Goal: Task Accomplishment & Management: Manage account settings

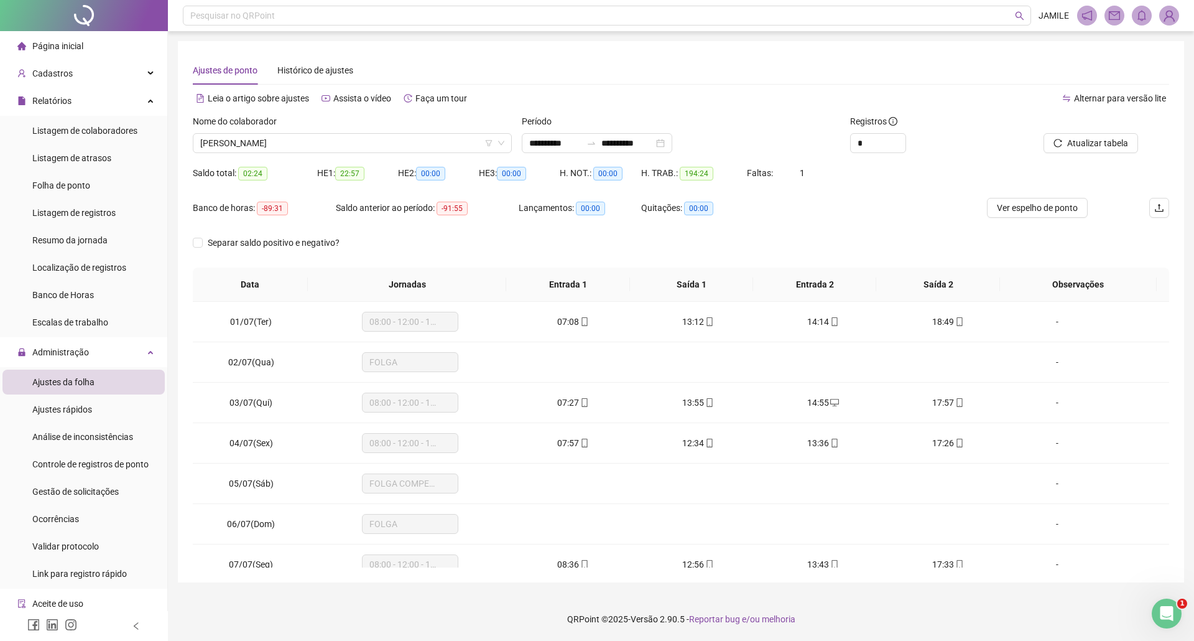
scroll to position [663, 0]
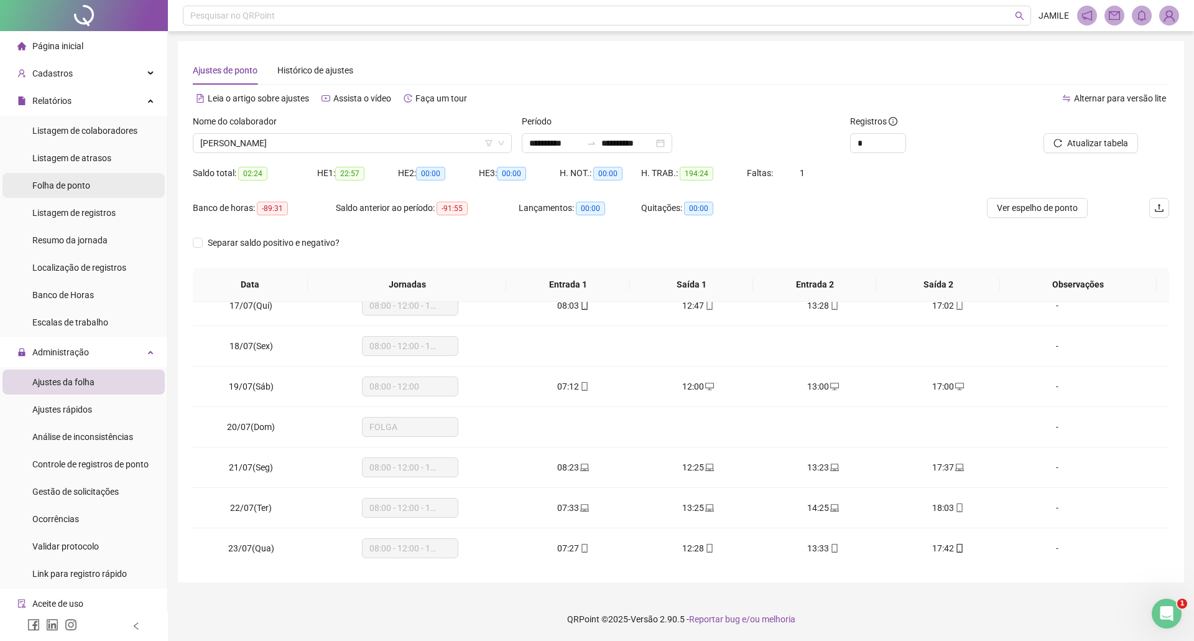
click at [98, 185] on li "Folha de ponto" at bounding box center [83, 185] width 162 height 25
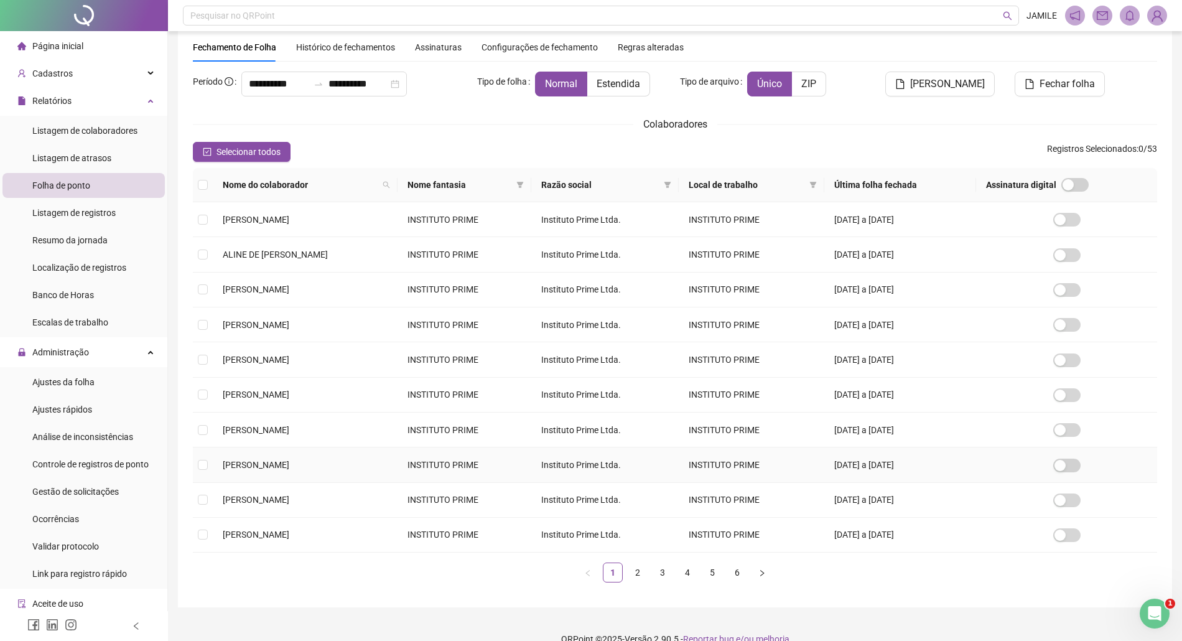
scroll to position [66, 0]
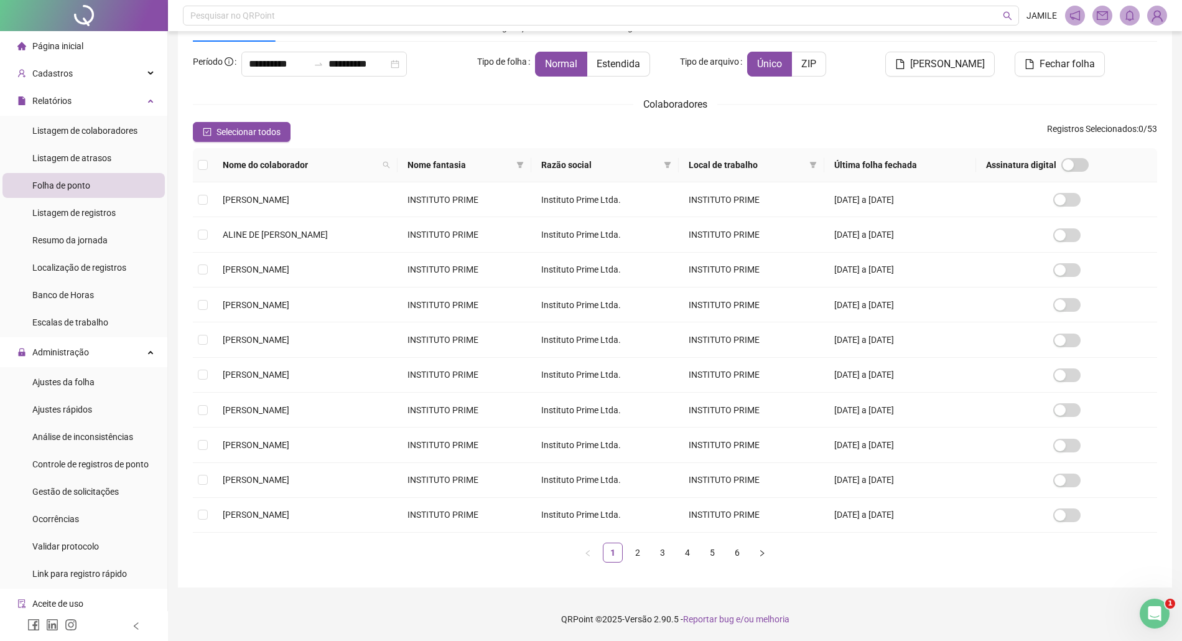
click at [636, 541] on div "Nome do colaborador Nome fantasia Razão social Local de trabalho Última folha f…" at bounding box center [675, 355] width 964 height 414
click at [640, 556] on link "2" at bounding box center [637, 552] width 19 height 19
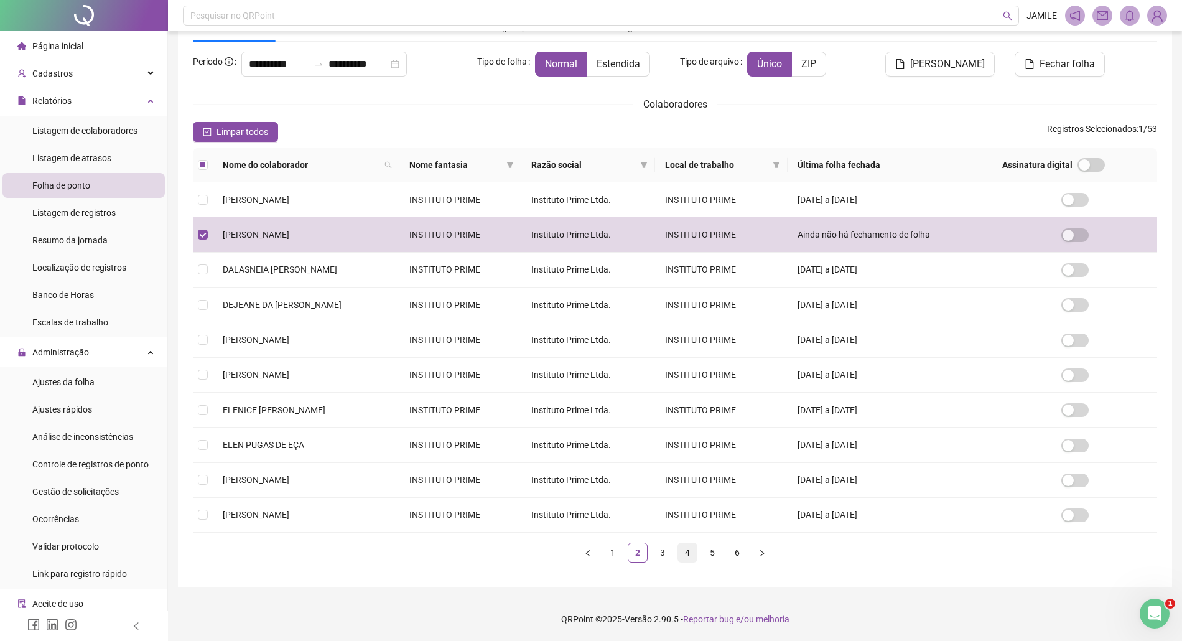
click at [690, 554] on link "4" at bounding box center [687, 552] width 19 height 19
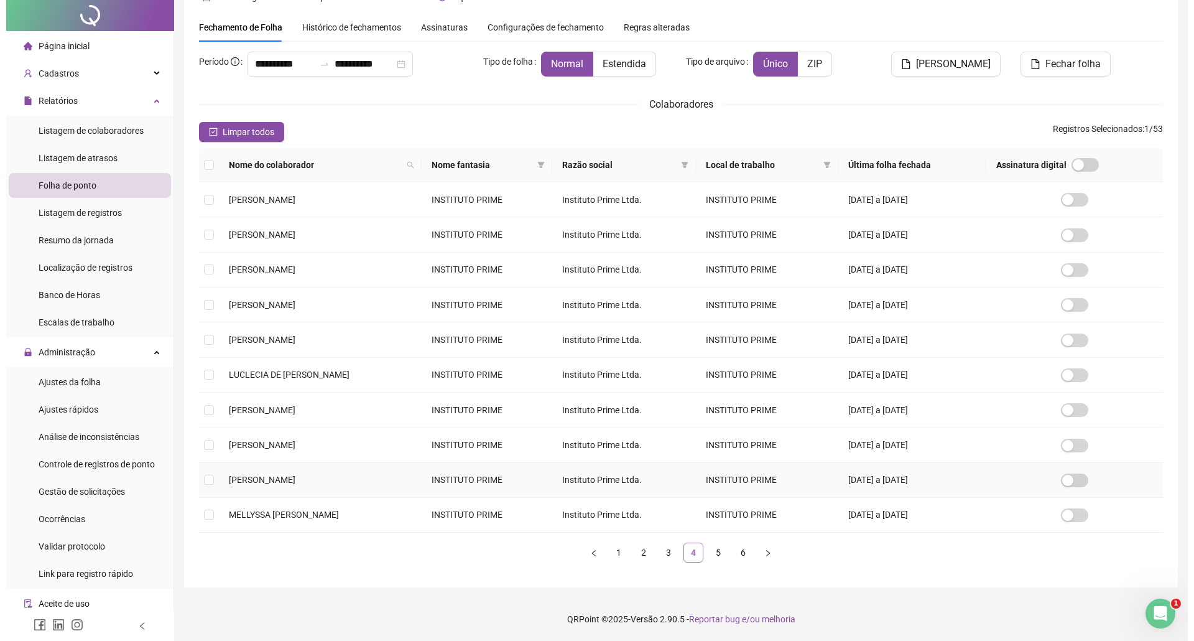
scroll to position [0, 0]
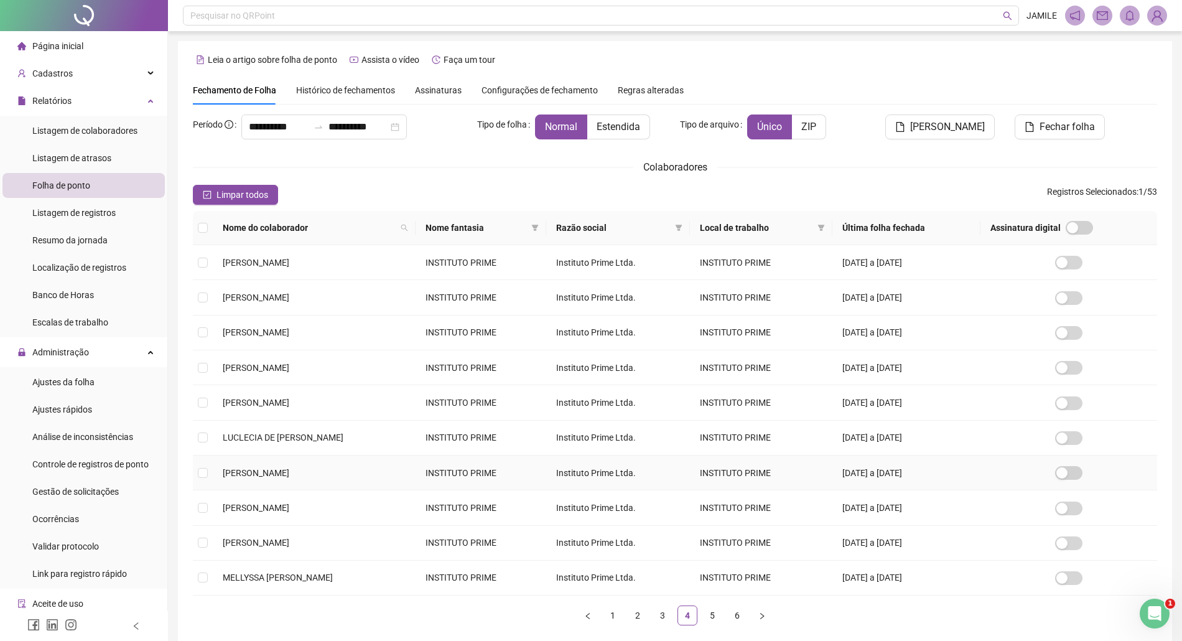
click at [225, 477] on span "[PERSON_NAME]" at bounding box center [256, 473] width 67 height 10
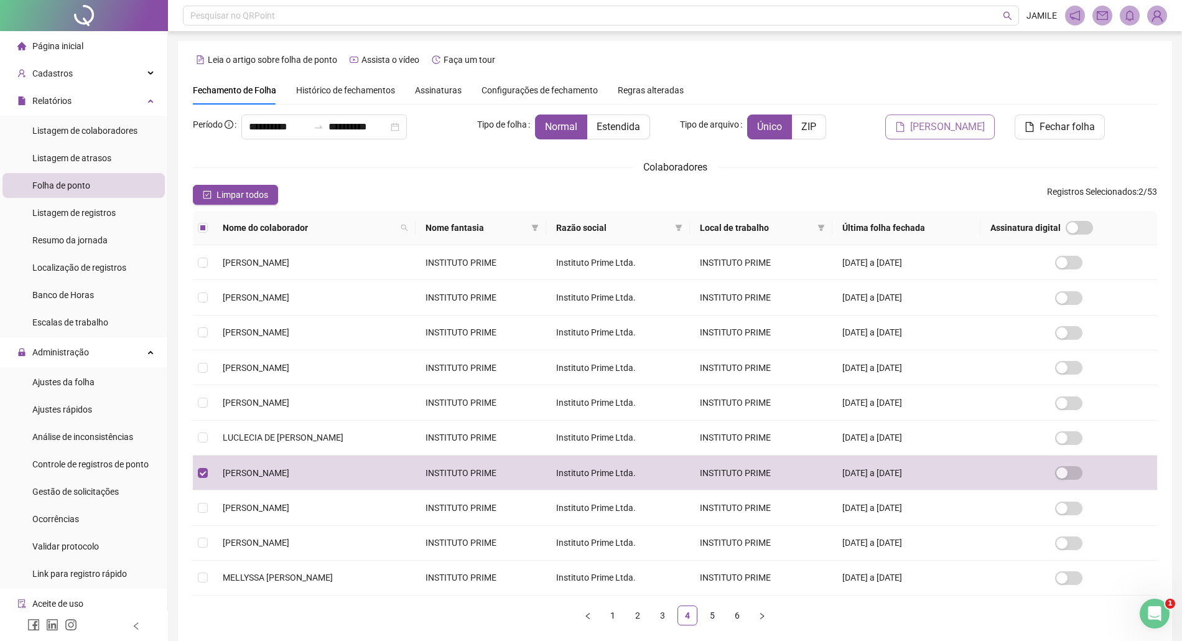
click at [919, 128] on button "[PERSON_NAME]" at bounding box center [939, 126] width 109 height 25
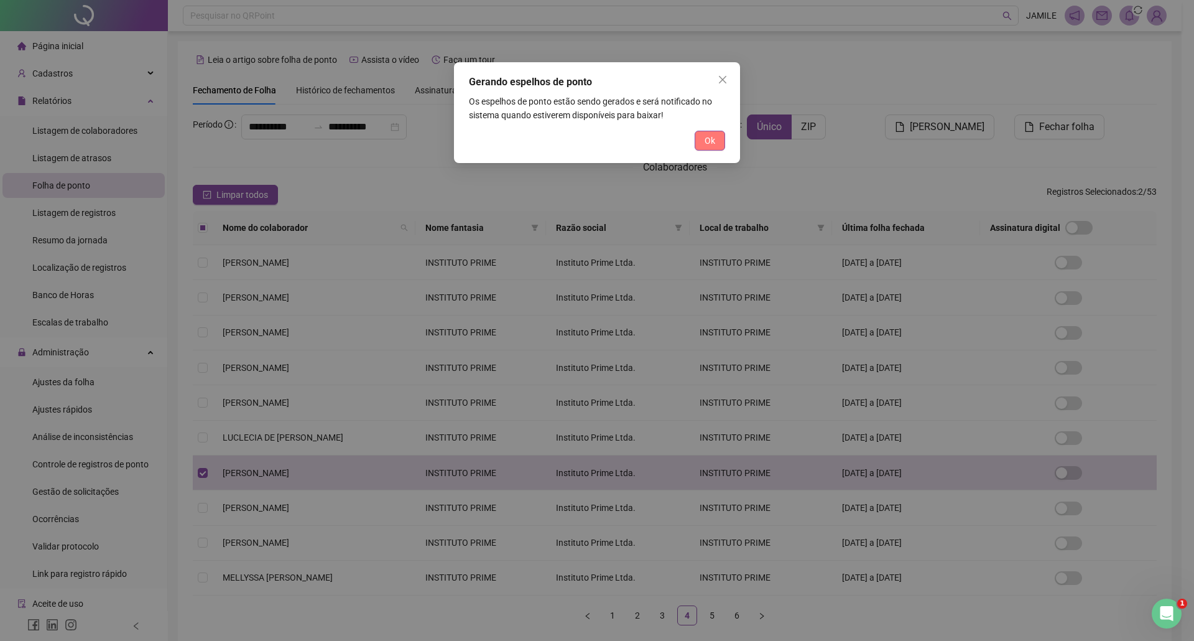
click at [720, 143] on button "Ok" at bounding box center [710, 141] width 30 height 20
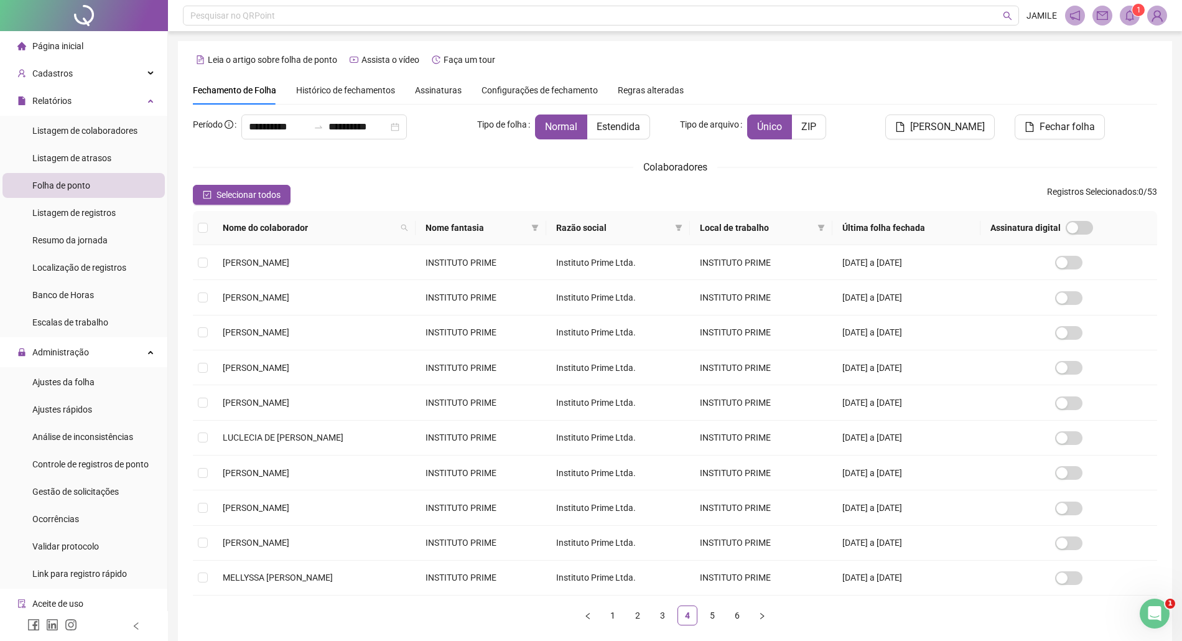
click at [1130, 20] on icon "bell" at bounding box center [1129, 15] width 11 height 11
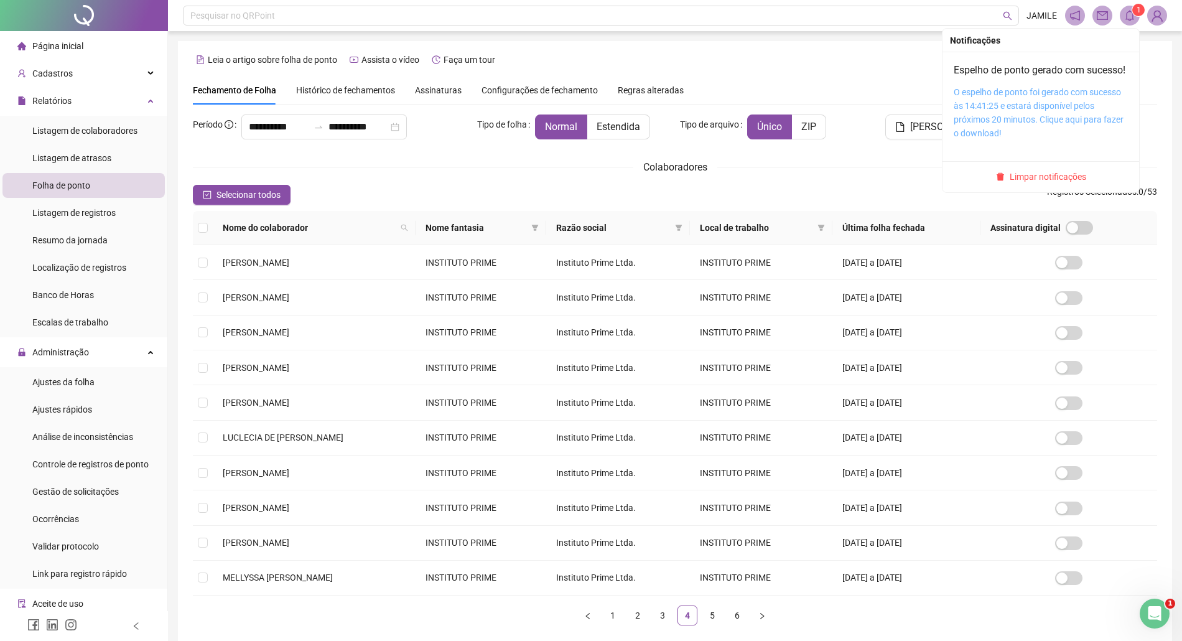
click at [1018, 120] on link "O espelho de ponto foi gerado com sucesso às 14:41:25 e estará disponível pelos…" at bounding box center [1039, 112] width 170 height 51
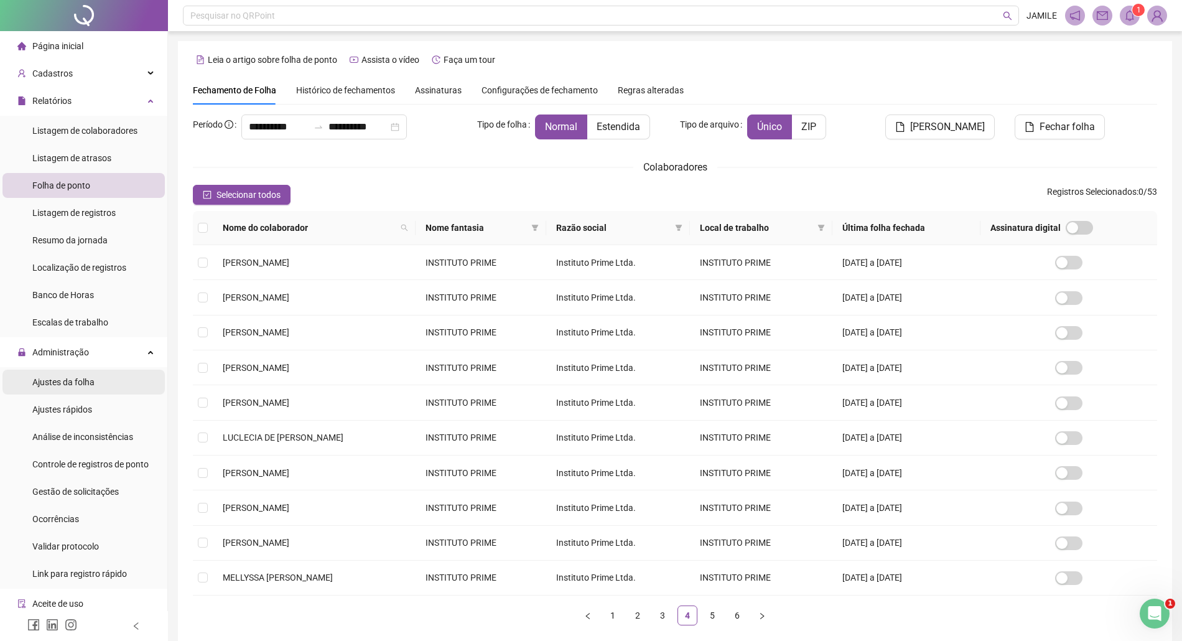
click at [78, 384] on span "Ajustes da folha" at bounding box center [63, 382] width 62 height 10
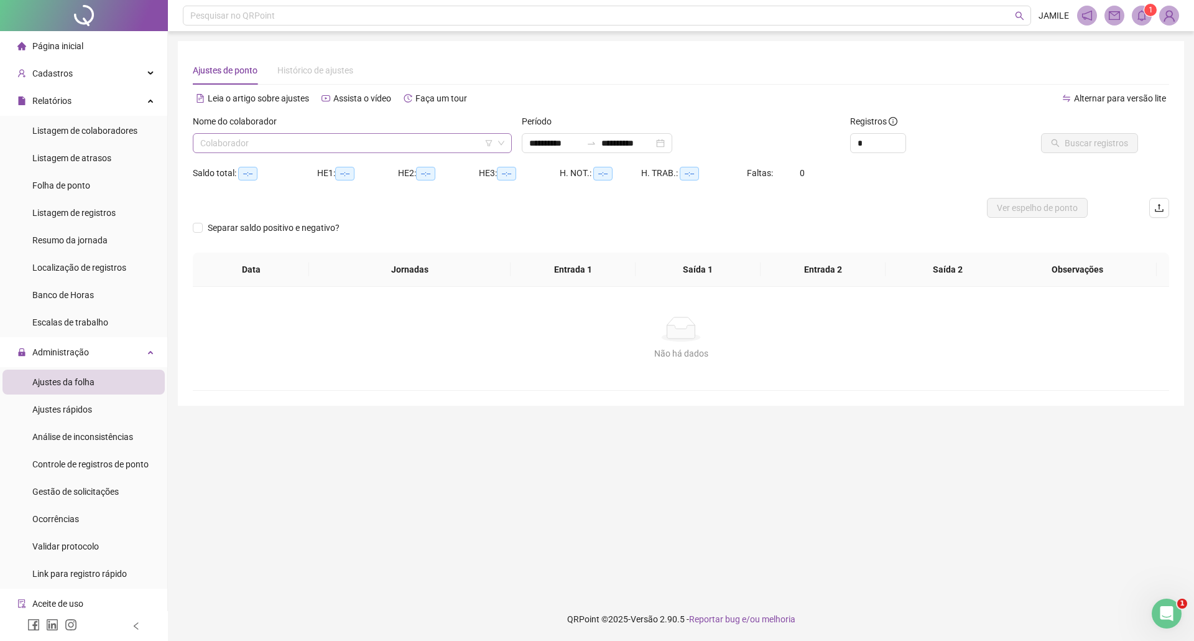
type input "**********"
click at [338, 147] on input "search" at bounding box center [346, 143] width 293 height 19
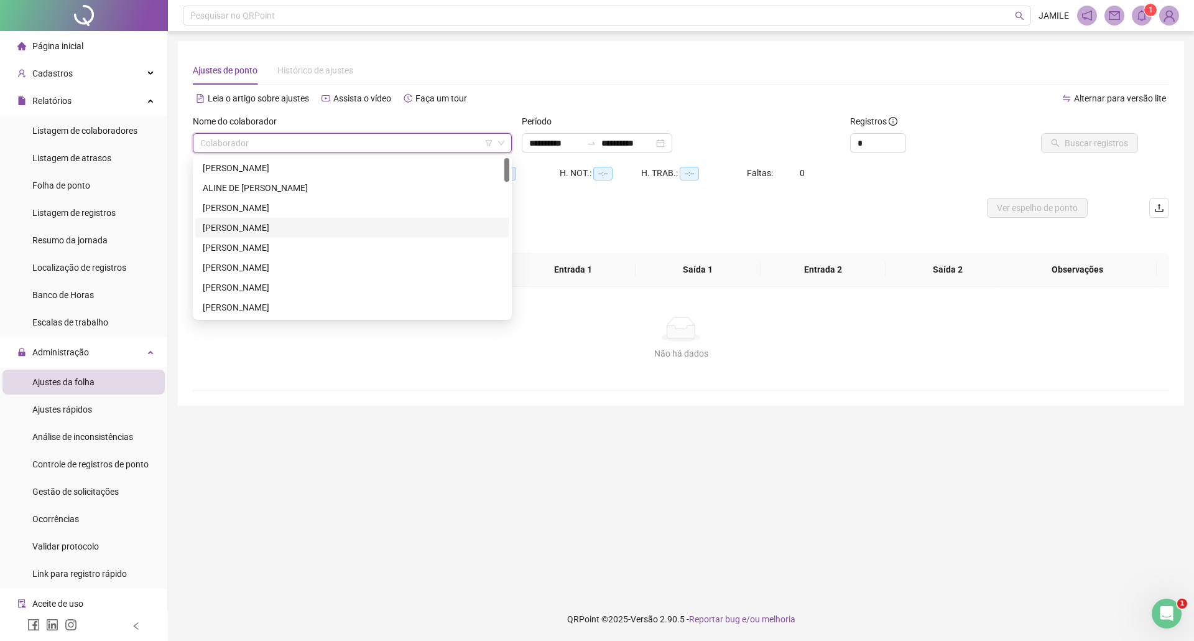
click at [286, 227] on div "[PERSON_NAME]" at bounding box center [352, 228] width 299 height 14
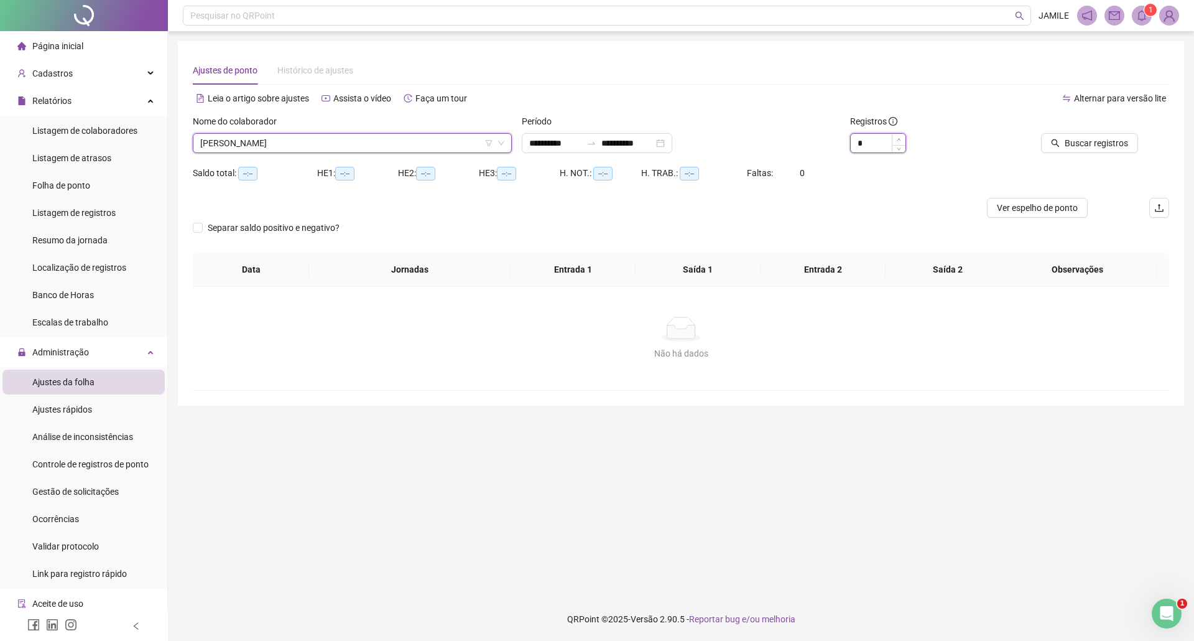
click at [899, 136] on span "Increase Value" at bounding box center [899, 139] width 14 height 11
type input "*"
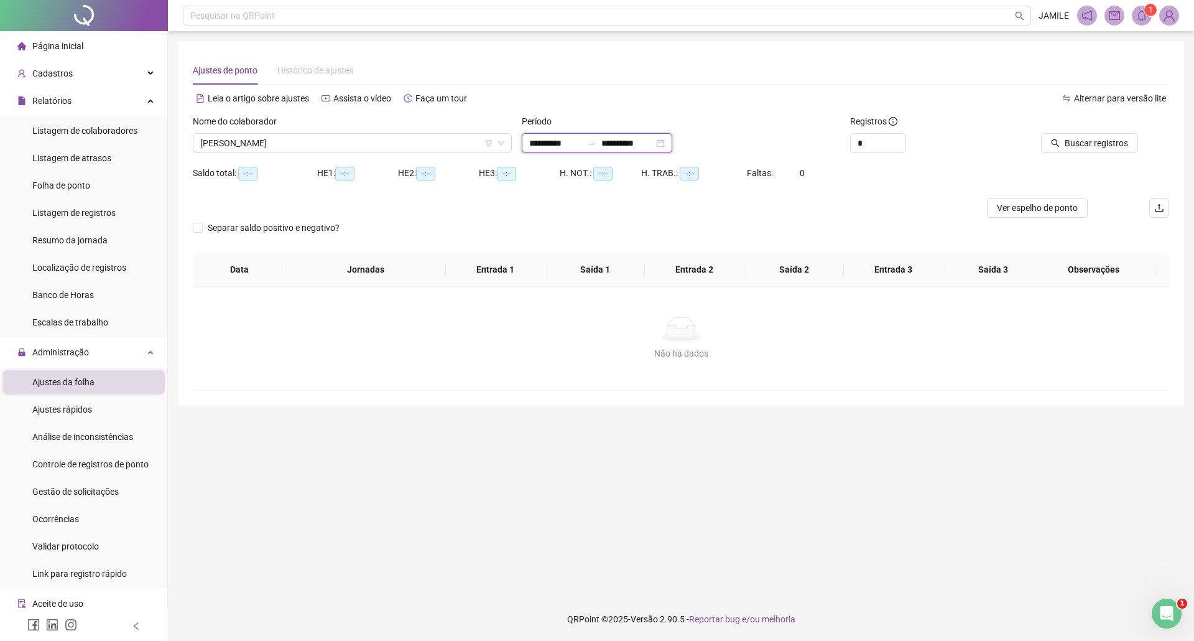
click at [582, 137] on input "**********" at bounding box center [555, 143] width 52 height 14
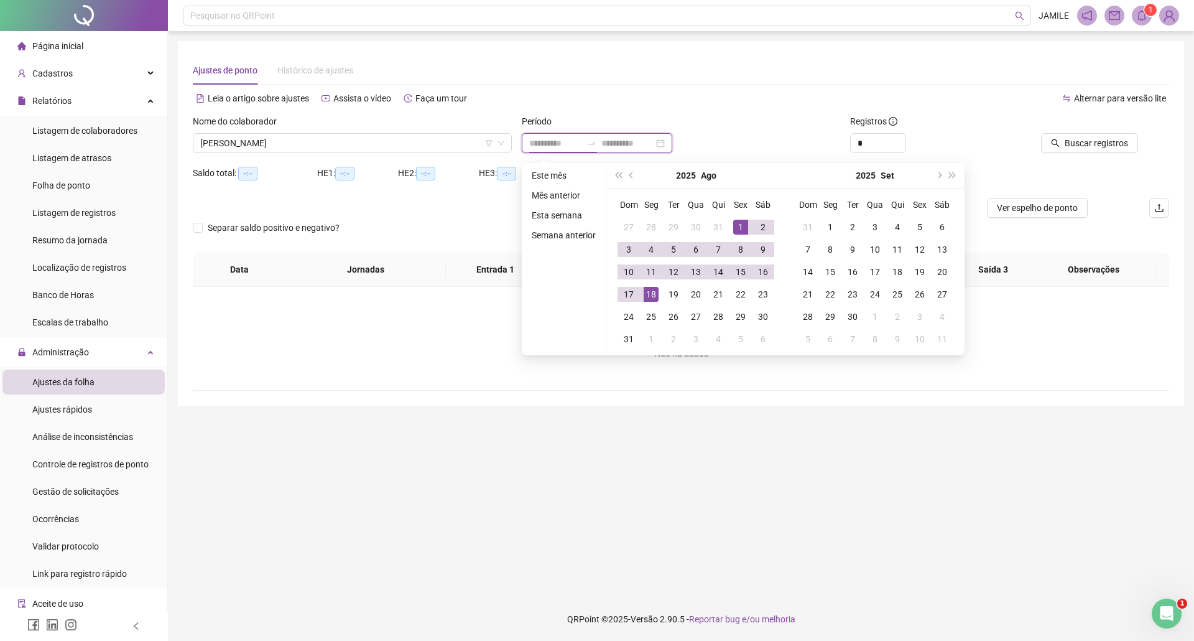
type input "**********"
click at [632, 177] on span "prev-year" at bounding box center [633, 175] width 6 height 6
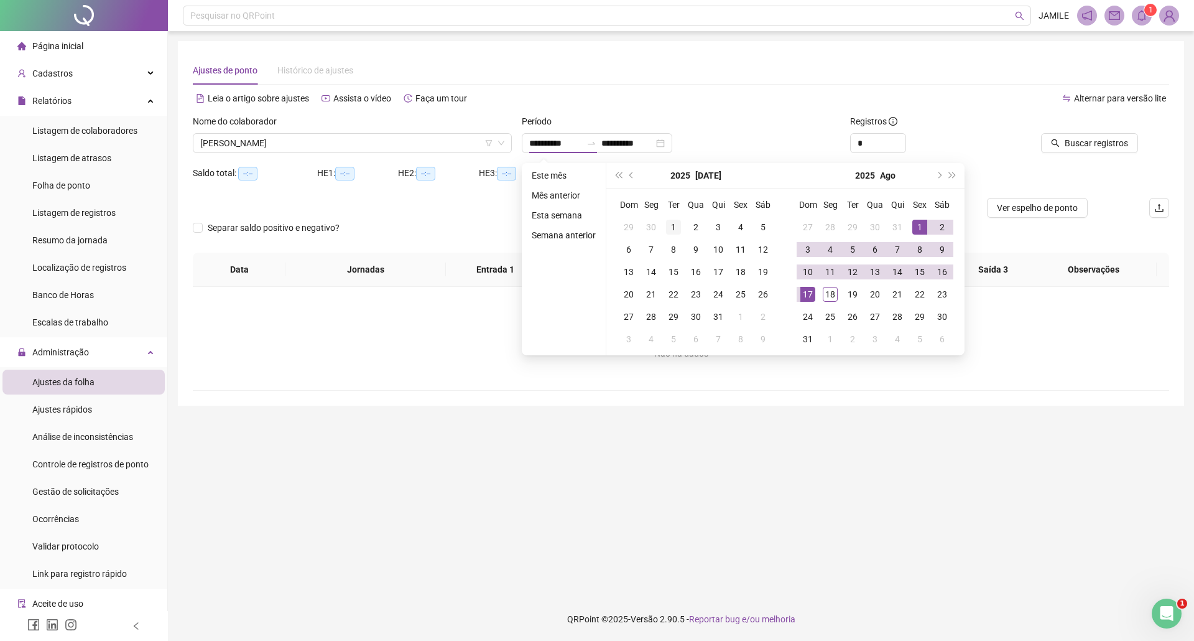
type input "**********"
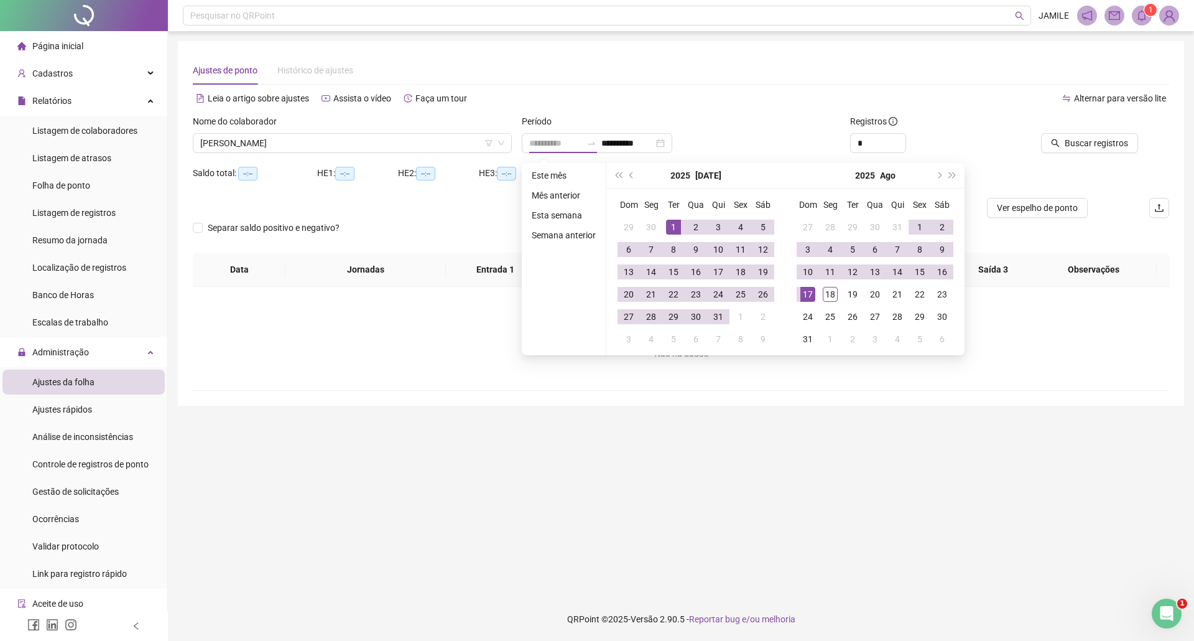
click at [669, 229] on div "1" at bounding box center [673, 227] width 15 height 15
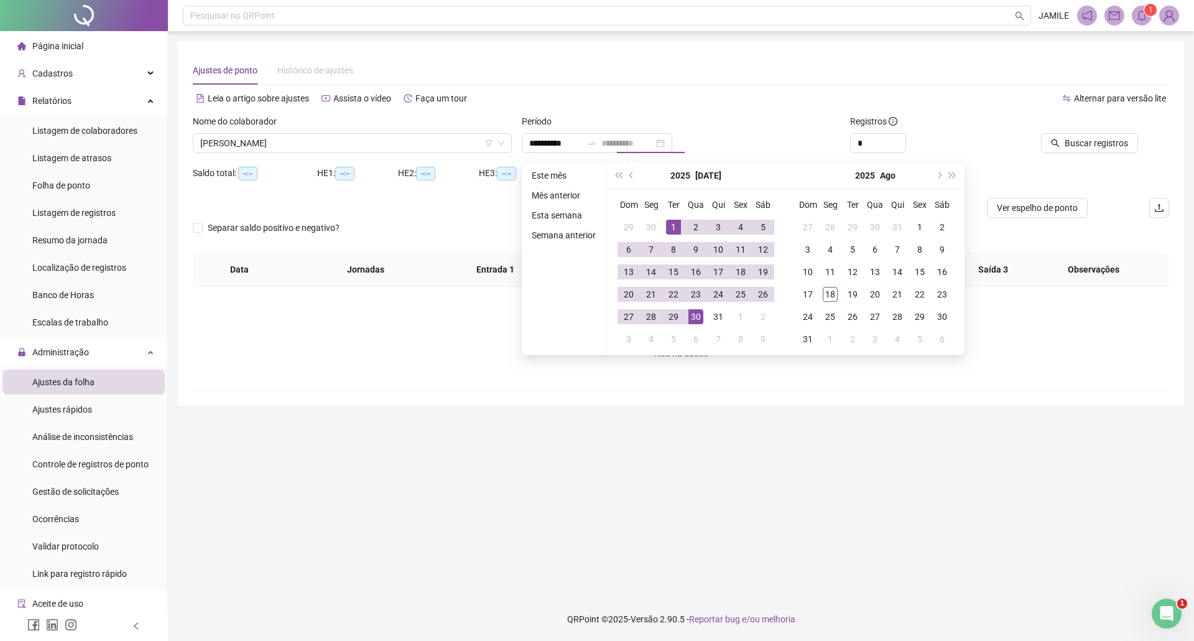
click at [704, 317] on td "30" at bounding box center [696, 316] width 22 height 22
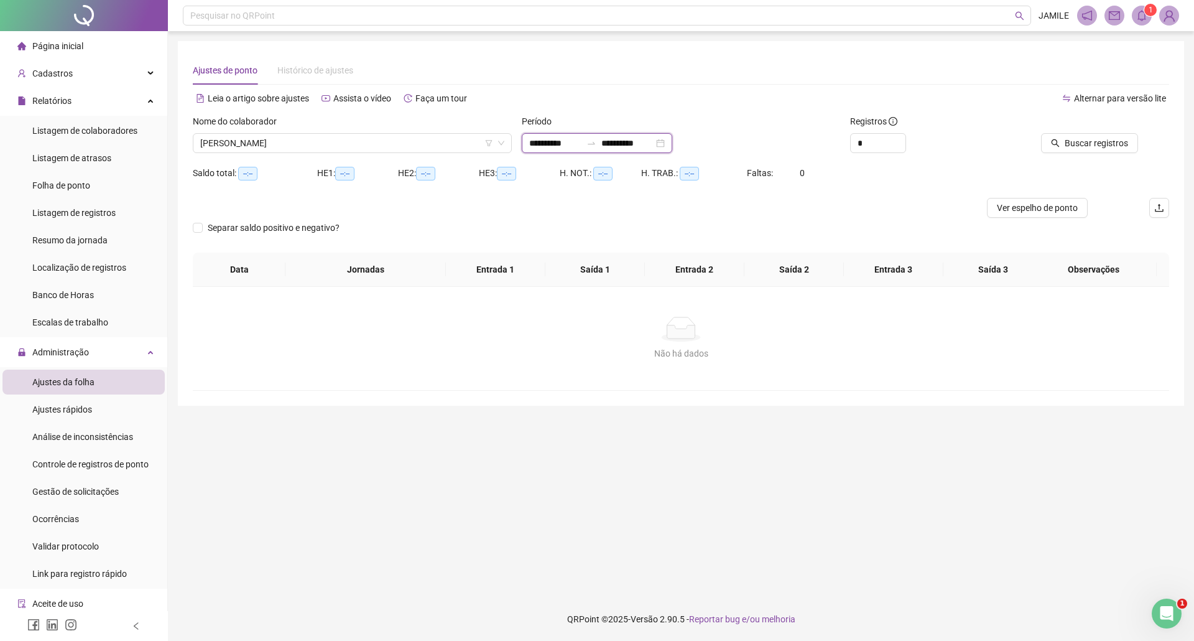
click at [557, 137] on input "**********" at bounding box center [555, 143] width 52 height 14
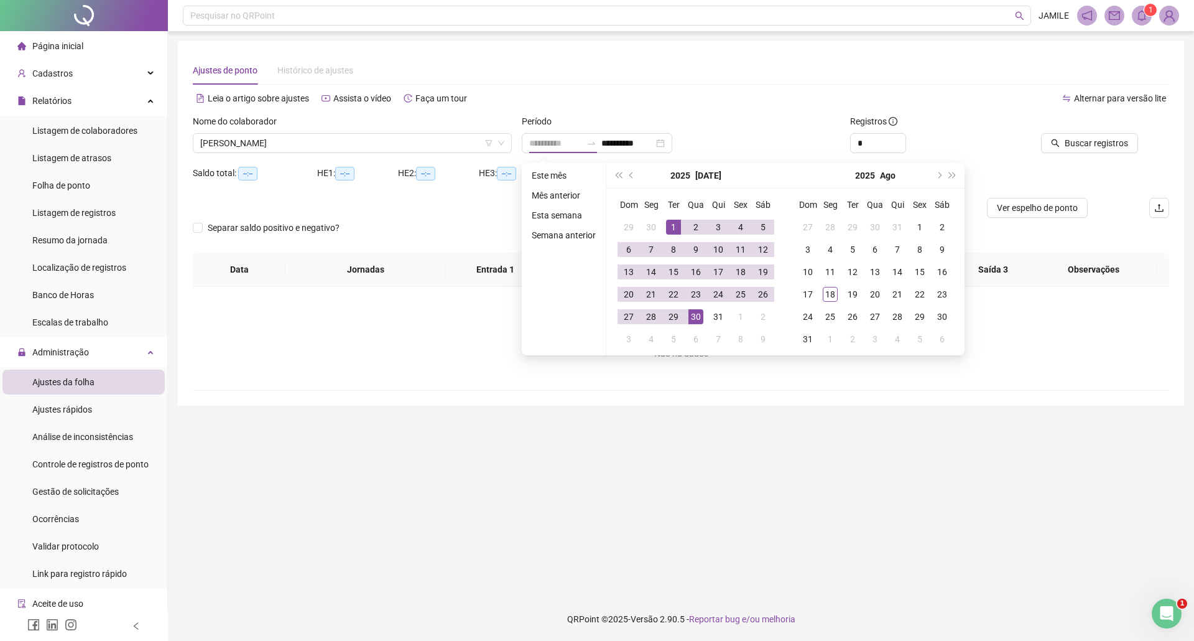
click at [672, 226] on div "1" at bounding box center [673, 227] width 15 height 15
type input "**********"
click at [712, 312] on div "31" at bounding box center [718, 316] width 15 height 15
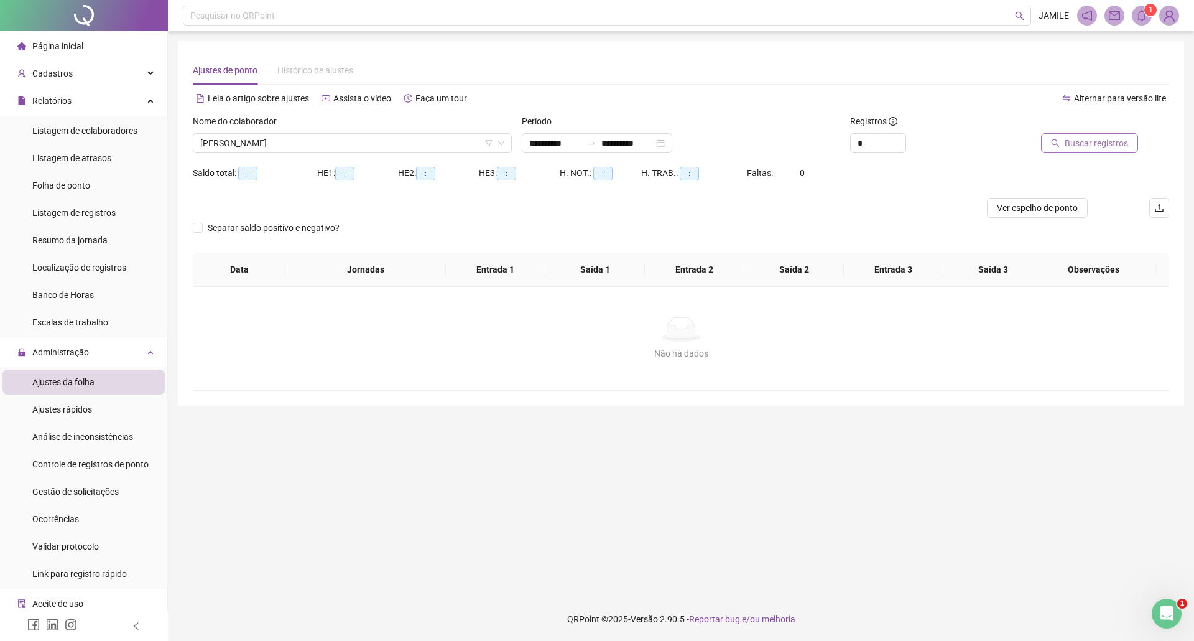
click at [1056, 140] on icon "search" at bounding box center [1056, 143] width 8 height 8
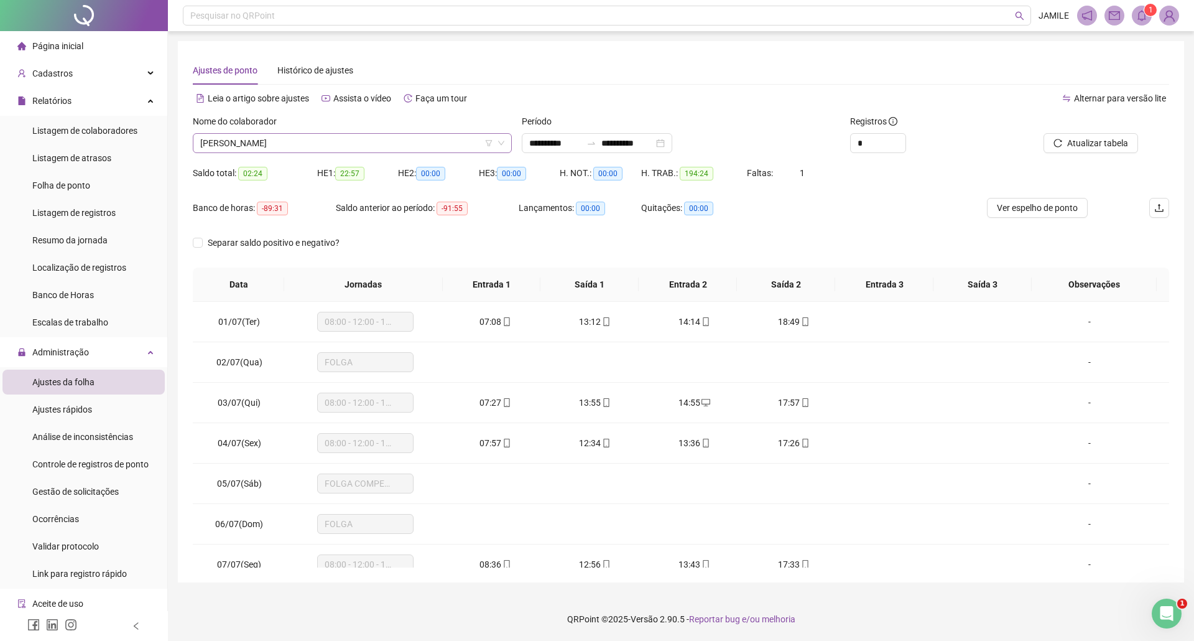
click at [309, 144] on span "[PERSON_NAME]" at bounding box center [352, 143] width 304 height 19
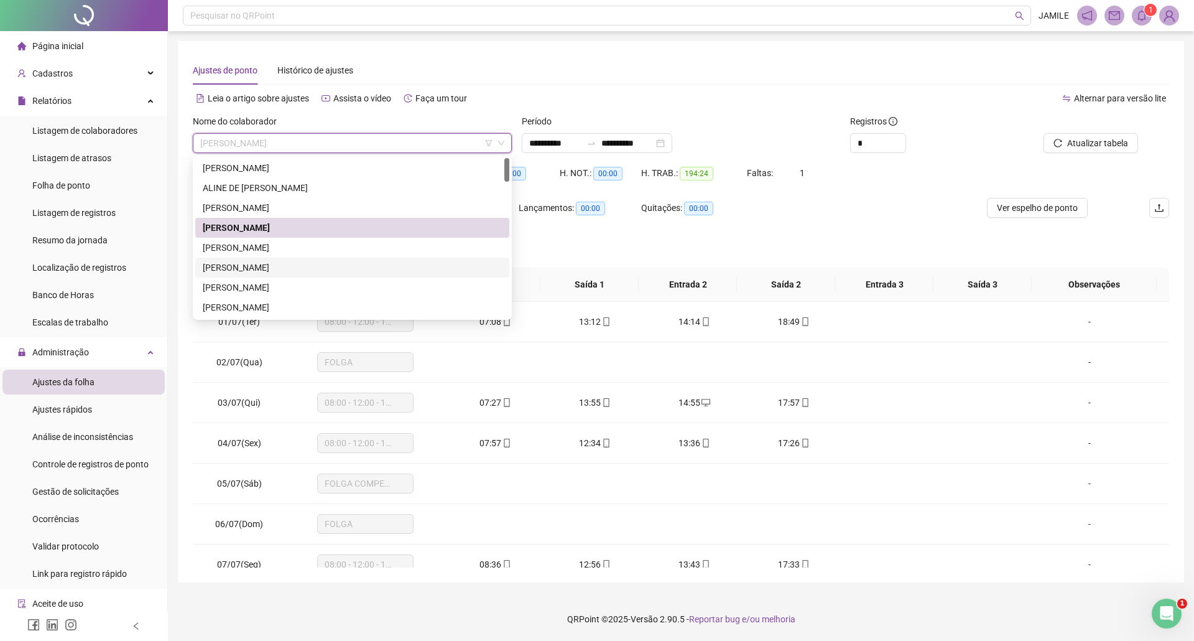
click at [335, 268] on div "[PERSON_NAME]" at bounding box center [352, 268] width 299 height 14
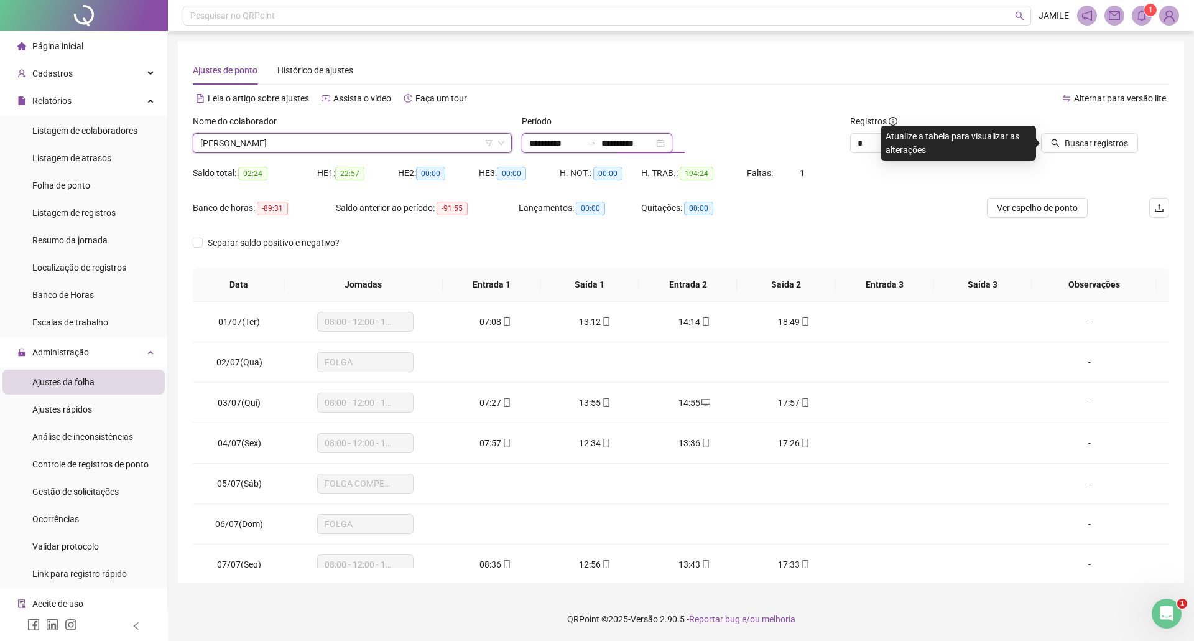
click at [571, 136] on input "**********" at bounding box center [555, 143] width 52 height 14
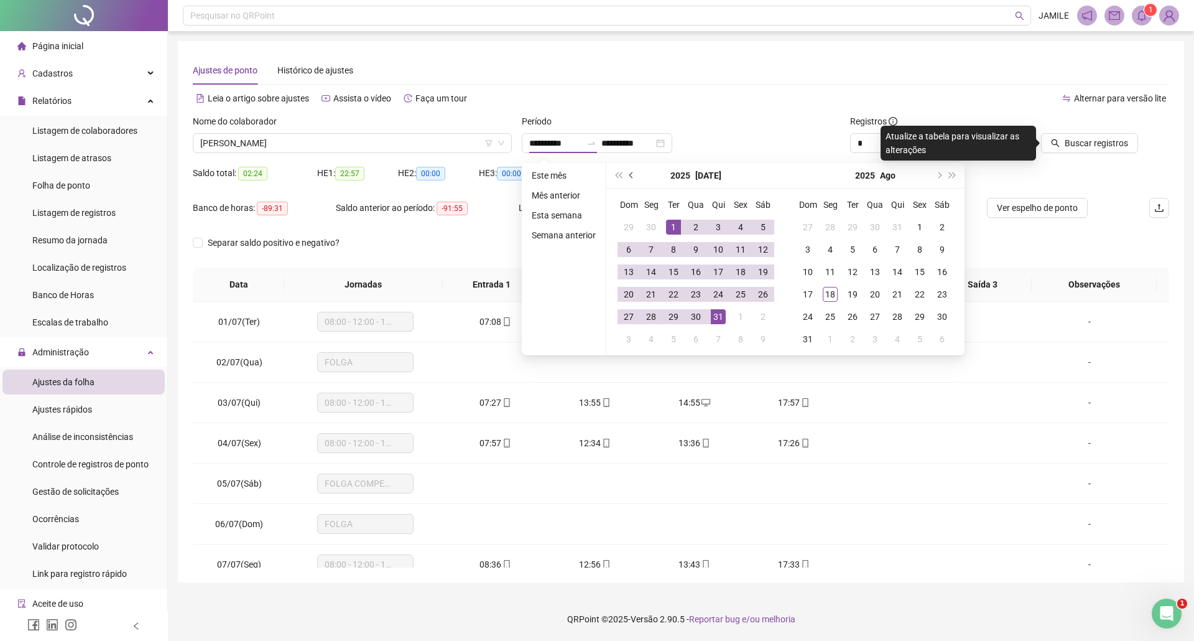
click at [630, 175] on span "prev-year" at bounding box center [633, 175] width 6 height 6
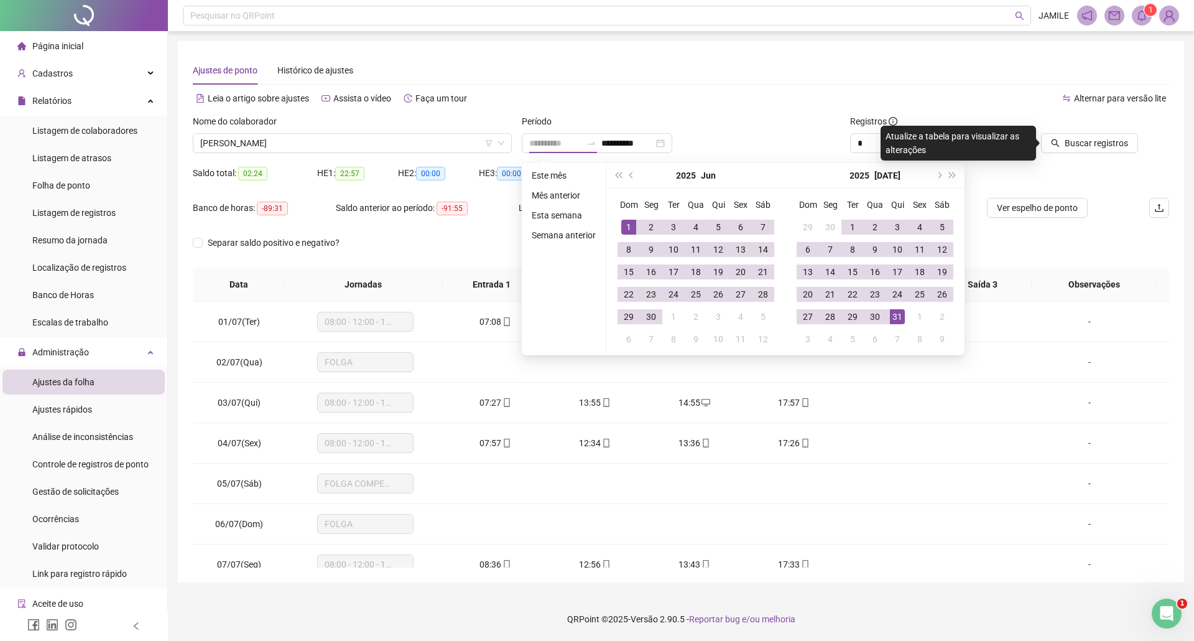
type input "**********"
click at [628, 225] on div "1" at bounding box center [628, 227] width 15 height 15
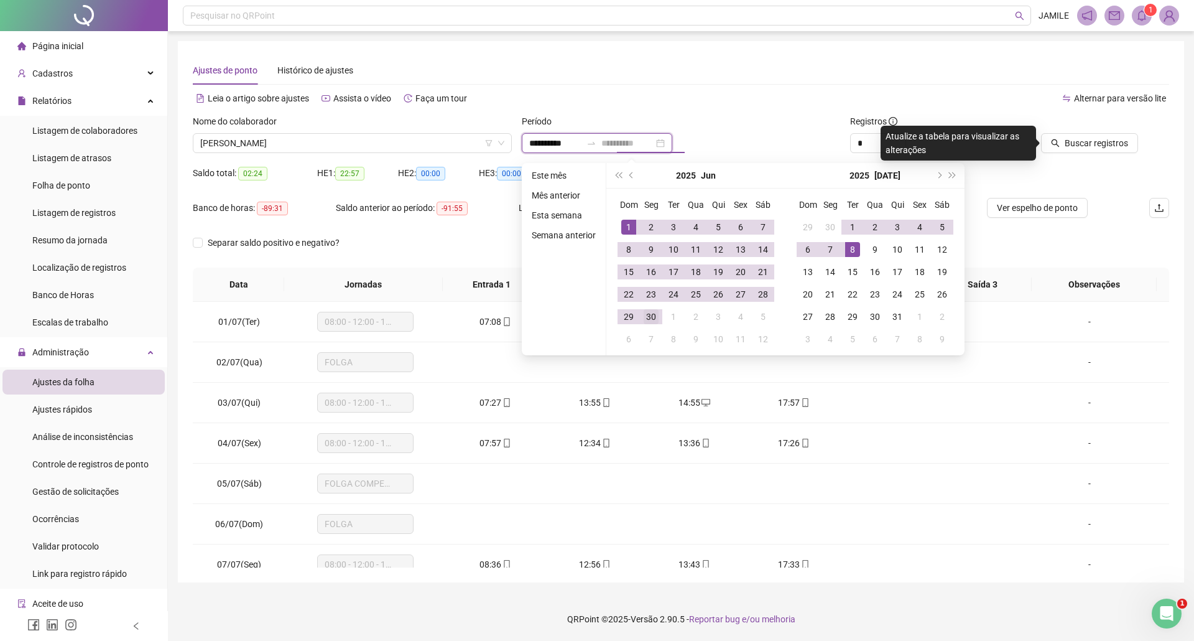
type input "**********"
click at [653, 317] on div "30" at bounding box center [651, 316] width 15 height 15
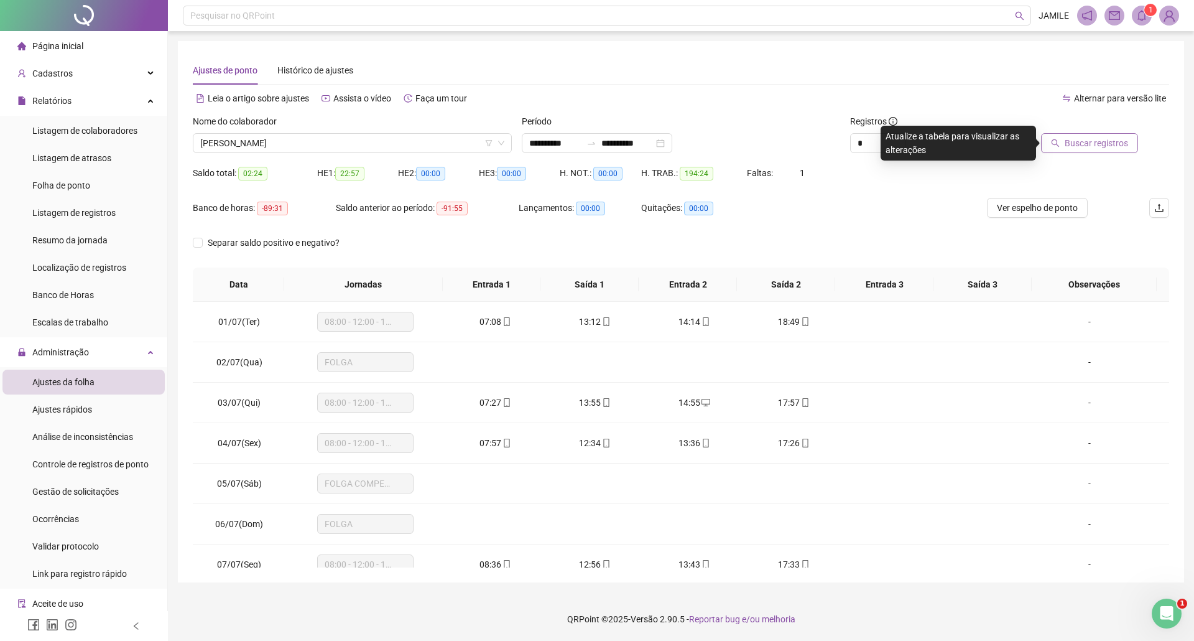
click at [1073, 145] on span "Buscar registros" at bounding box center [1096, 143] width 63 height 14
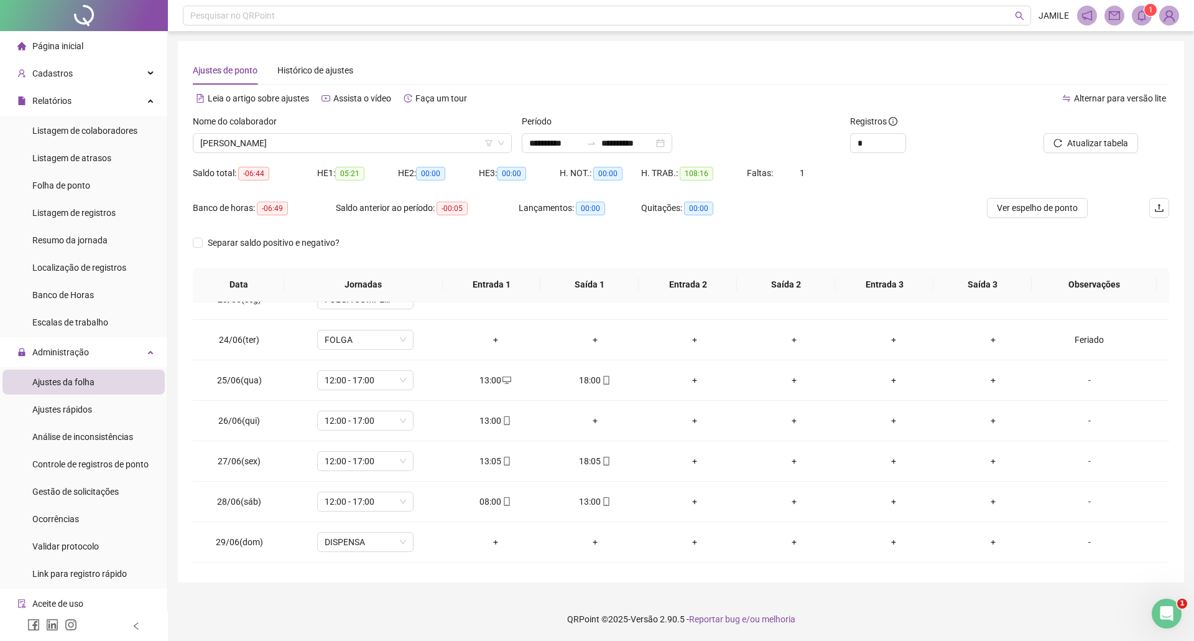
scroll to position [954, 0]
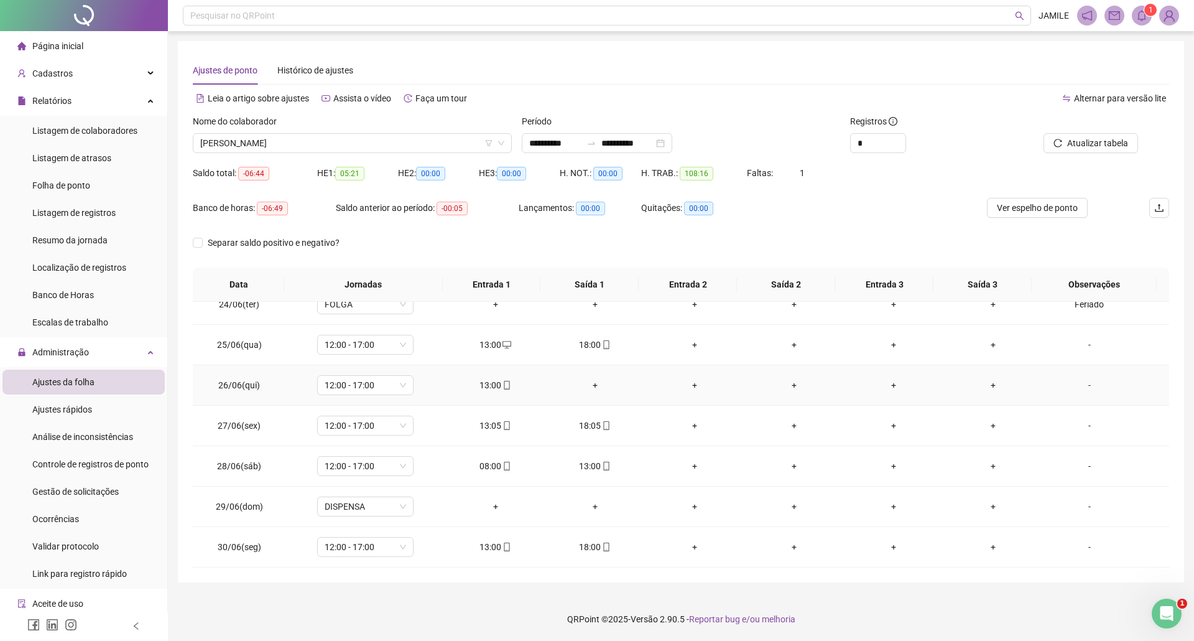
click at [589, 383] on div "+" at bounding box center [596, 385] width 80 height 14
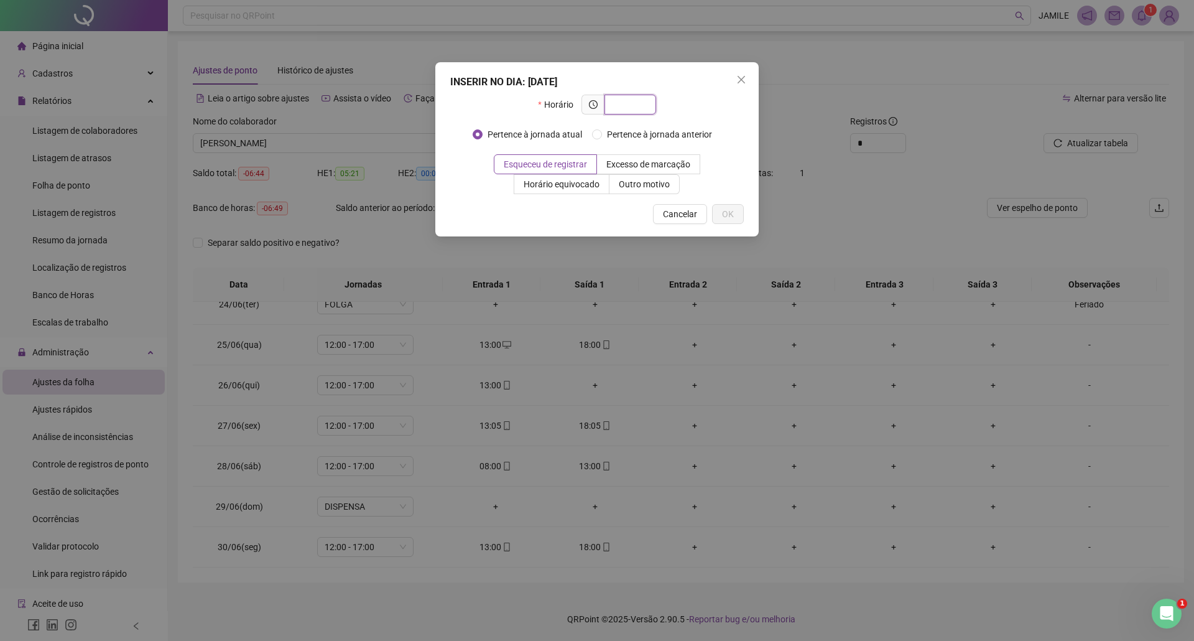
click at [637, 100] on input "text" at bounding box center [629, 105] width 34 height 14
type input "*"
type input "*****"
click at [729, 207] on button "OK" at bounding box center [728, 214] width 32 height 20
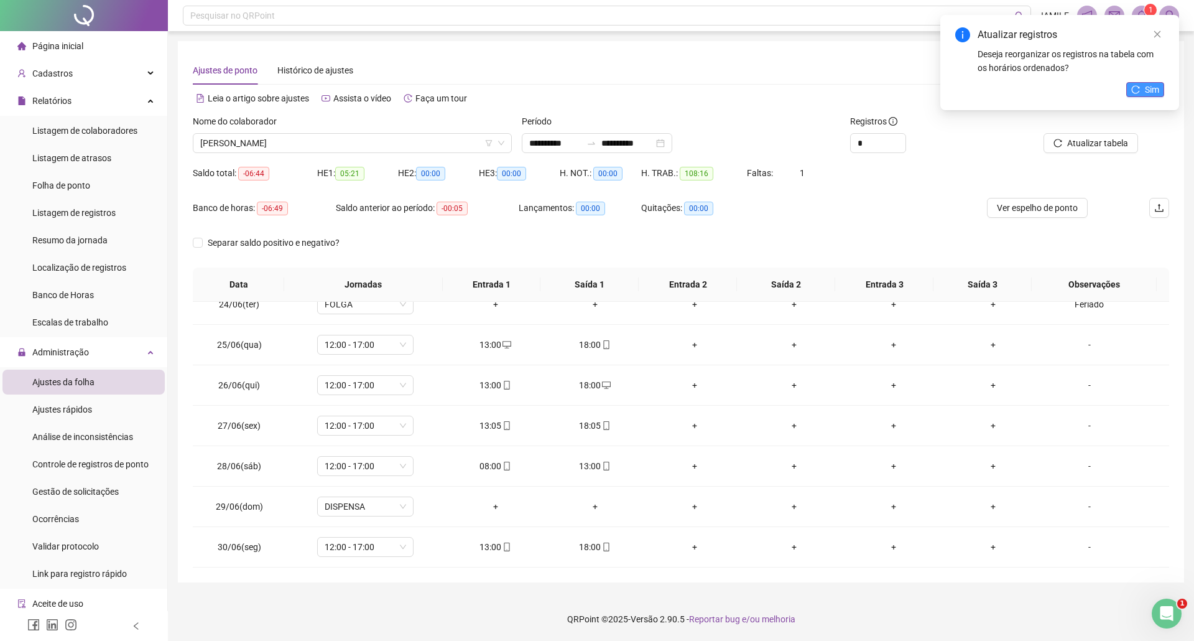
click at [1140, 87] on icon "reload" at bounding box center [1136, 89] width 8 height 8
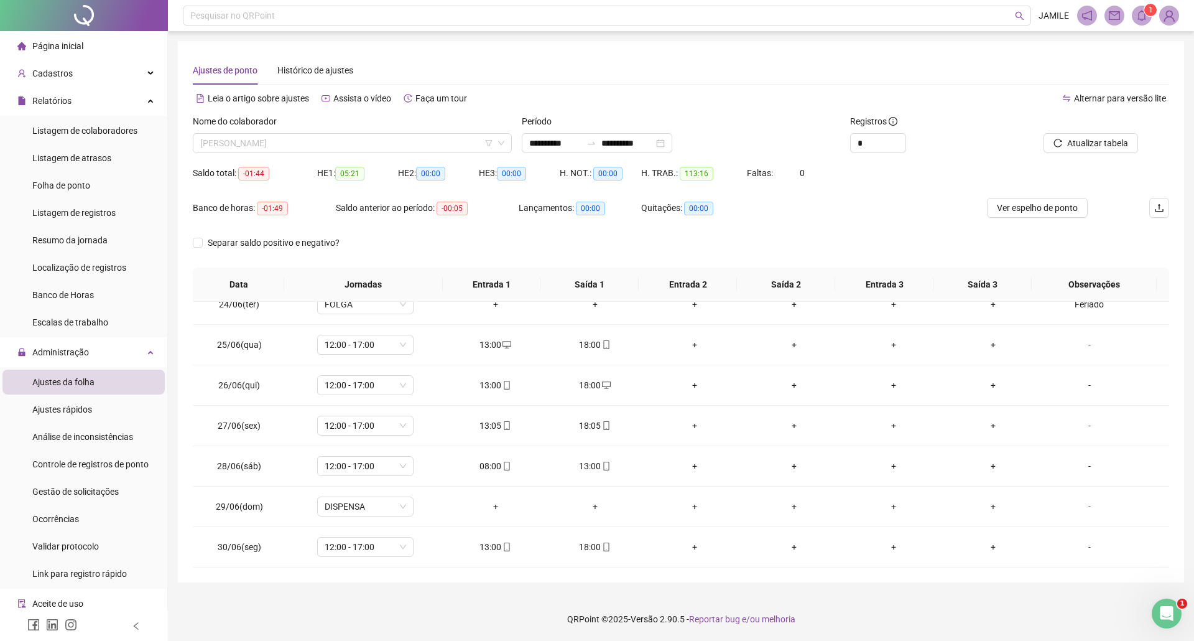
click at [376, 138] on span "[PERSON_NAME]" at bounding box center [352, 143] width 304 height 19
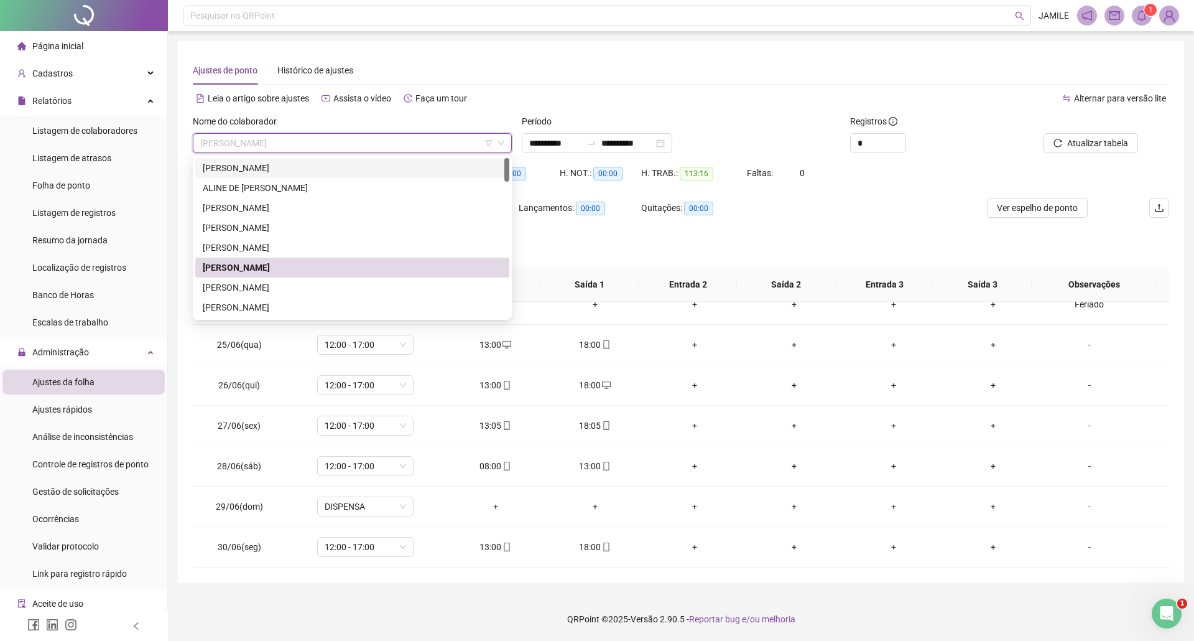
click at [607, 90] on div "Leia o artigo sobre ajustes Assista o vídeo Faça um tour" at bounding box center [437, 98] width 488 height 20
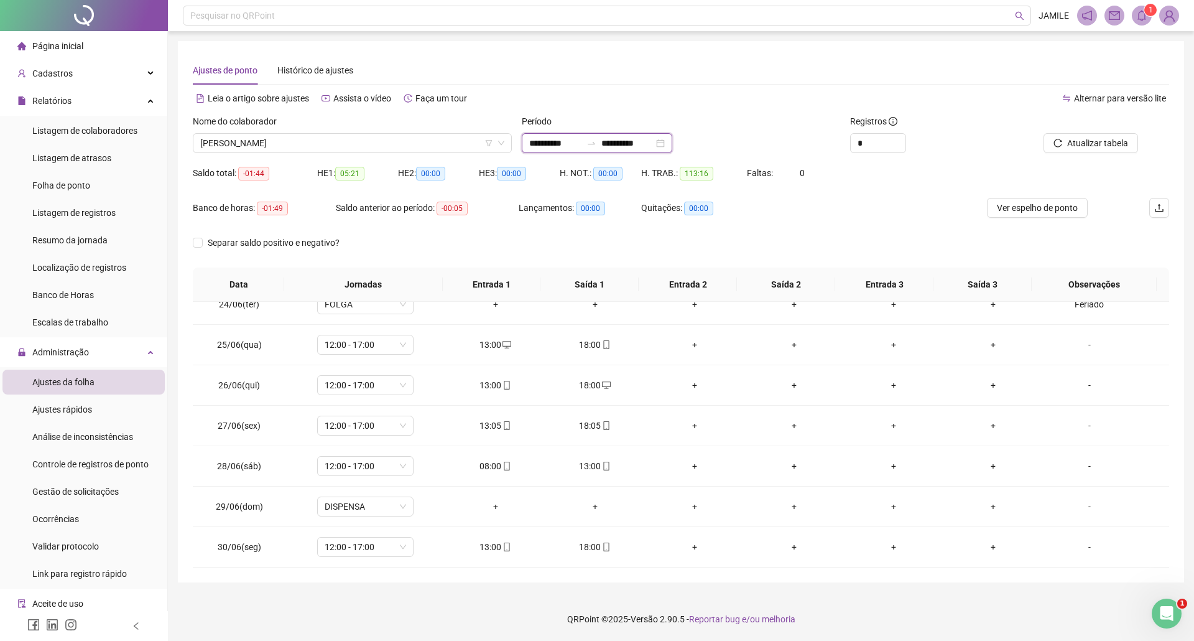
click at [566, 140] on input "**********" at bounding box center [555, 143] width 52 height 14
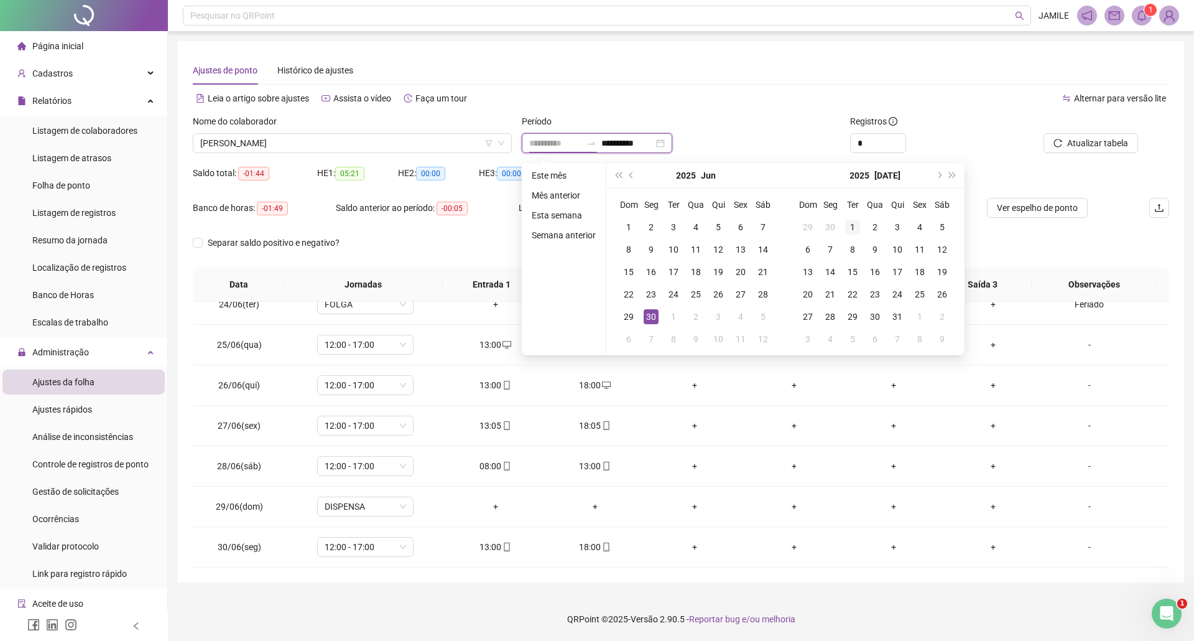
type input "**********"
click at [844, 222] on td "1" at bounding box center [853, 227] width 22 height 22
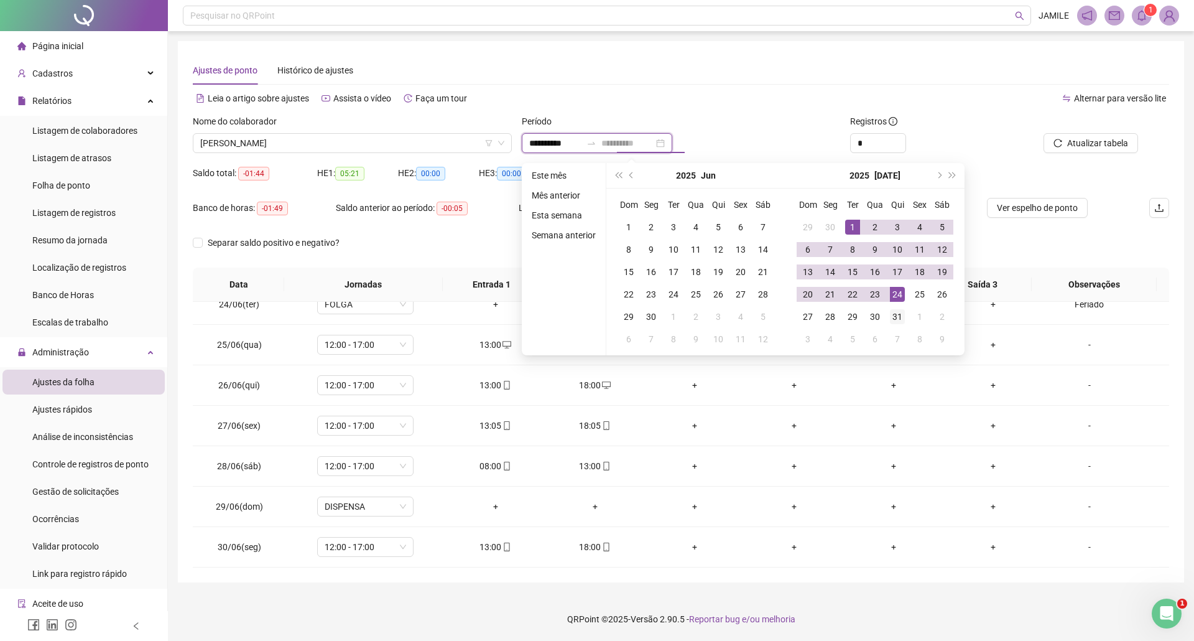
type input "**********"
click at [898, 310] on div "31" at bounding box center [897, 316] width 15 height 15
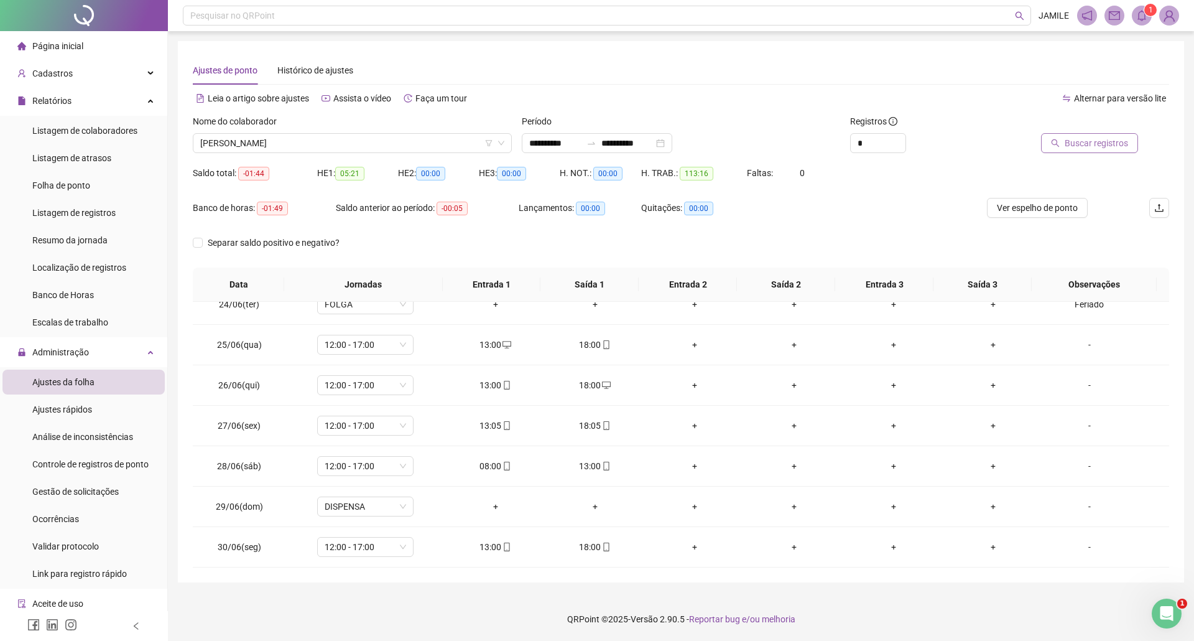
click at [1076, 147] on span "Buscar registros" at bounding box center [1096, 143] width 63 height 14
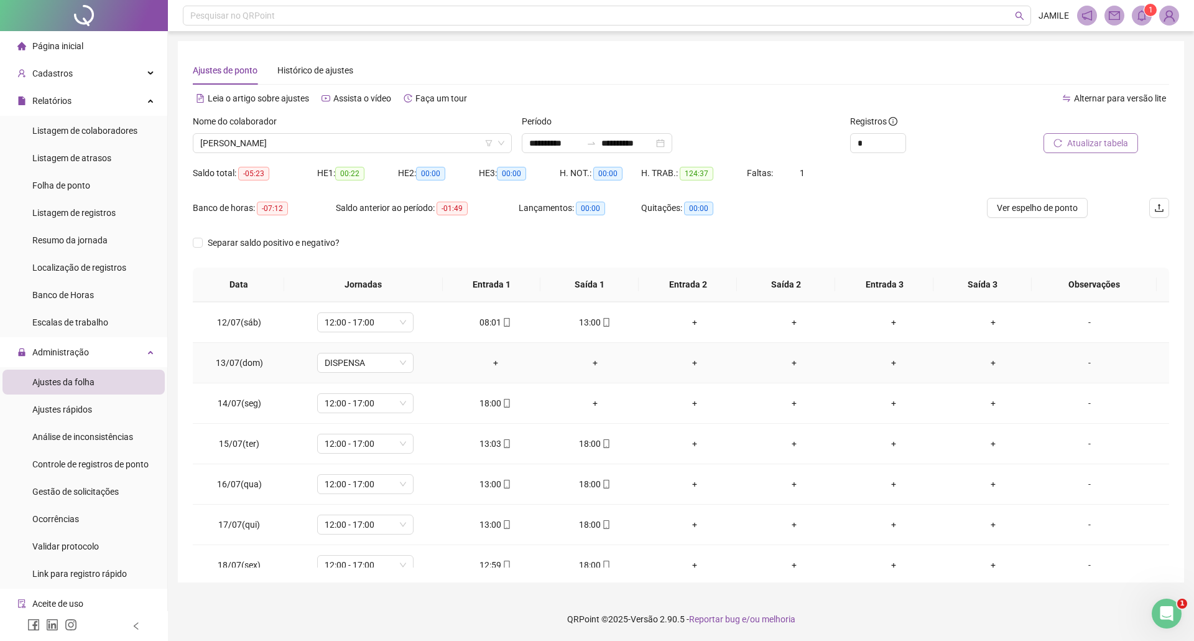
scroll to position [414, 0]
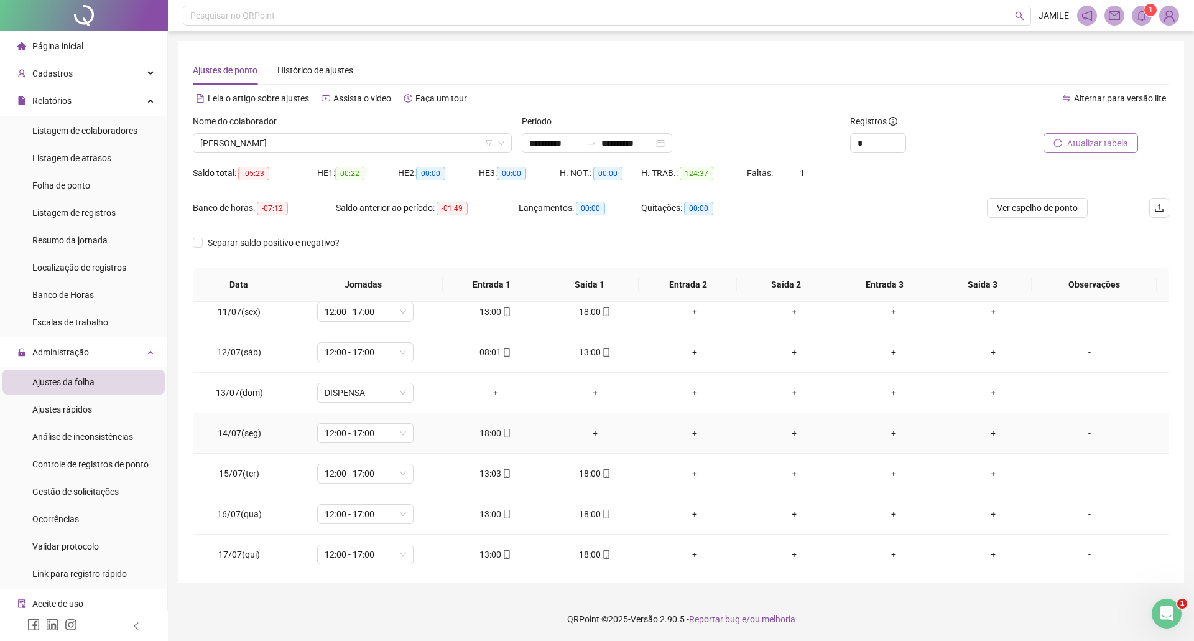
click at [595, 435] on div "+" at bounding box center [596, 433] width 80 height 14
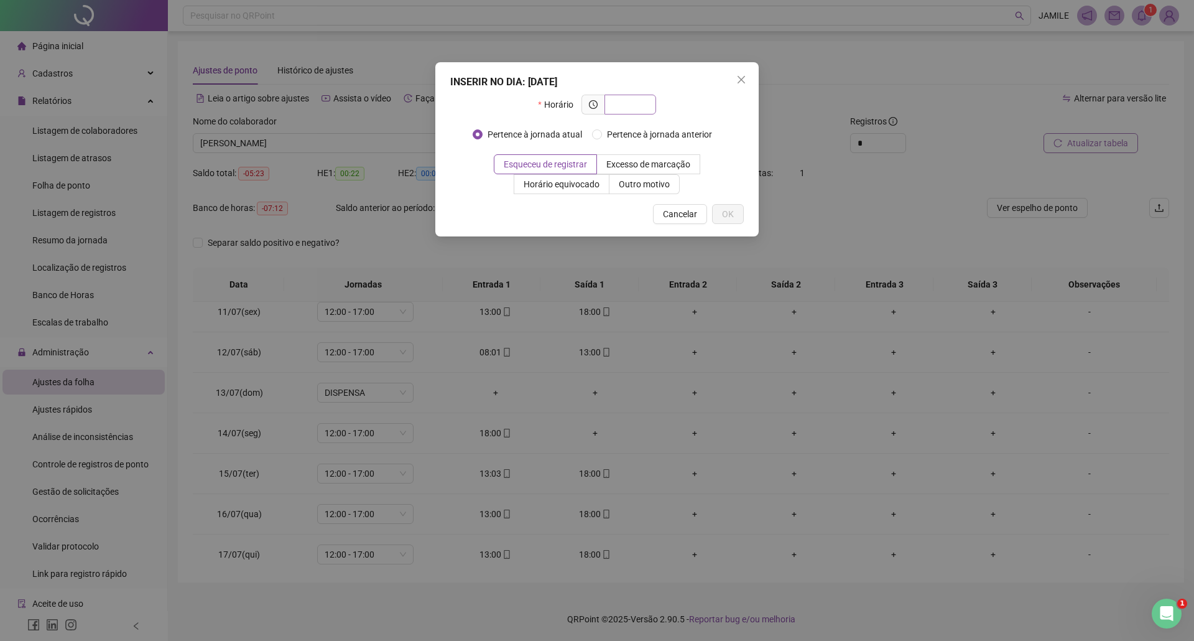
click at [648, 97] on span at bounding box center [631, 105] width 52 height 20
click at [646, 109] on input "text" at bounding box center [629, 105] width 34 height 14
type input "*****"
click at [719, 215] on button "OK" at bounding box center [728, 214] width 32 height 20
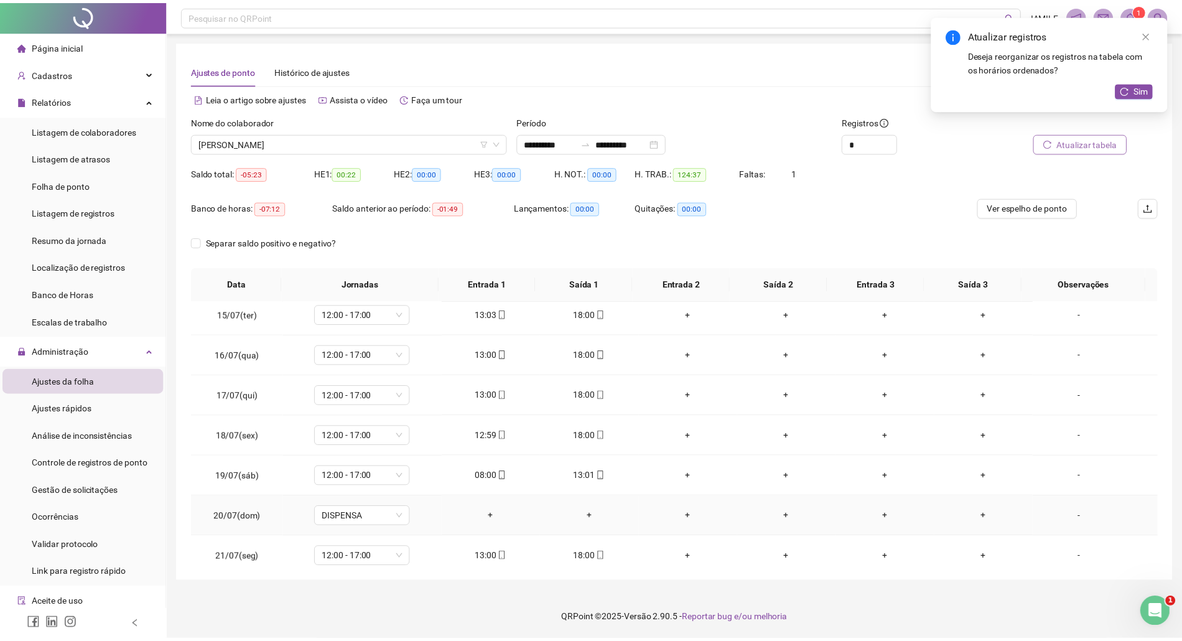
scroll to position [0, 0]
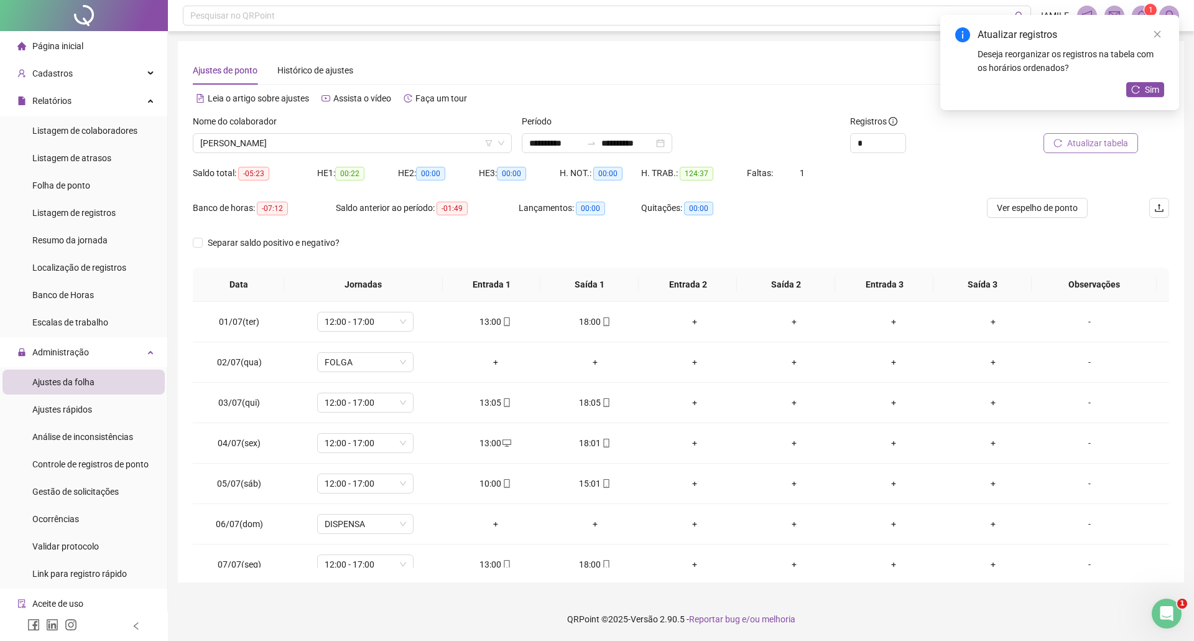
click at [921, 228] on div "Banco de horas: -07:12 Saldo anterior ao período: -01:49 Lançamentos: 00:00 Qui…" at bounding box center [559, 215] width 733 height 35
click at [85, 182] on span "Folha de ponto" at bounding box center [61, 185] width 58 height 10
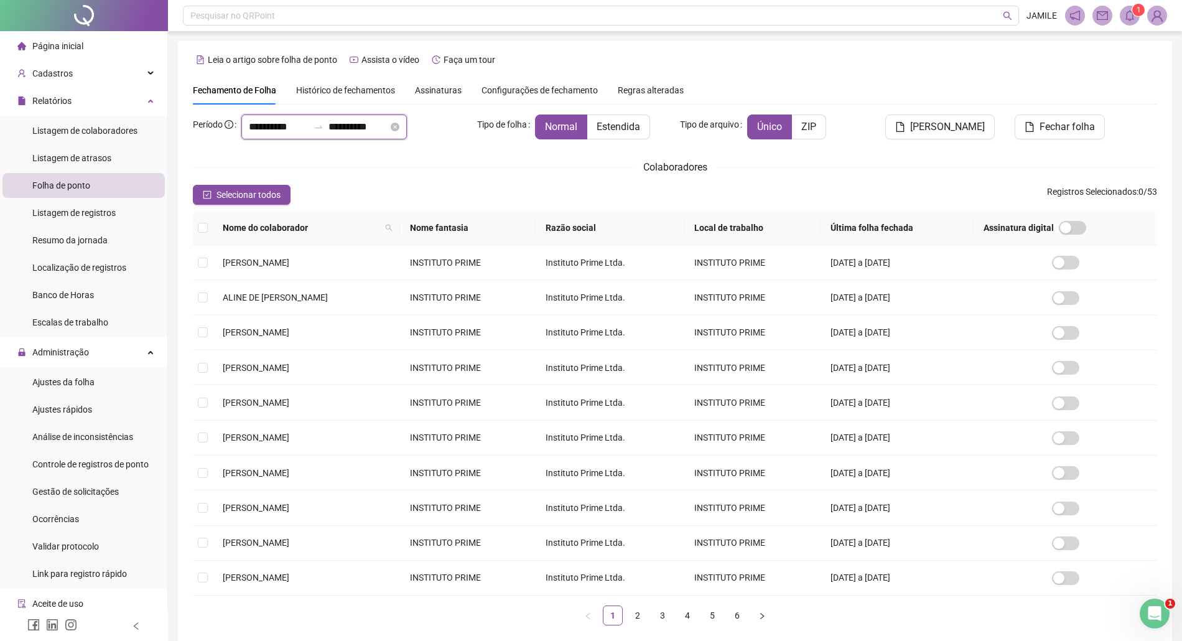
click at [287, 126] on input "**********" at bounding box center [279, 126] width 60 height 15
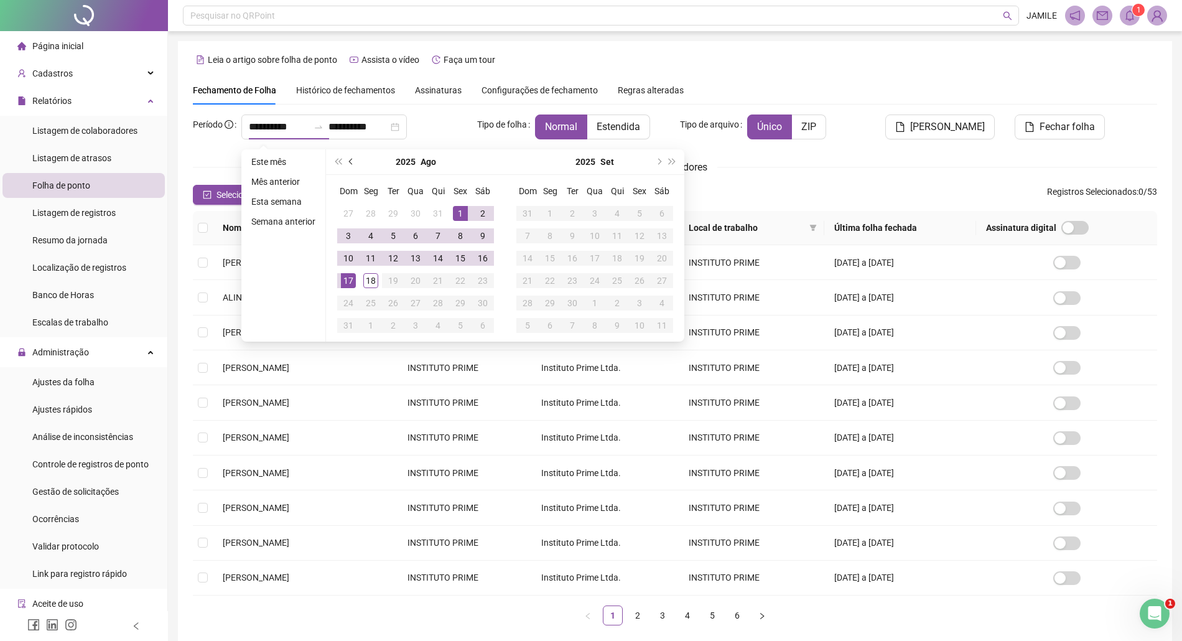
click at [353, 162] on span "prev-year" at bounding box center [352, 162] width 6 height 6
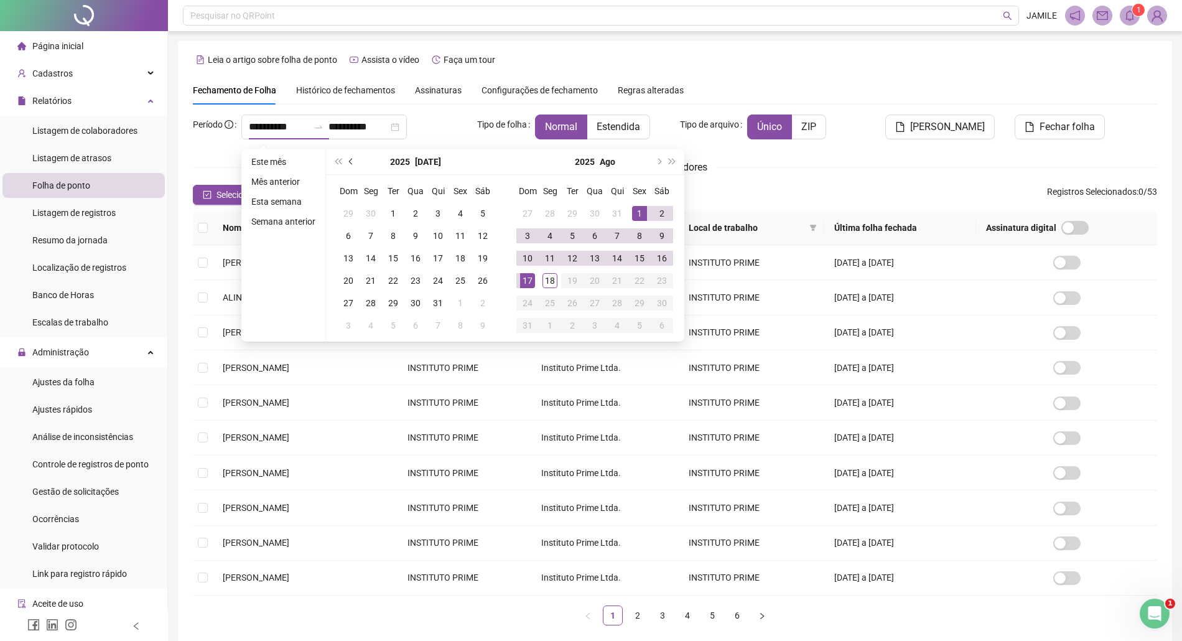
click at [353, 162] on span "prev-year" at bounding box center [352, 162] width 6 height 6
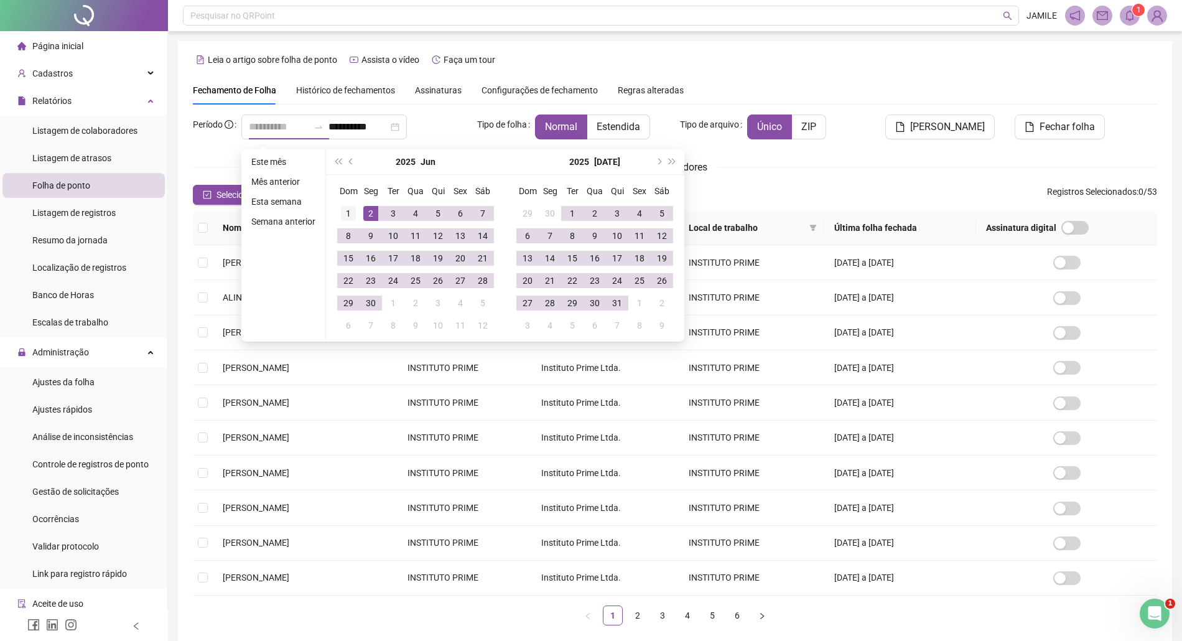
type input "**********"
click at [344, 202] on td "1" at bounding box center [348, 213] width 22 height 22
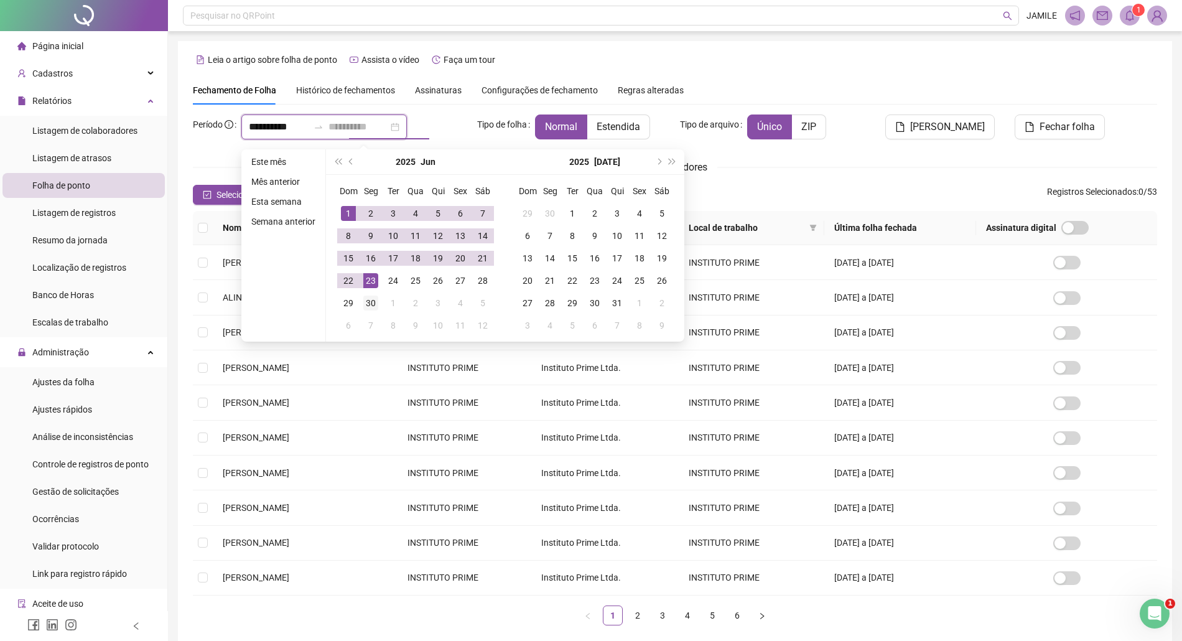
type input "**********"
click at [369, 302] on div "30" at bounding box center [370, 303] width 15 height 15
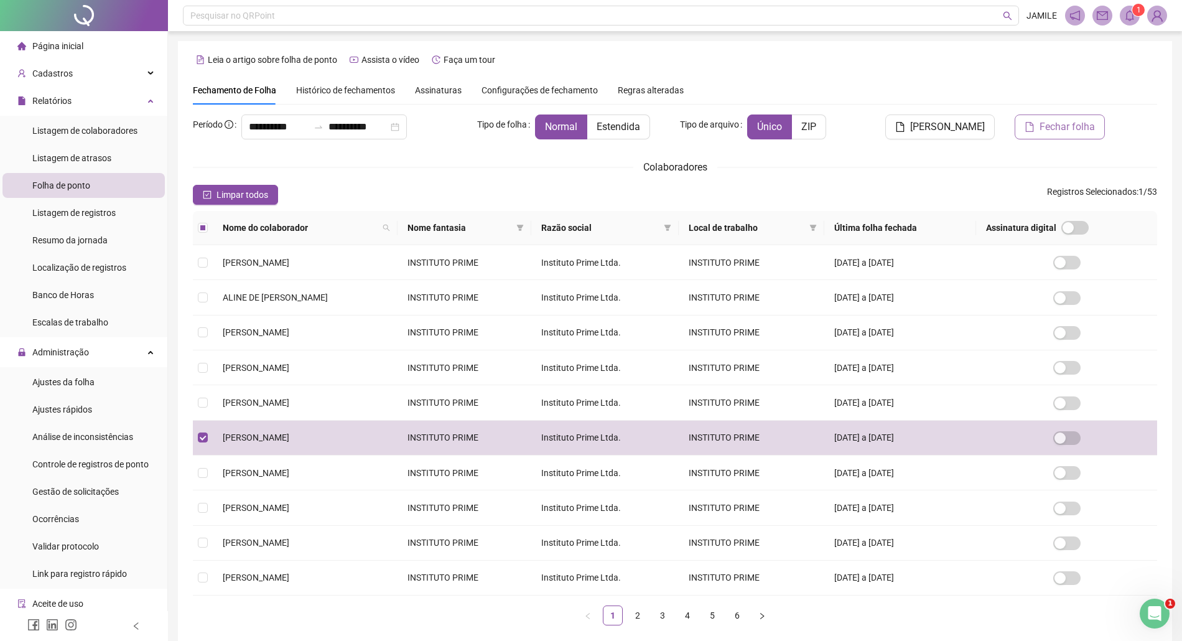
click at [1065, 126] on span "Fechar folha" at bounding box center [1067, 126] width 55 height 15
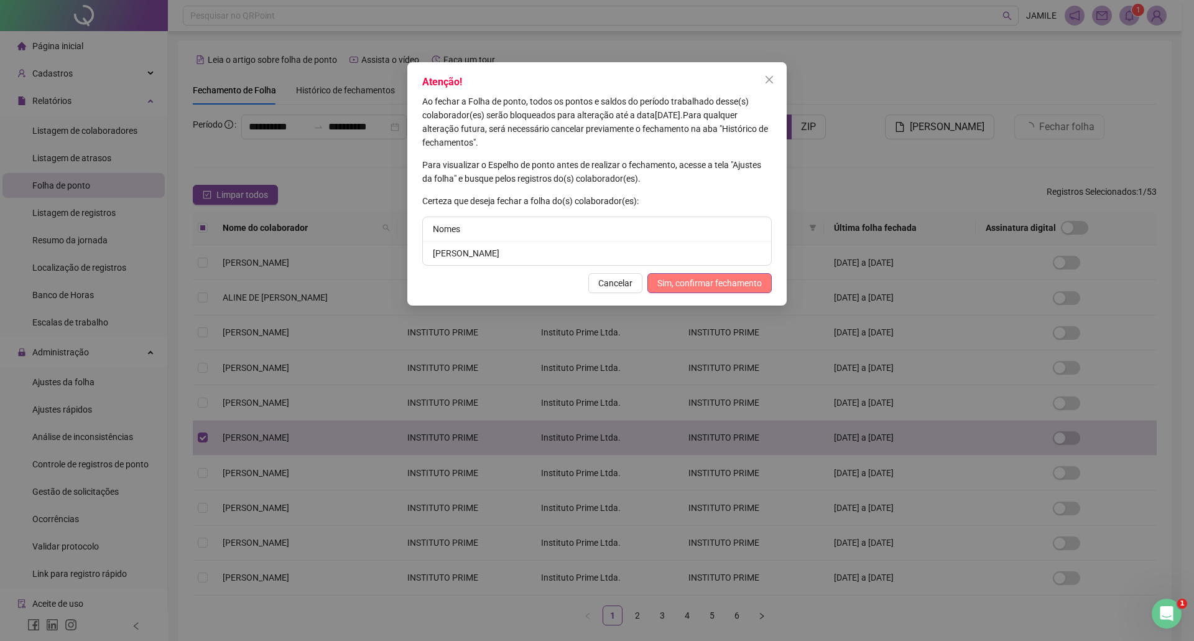
click at [696, 282] on span "Sim, confirmar fechamento" at bounding box center [710, 283] width 105 height 14
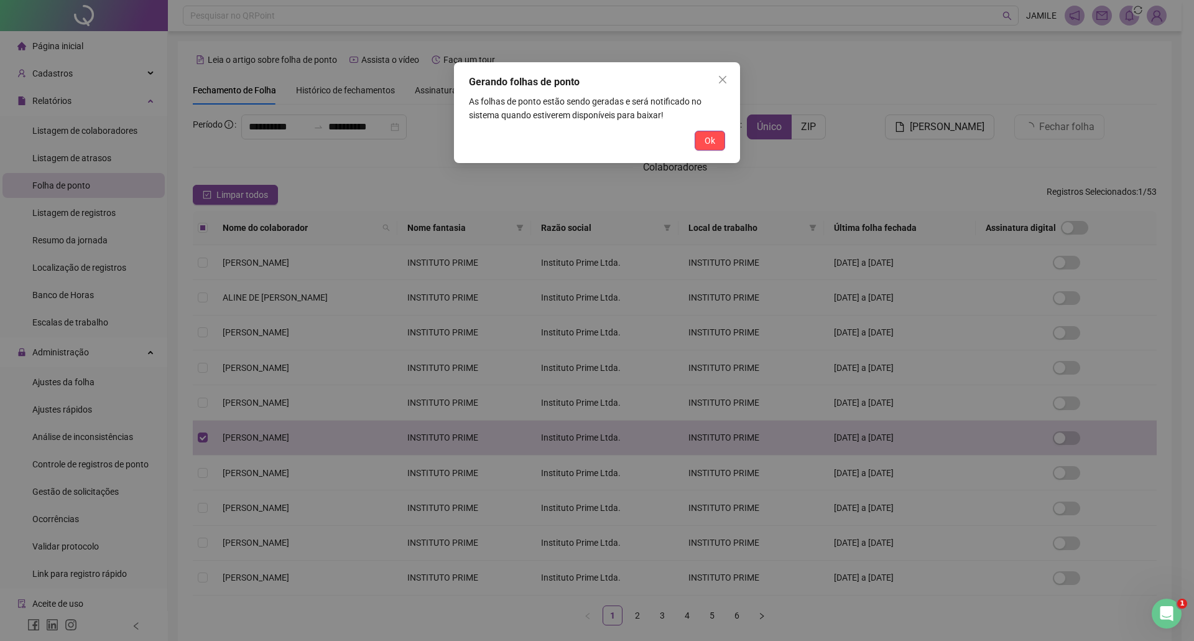
click at [720, 129] on div "Gerando folhas de ponto As folhas de ponto estão sendo geradas e será notificad…" at bounding box center [597, 112] width 286 height 101
click at [718, 133] on button "Ok" at bounding box center [710, 141] width 30 height 20
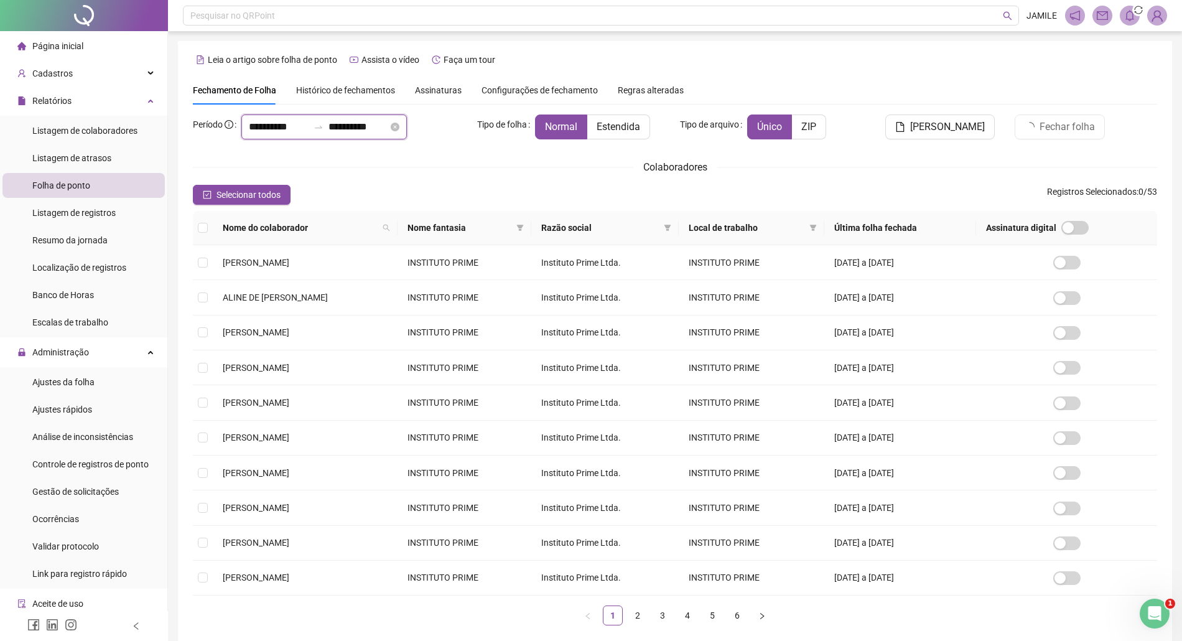
click at [309, 133] on input "**********" at bounding box center [279, 126] width 60 height 15
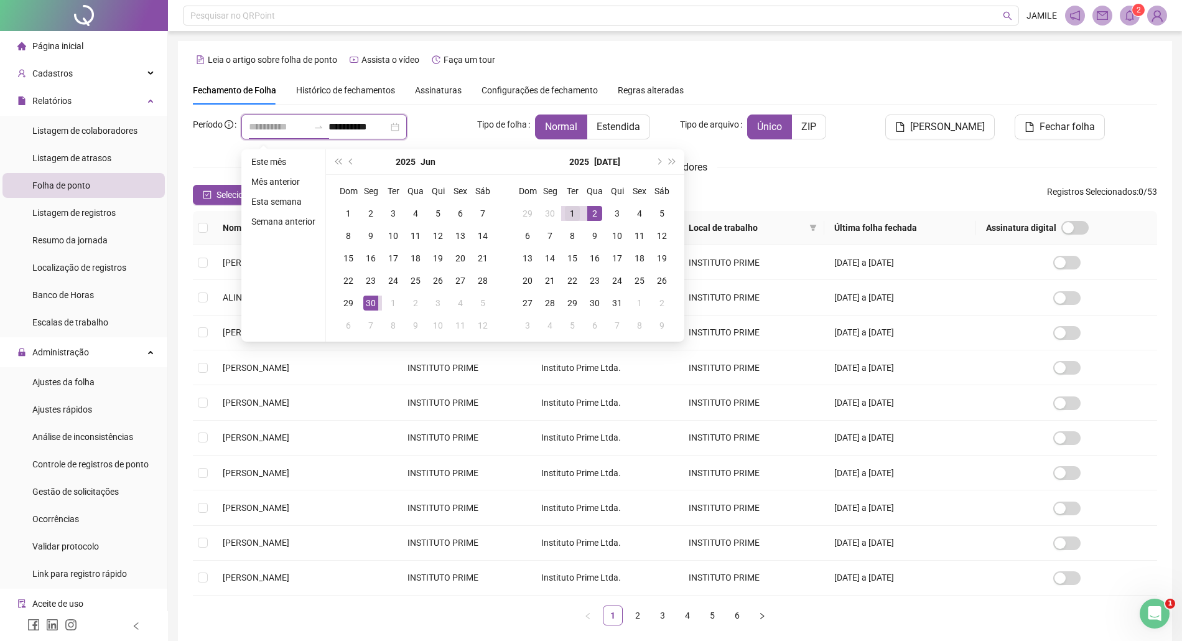
type input "**********"
click at [569, 212] on div "1" at bounding box center [572, 213] width 15 height 15
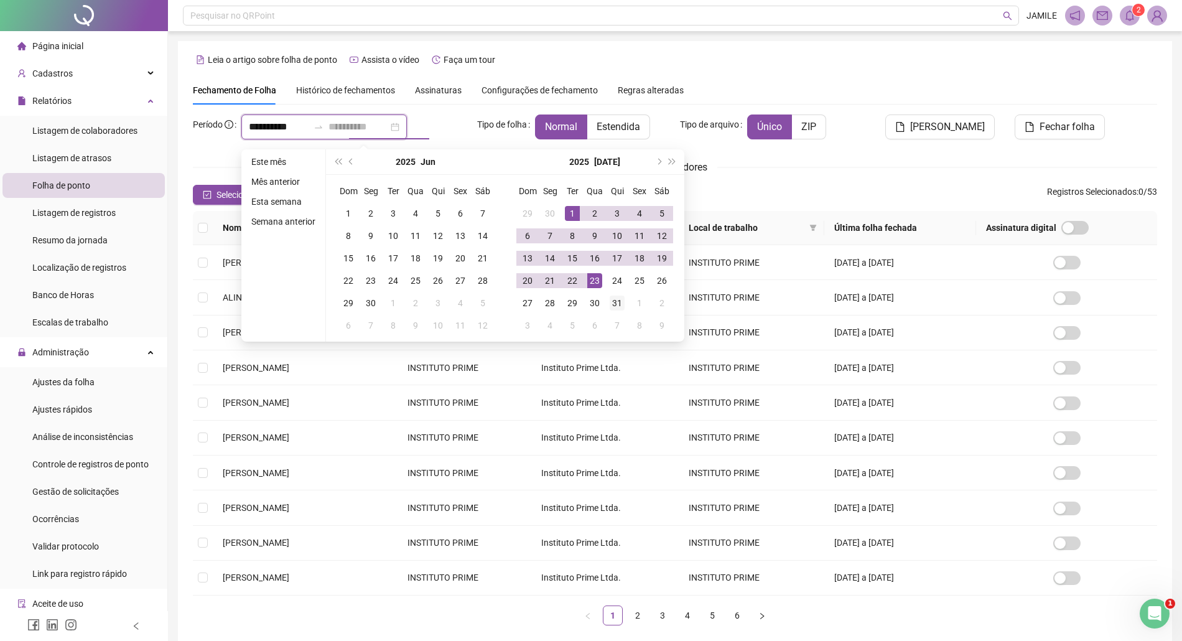
type input "**********"
click at [621, 302] on div "31" at bounding box center [617, 303] width 15 height 15
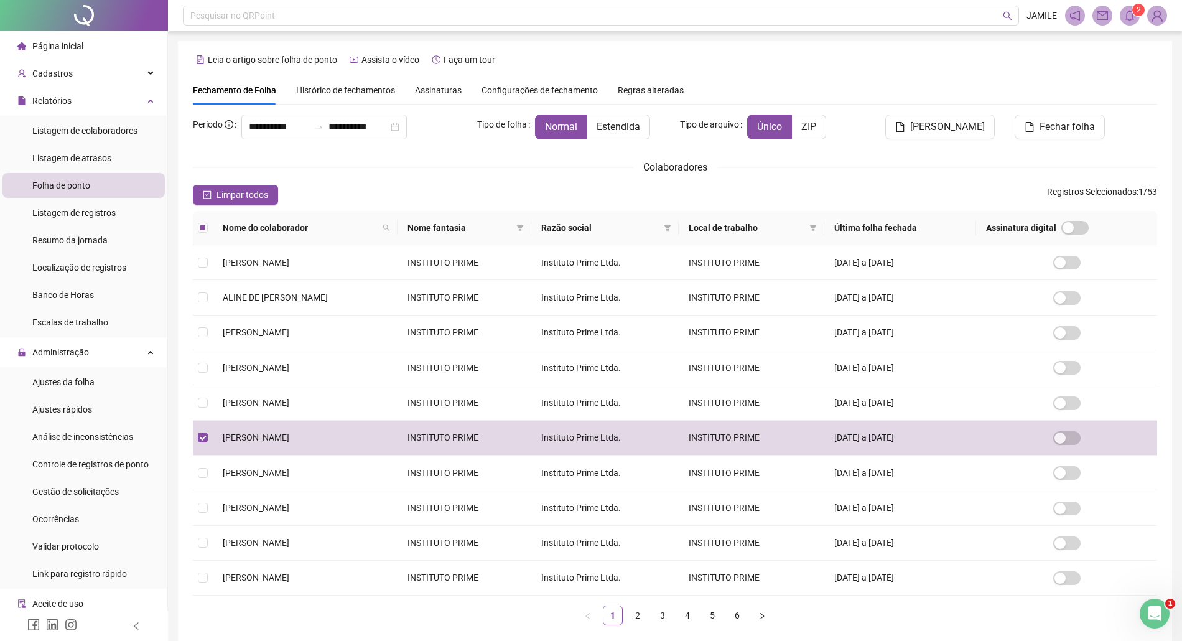
click at [1133, 19] on icon "bell" at bounding box center [1129, 15] width 9 height 11
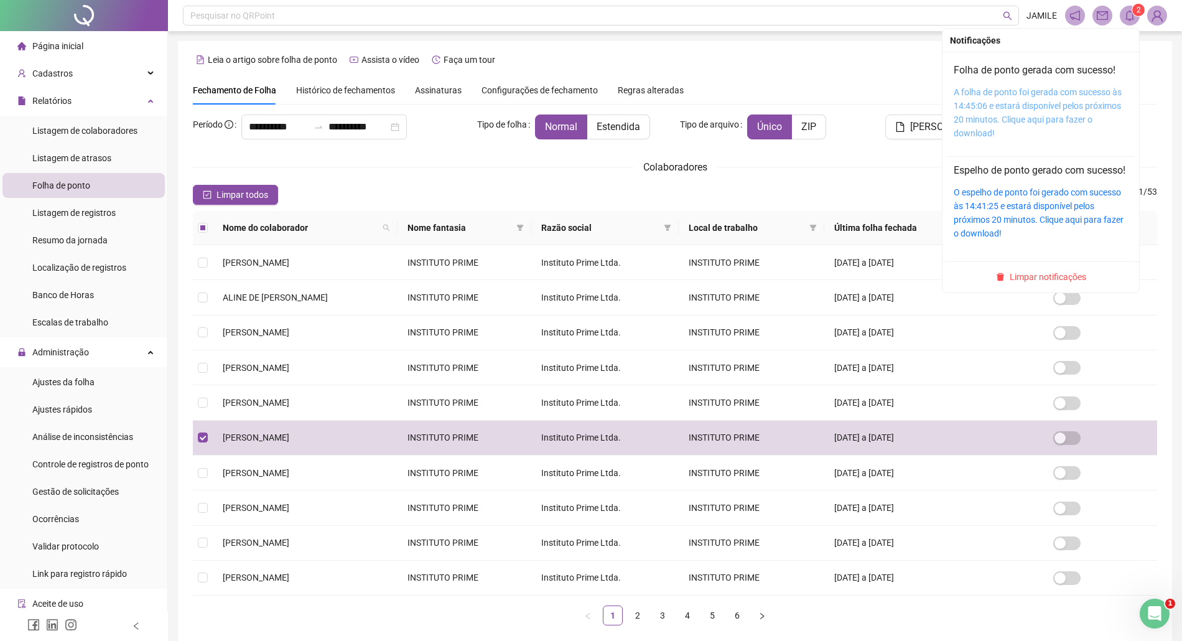
click at [996, 108] on link "A folha de ponto foi gerada com sucesso às 14:45:06 e estará disponível pelos p…" at bounding box center [1038, 112] width 168 height 51
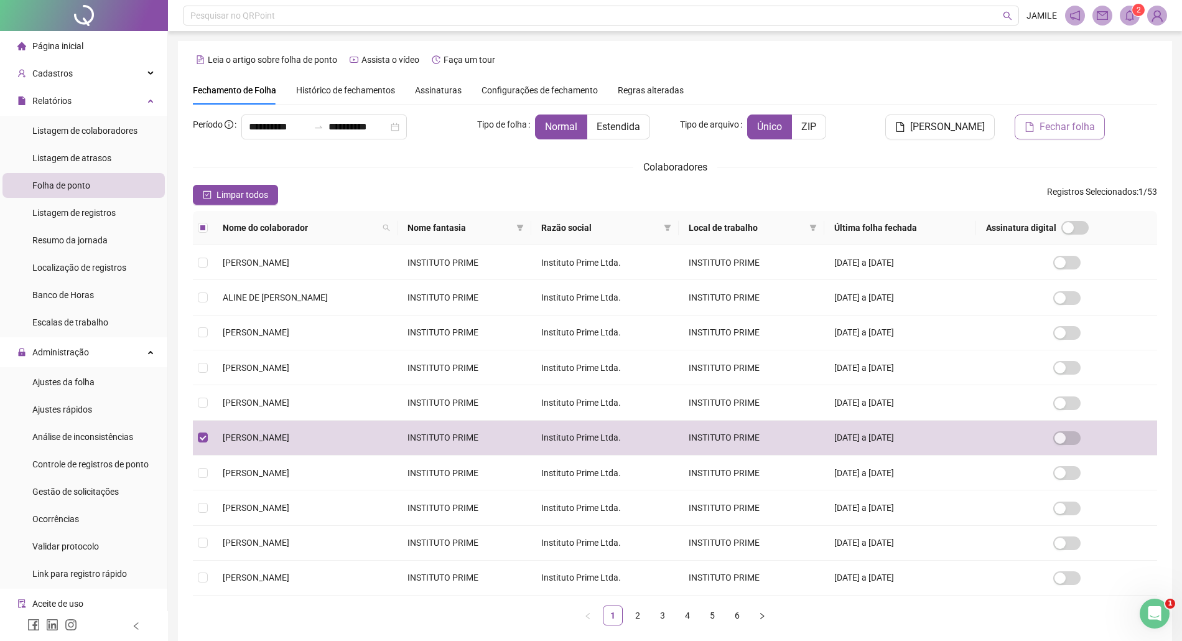
click at [1076, 133] on span "Fechar folha" at bounding box center [1067, 126] width 55 height 15
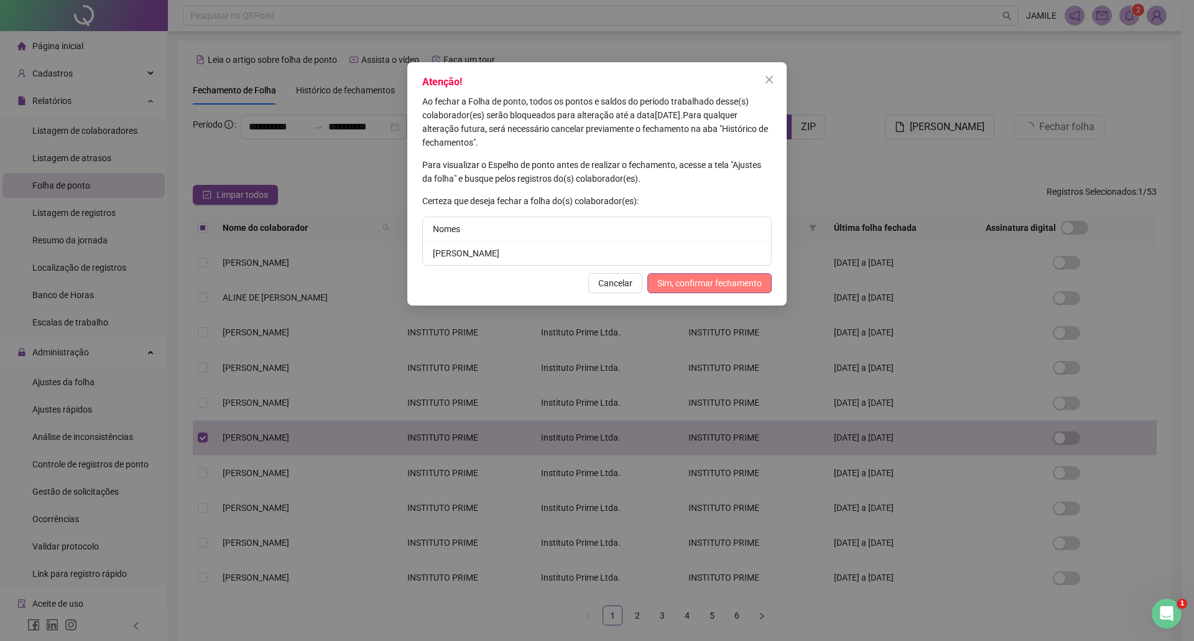
click at [728, 277] on span "Sim, confirmar fechamento" at bounding box center [710, 283] width 105 height 14
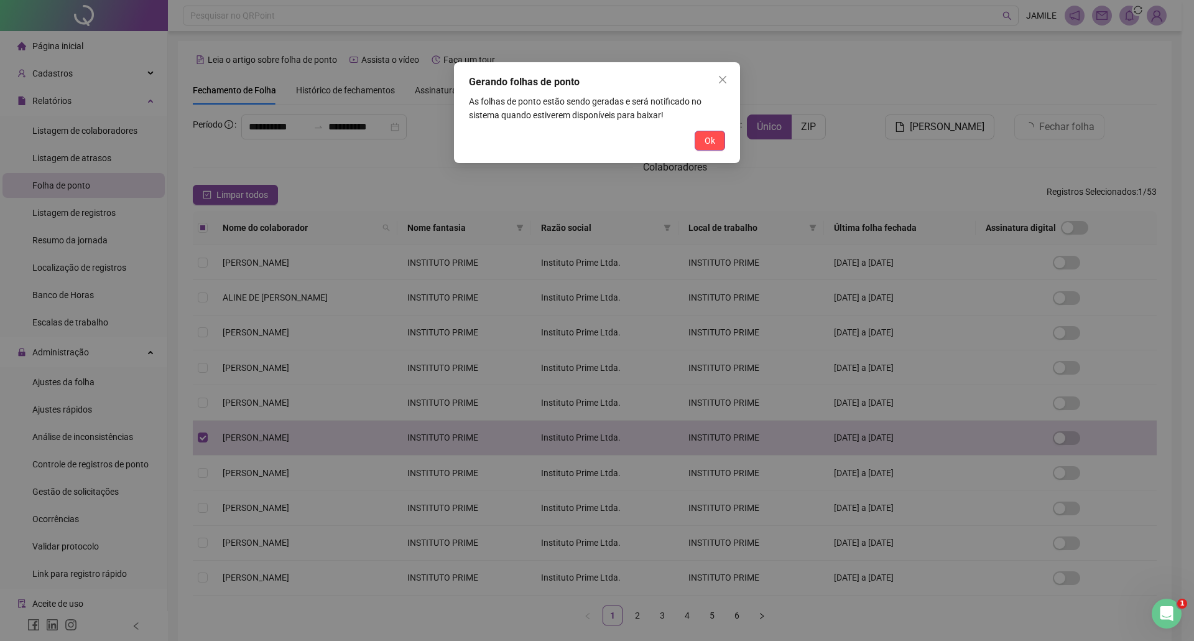
click at [719, 125] on div "Gerando folhas de ponto As folhas de ponto estão sendo geradas e será notificad…" at bounding box center [597, 112] width 286 height 101
click at [710, 134] on span "Ok" at bounding box center [710, 141] width 11 height 14
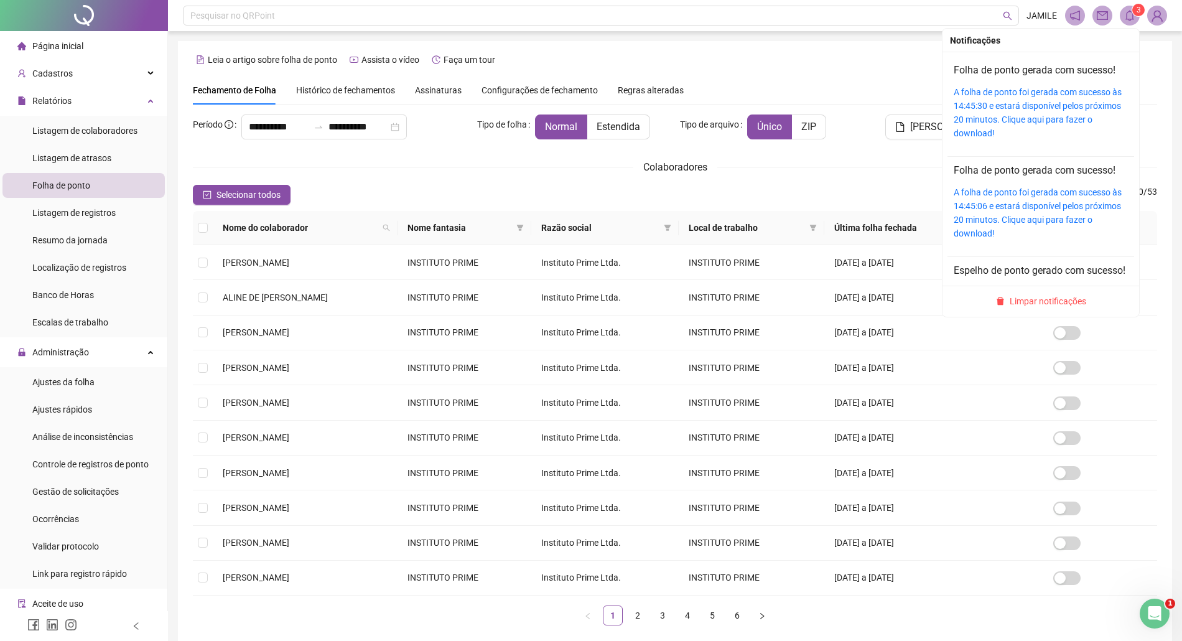
click at [1133, 19] on icon "bell" at bounding box center [1129, 15] width 9 height 11
click at [1055, 92] on link "A folha de ponto foi gerada com sucesso às 14:45:30 e estará disponível pelos p…" at bounding box center [1038, 112] width 168 height 51
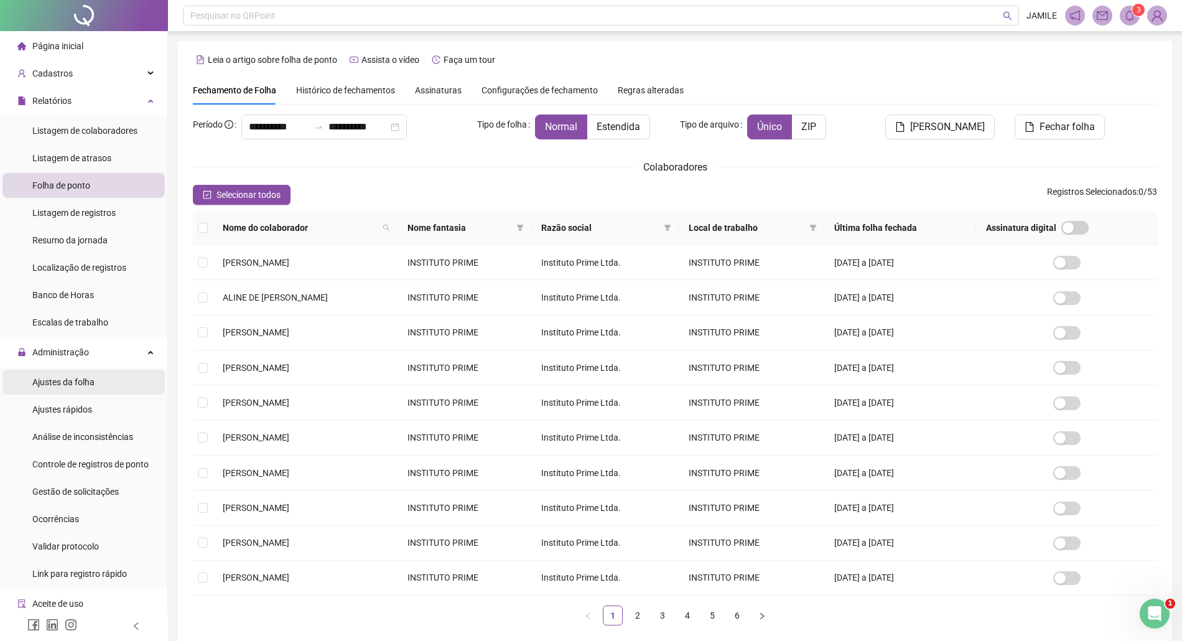
click at [75, 381] on span "Ajustes da folha" at bounding box center [63, 382] width 62 height 10
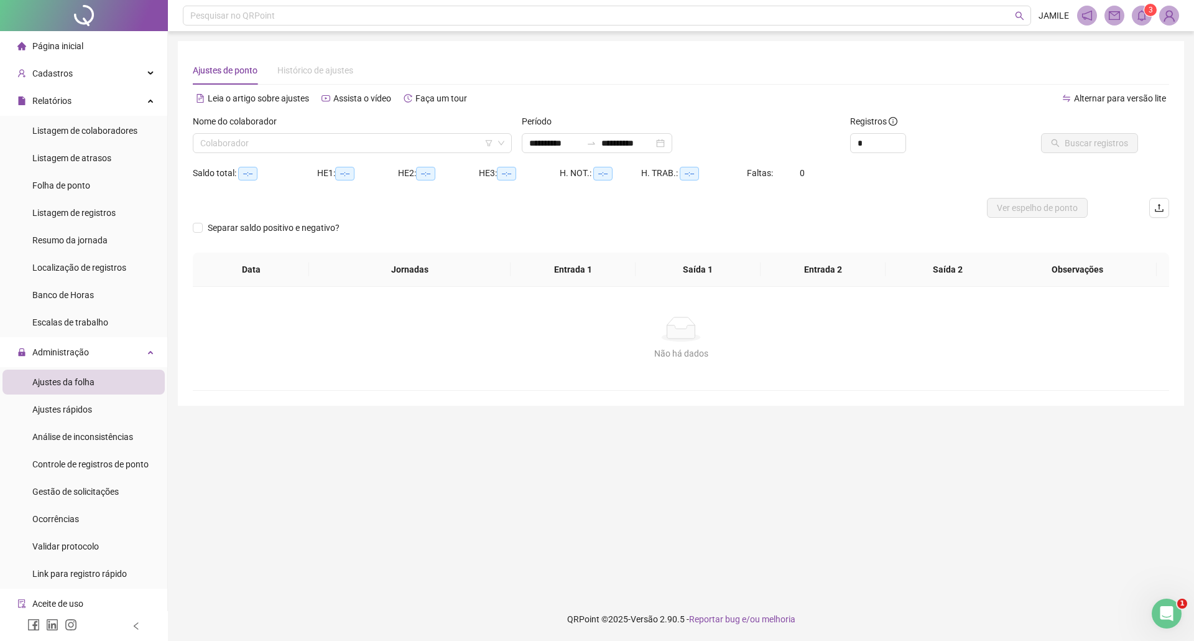
type input "**********"
click at [271, 133] on div "Nome do colaborador Colaborador" at bounding box center [352, 133] width 319 height 39
click at [272, 137] on input "search" at bounding box center [346, 143] width 293 height 19
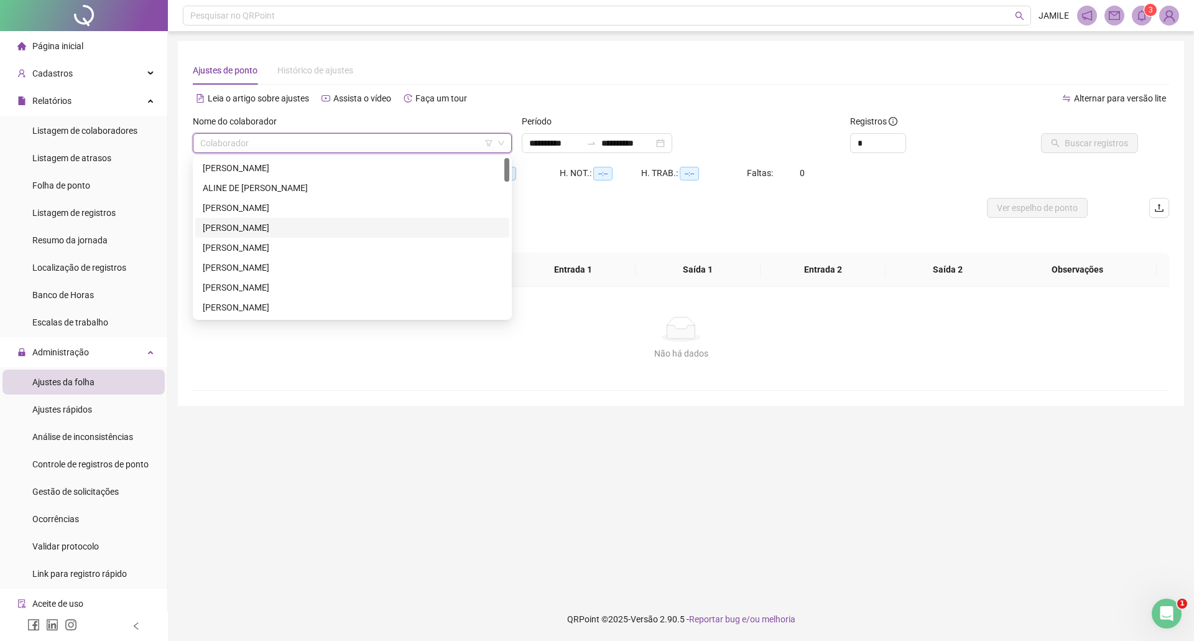
click at [255, 221] on div "[PERSON_NAME]" at bounding box center [352, 228] width 299 height 14
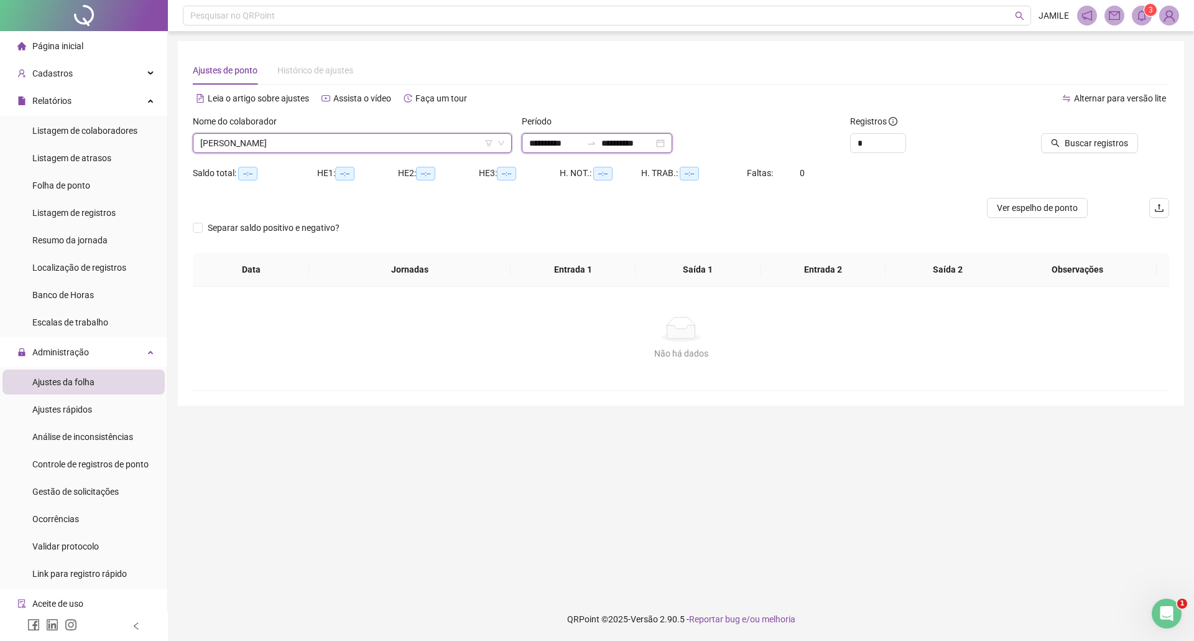
click at [541, 143] on input "**********" at bounding box center [555, 143] width 52 height 14
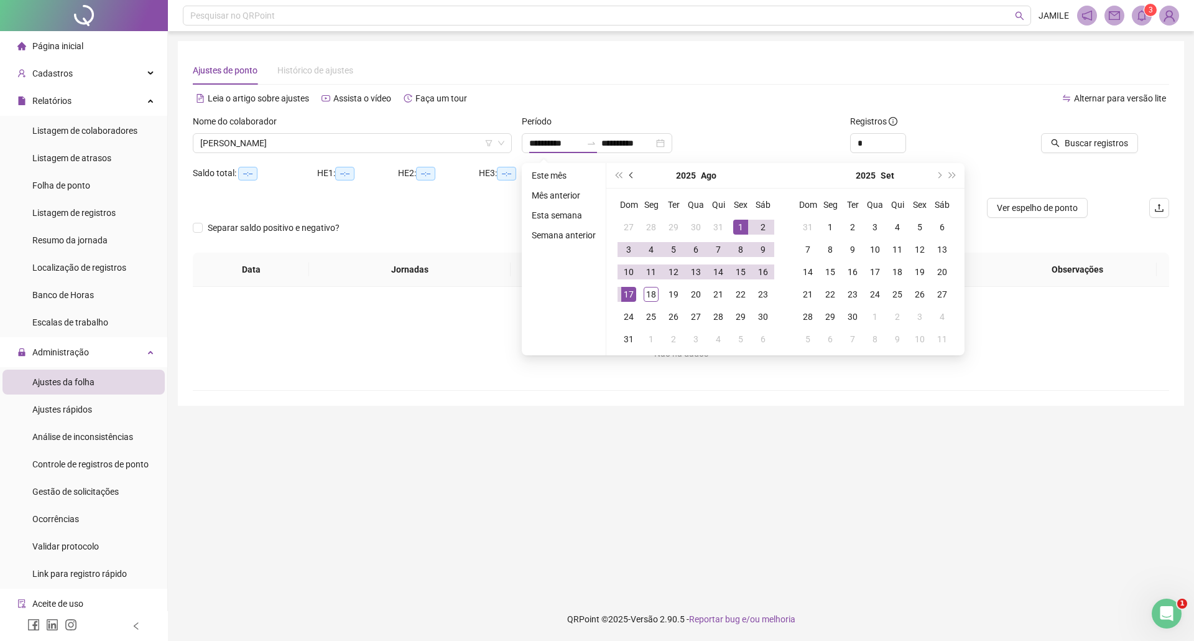
click at [628, 173] on button "prev-year" at bounding box center [632, 175] width 14 height 25
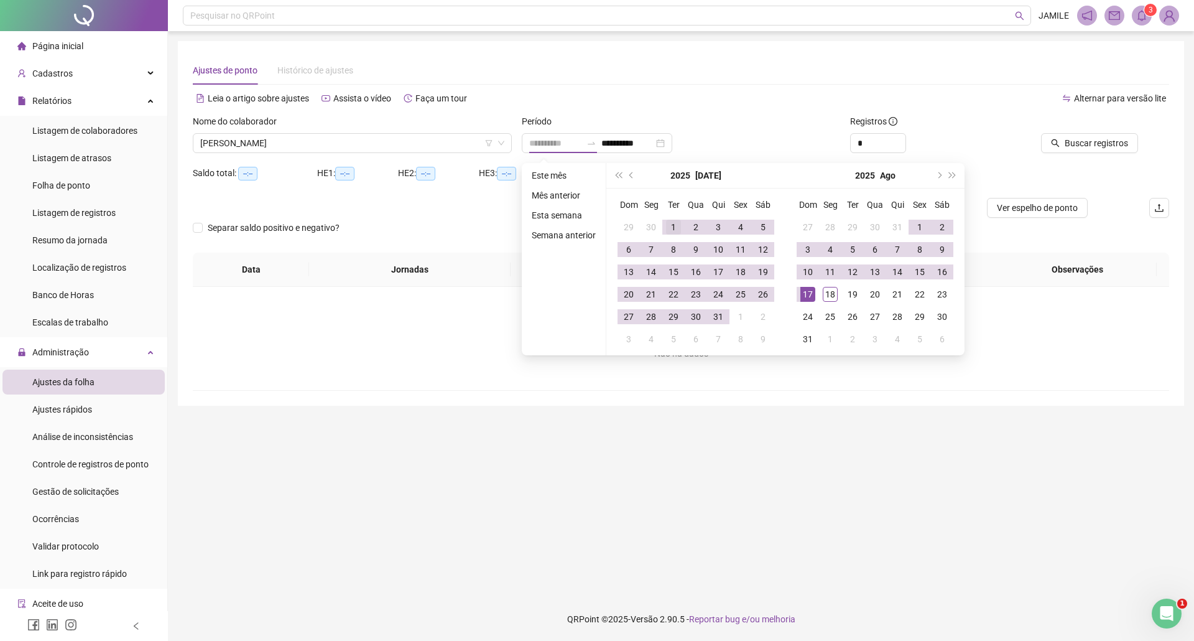
type input "**********"
click at [677, 229] on div "1" at bounding box center [673, 227] width 15 height 15
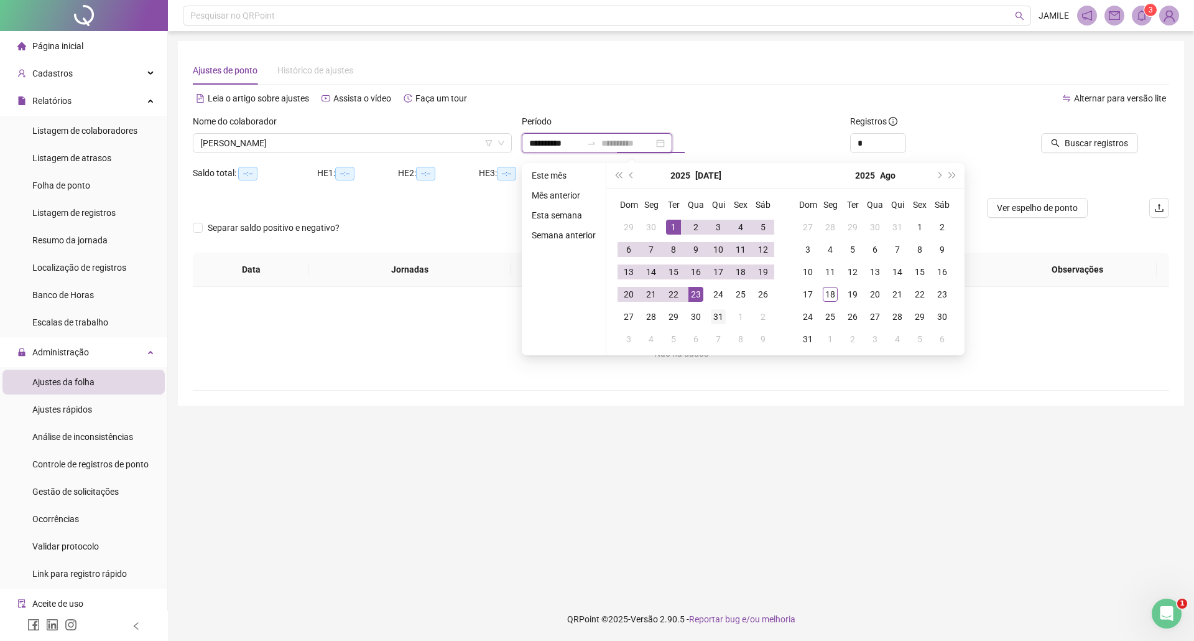
type input "**********"
click at [713, 312] on div "31" at bounding box center [718, 316] width 15 height 15
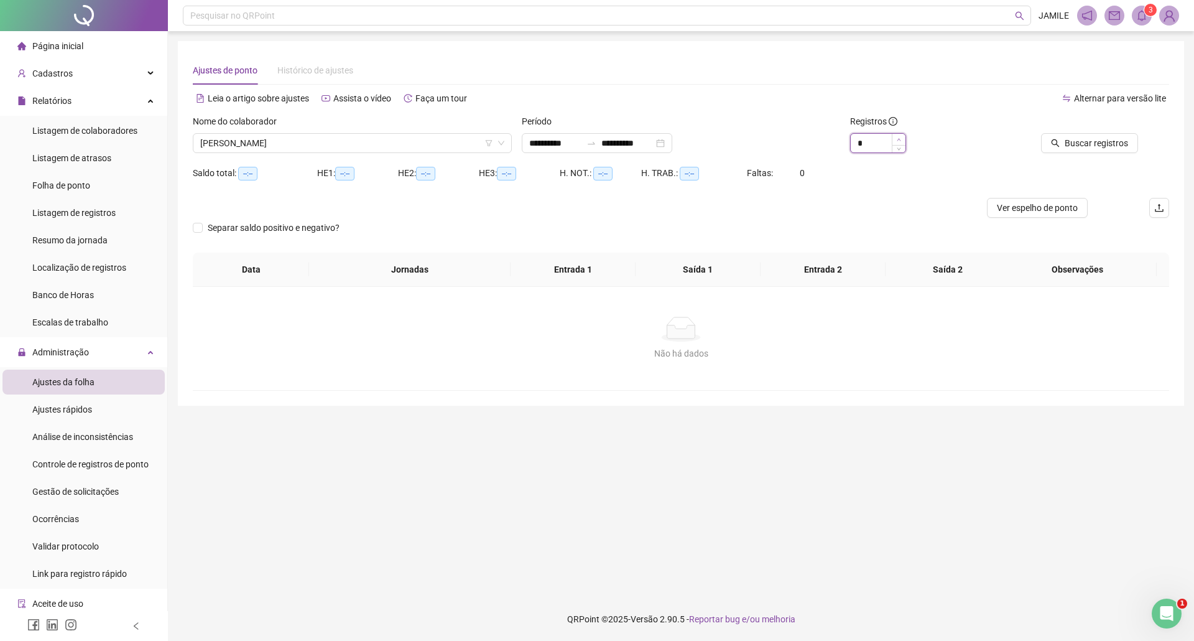
type input "*"
click at [901, 138] on span "Increase Value" at bounding box center [899, 139] width 14 height 11
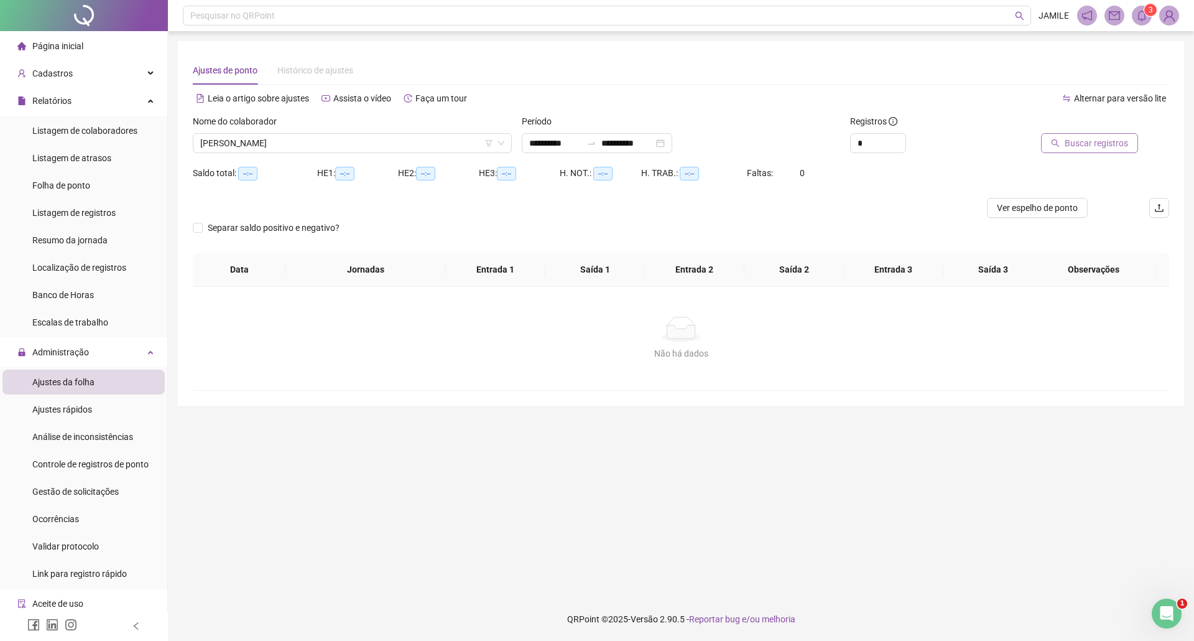
click at [1059, 145] on icon "search" at bounding box center [1055, 143] width 9 height 9
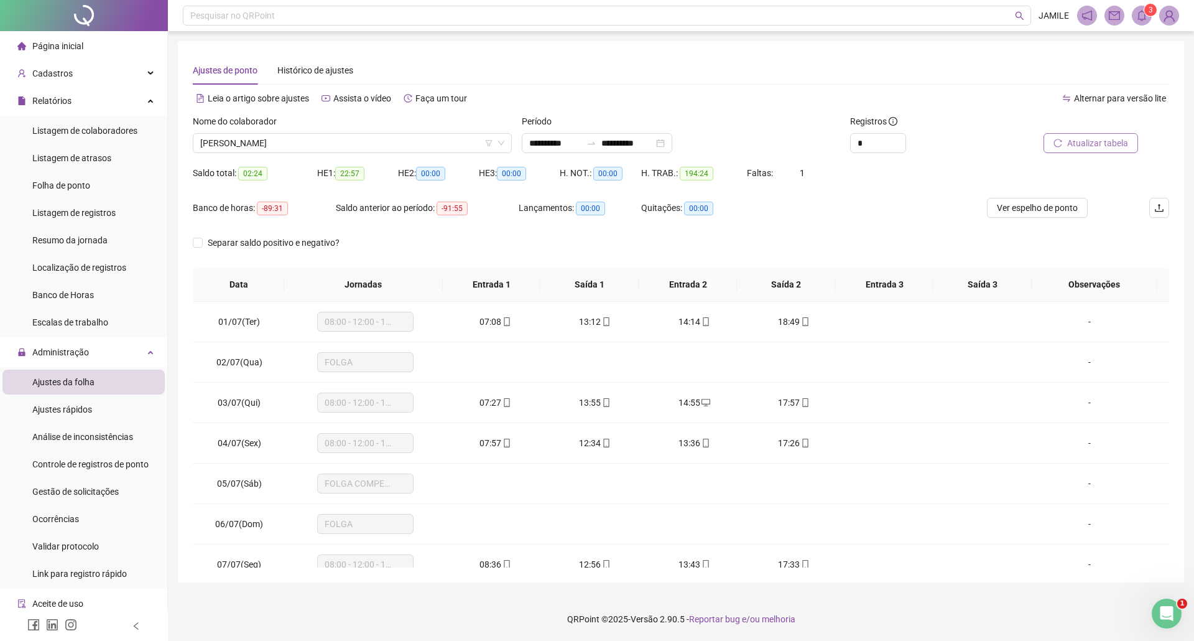
click at [332, 152] on div "[PERSON_NAME]" at bounding box center [352, 143] width 319 height 20
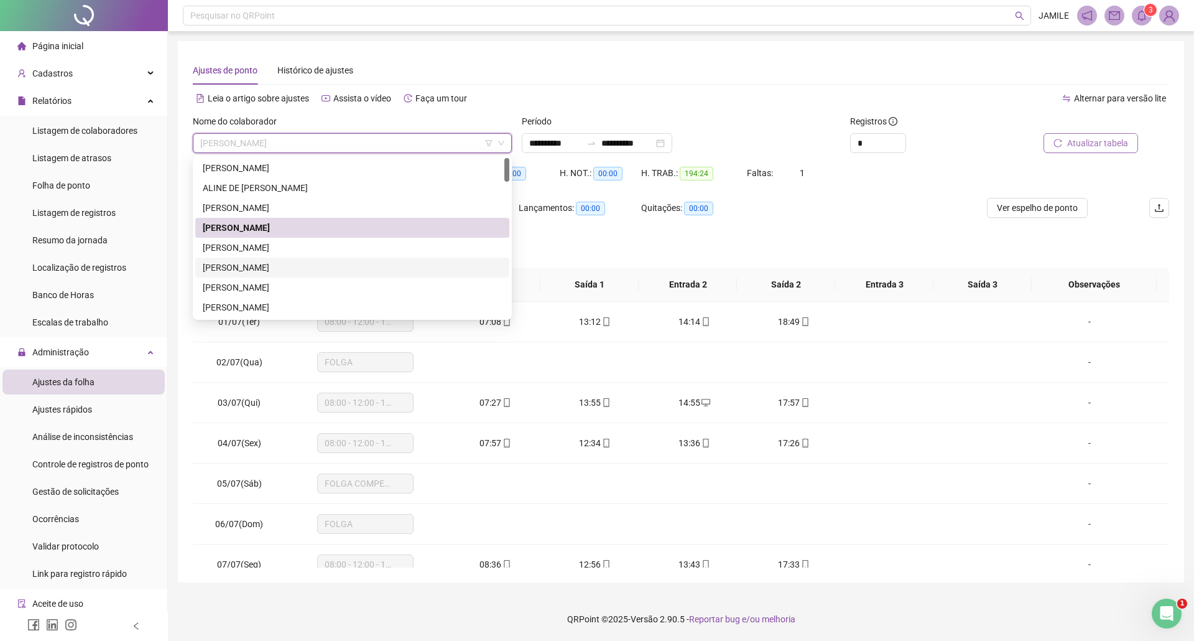
click at [351, 265] on div "[PERSON_NAME]" at bounding box center [352, 268] width 299 height 14
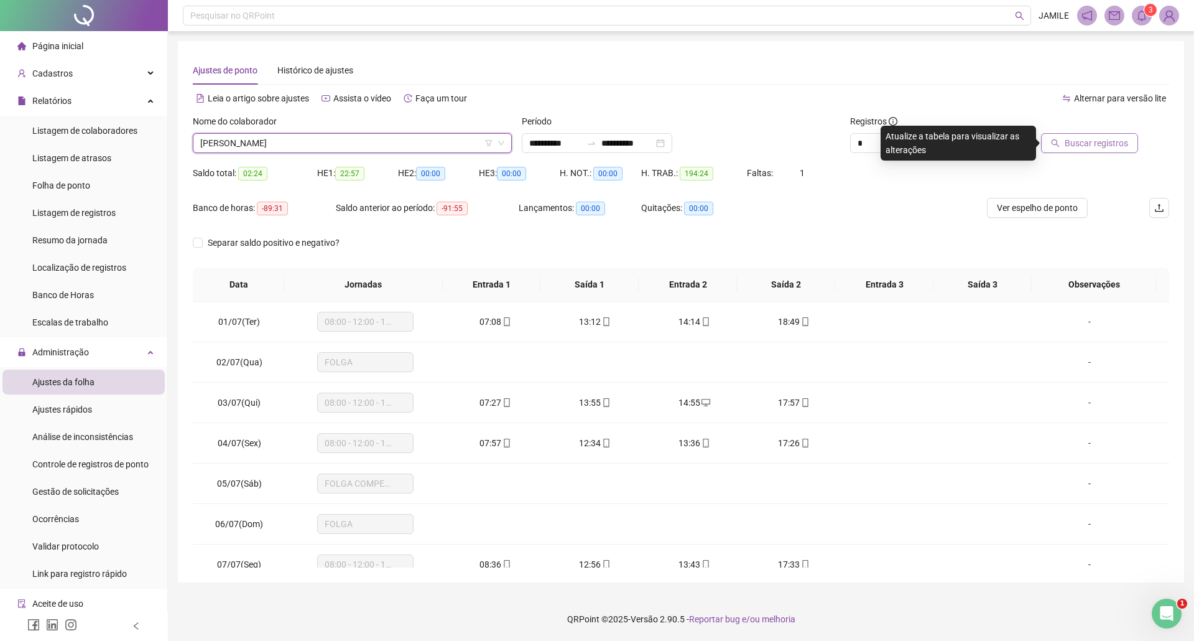
click at [1094, 153] on div "Buscar registros" at bounding box center [1092, 138] width 164 height 49
click at [1094, 147] on span "Buscar registros" at bounding box center [1096, 143] width 63 height 14
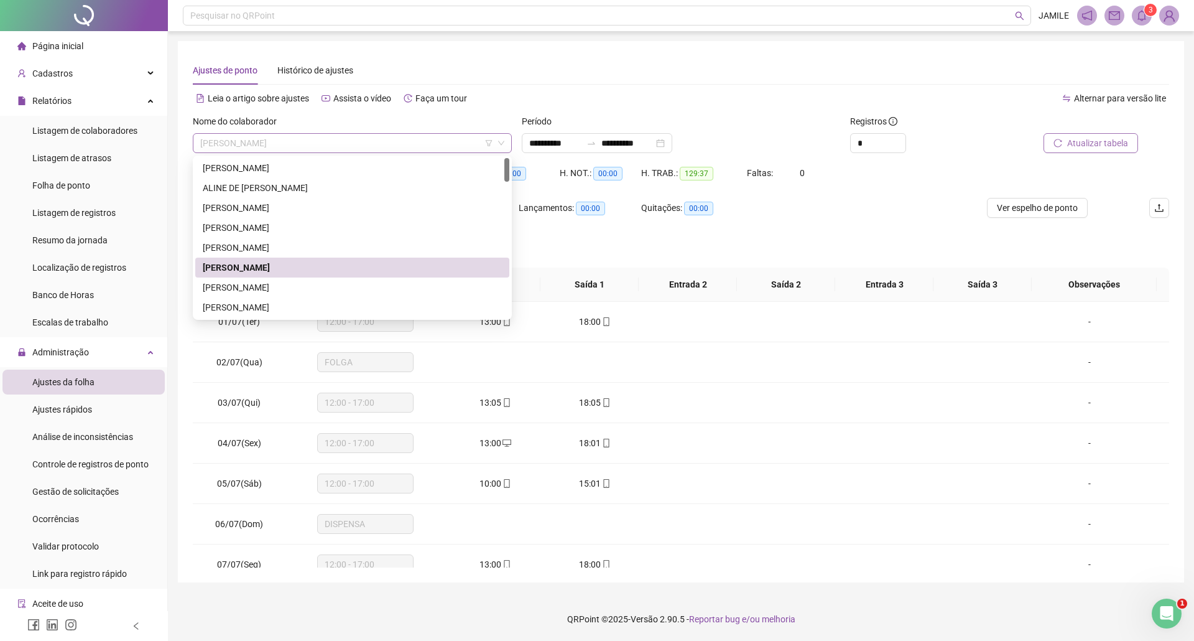
click at [307, 138] on span "[PERSON_NAME]" at bounding box center [352, 143] width 304 height 19
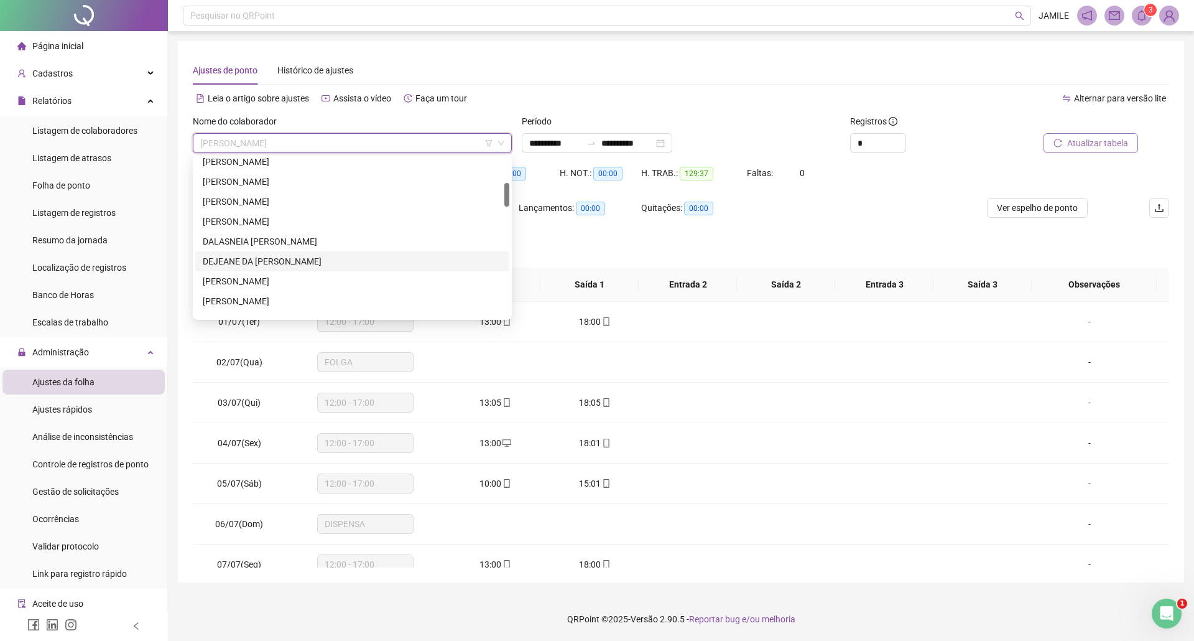
scroll to position [249, 0]
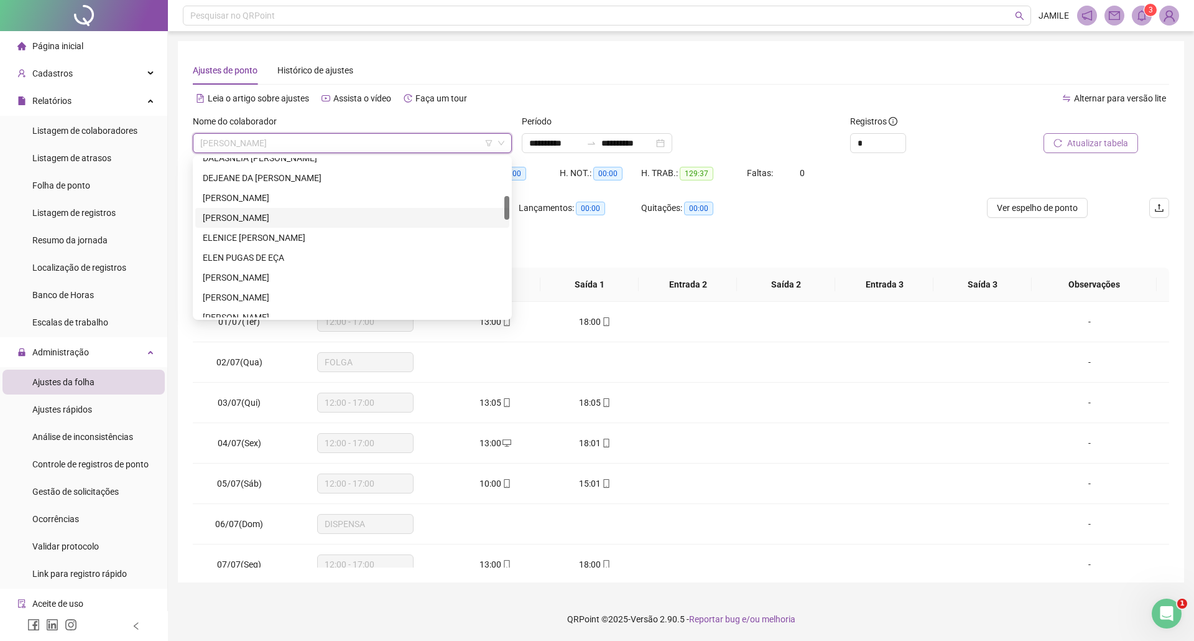
click at [279, 217] on div "[PERSON_NAME]" at bounding box center [352, 218] width 299 height 14
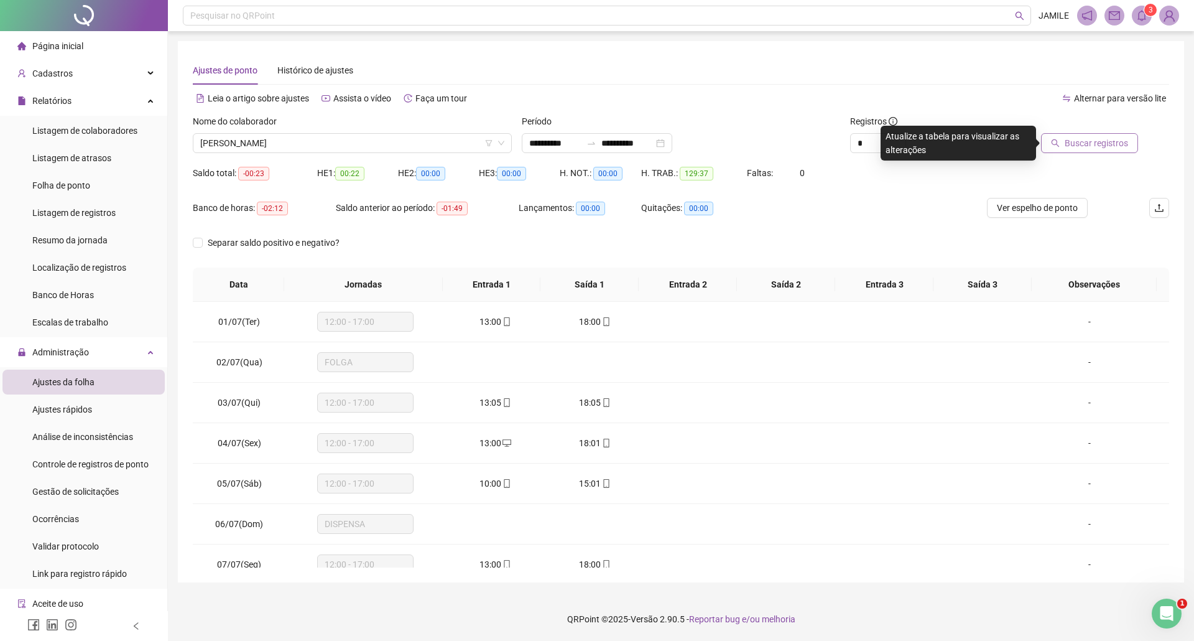
click at [1074, 149] on span "Buscar registros" at bounding box center [1096, 143] width 63 height 14
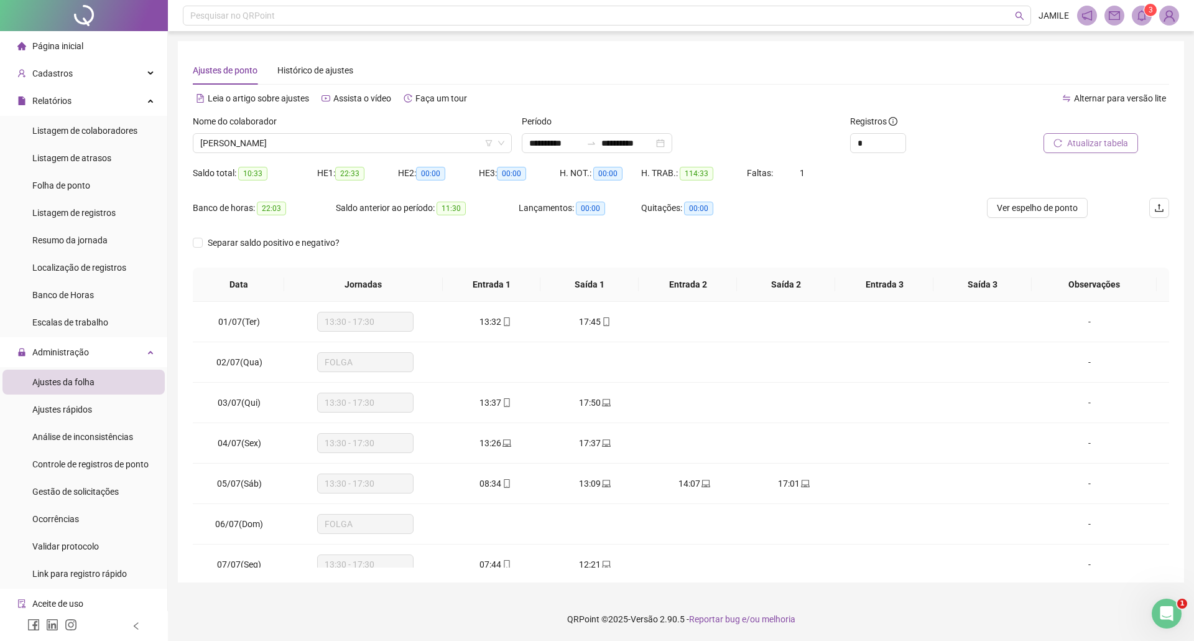
click at [1120, 143] on span "Atualizar tabela" at bounding box center [1098, 143] width 61 height 14
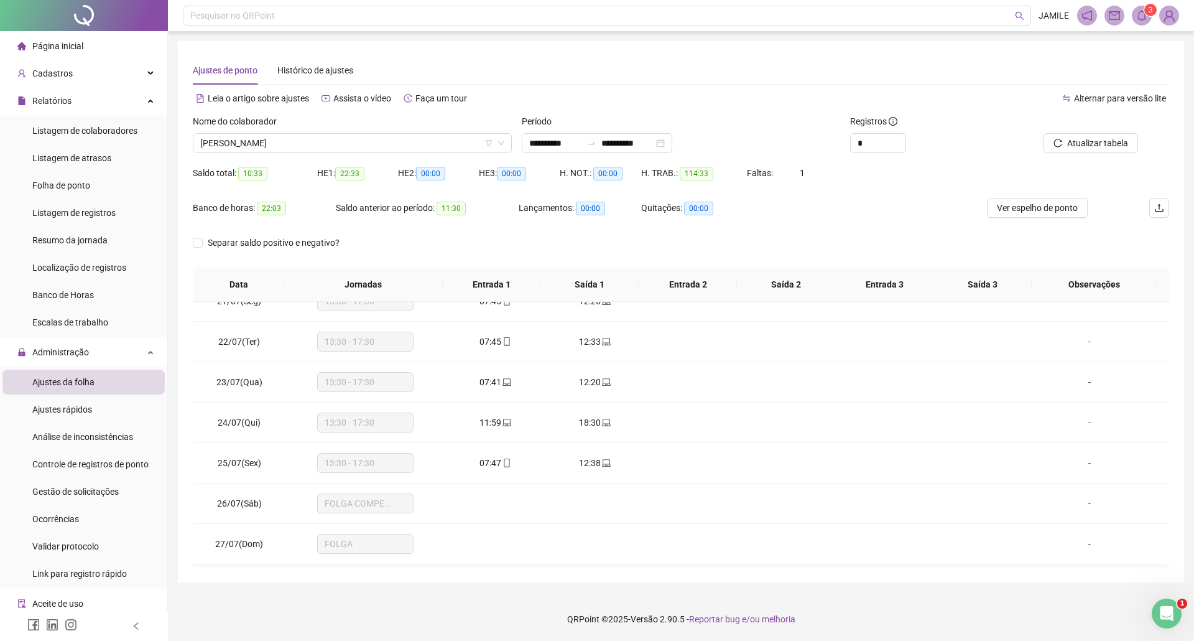
scroll to position [994, 0]
click at [366, 132] on div "Nome do colaborador" at bounding box center [352, 123] width 319 height 19
click at [354, 149] on span "[PERSON_NAME]" at bounding box center [352, 143] width 304 height 19
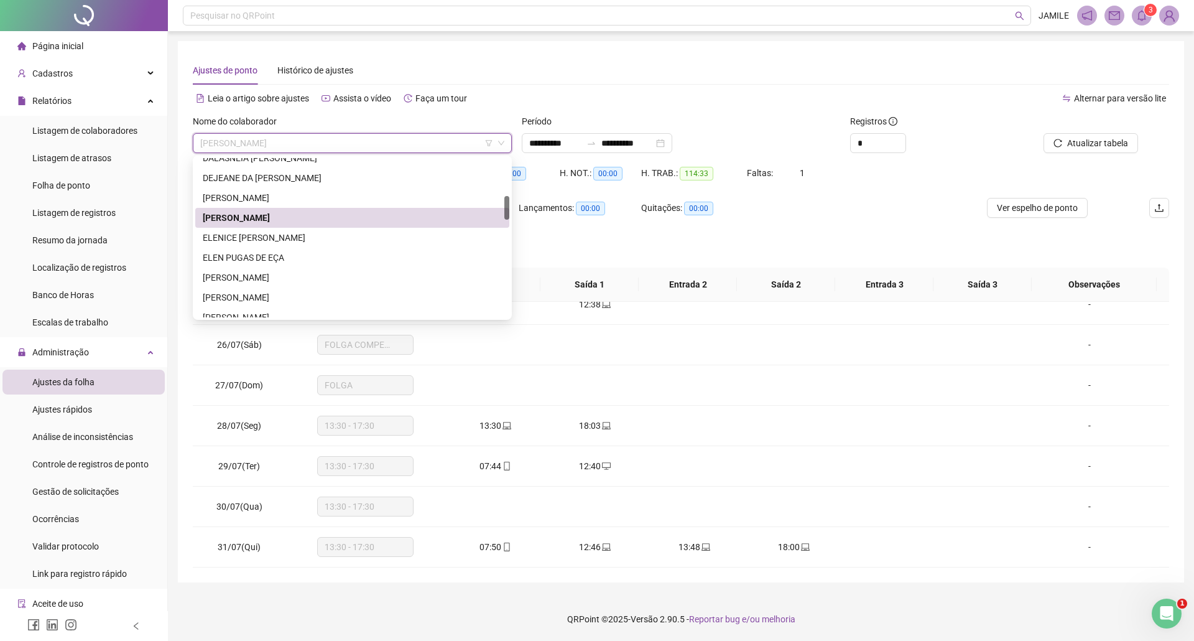
click at [330, 225] on div "[PERSON_NAME]" at bounding box center [352, 218] width 314 height 20
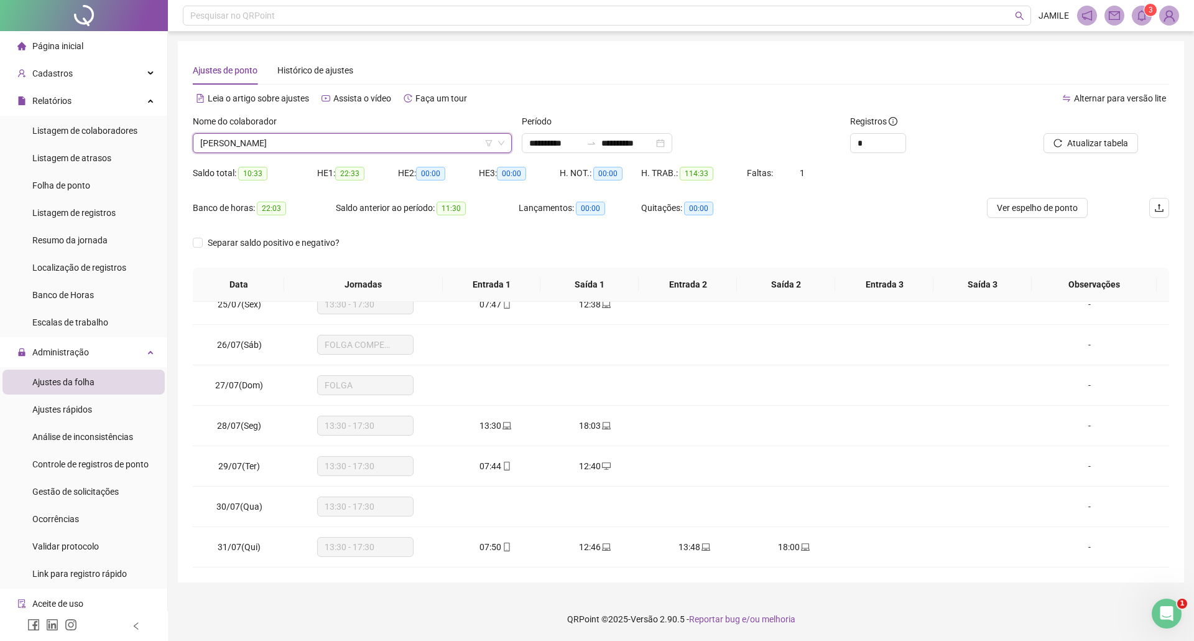
click at [386, 142] on span "[PERSON_NAME]" at bounding box center [352, 143] width 304 height 19
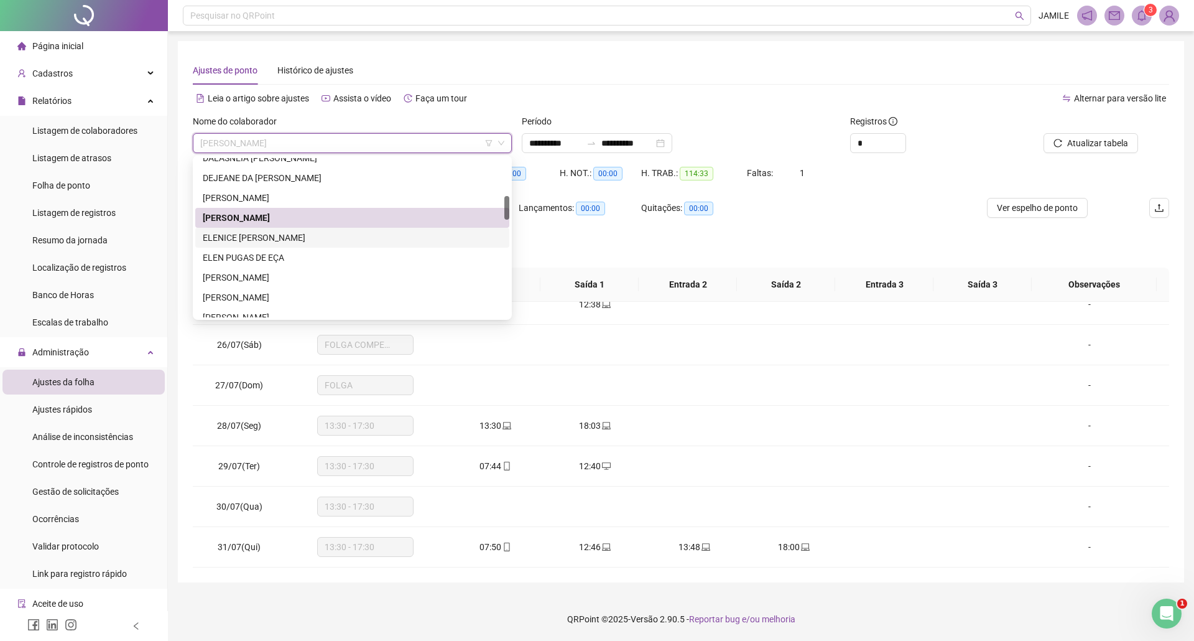
click at [327, 229] on div "ELENICE [PERSON_NAME]" at bounding box center [352, 238] width 314 height 20
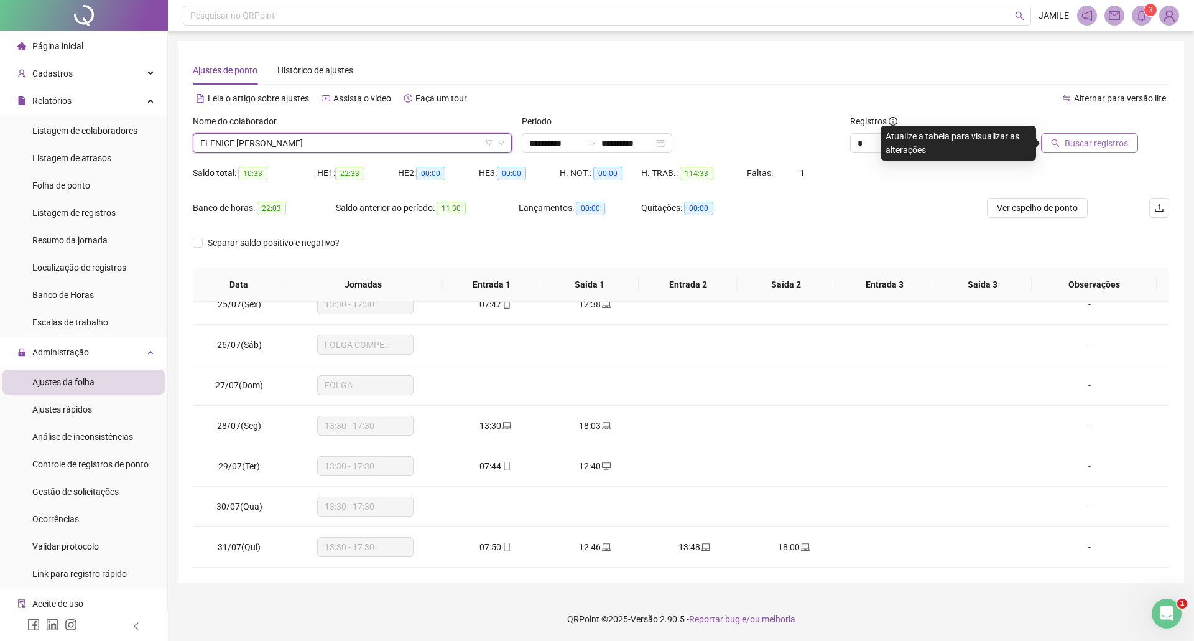
click at [1104, 133] on button "Buscar registros" at bounding box center [1089, 143] width 97 height 20
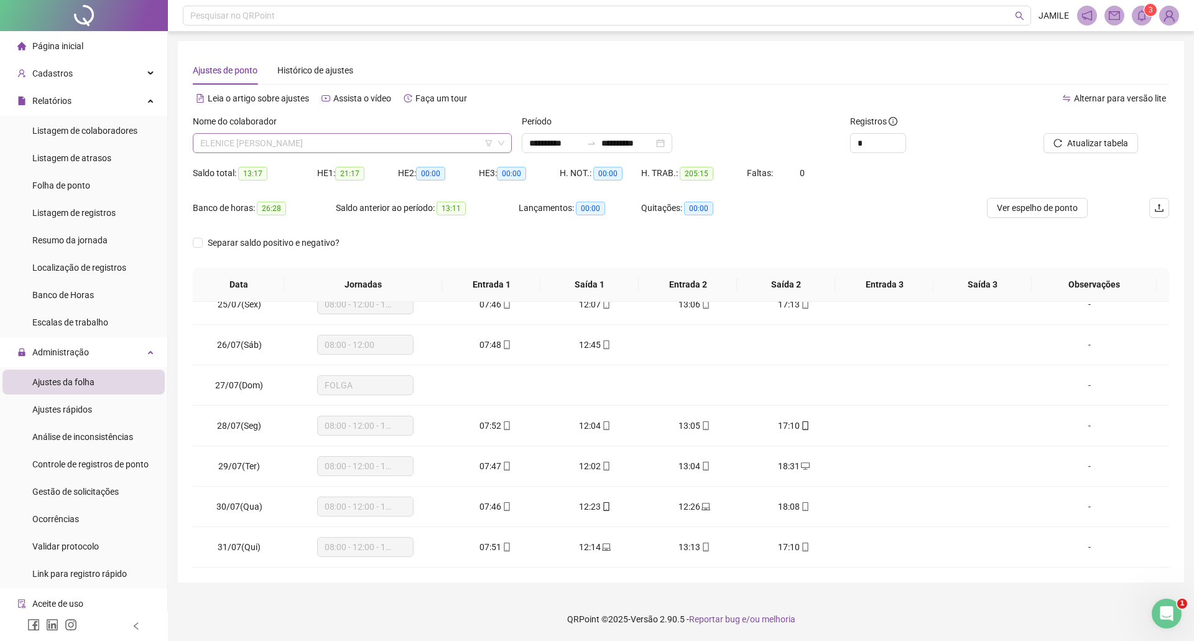
click at [334, 137] on span "ELENICE [PERSON_NAME]" at bounding box center [352, 143] width 304 height 19
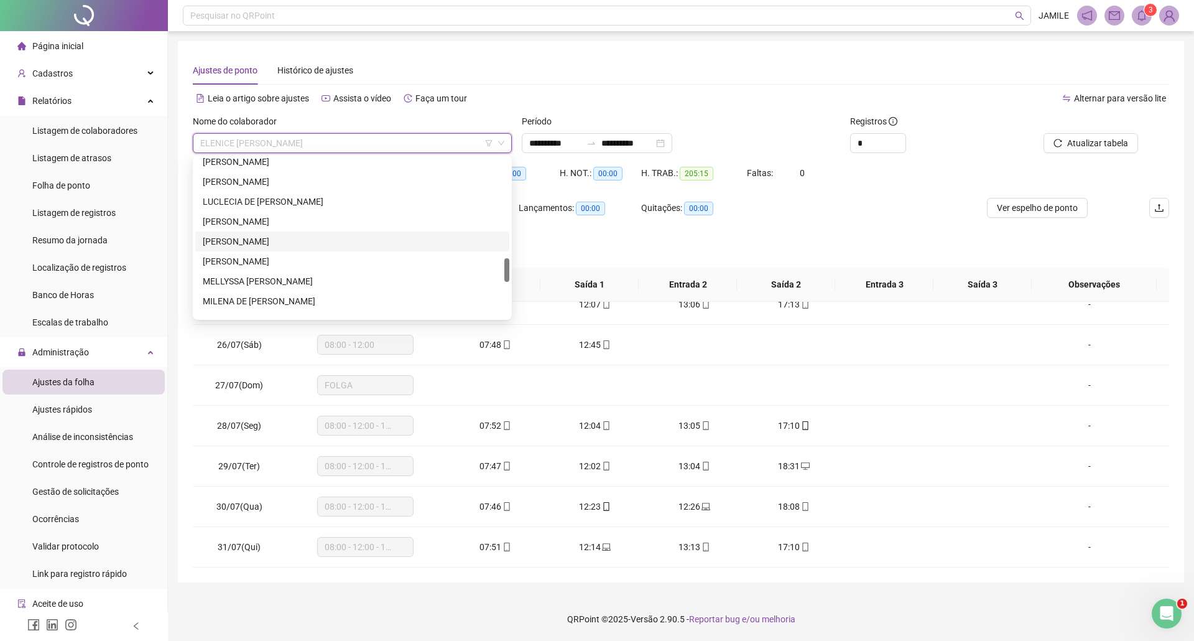
scroll to position [747, 0]
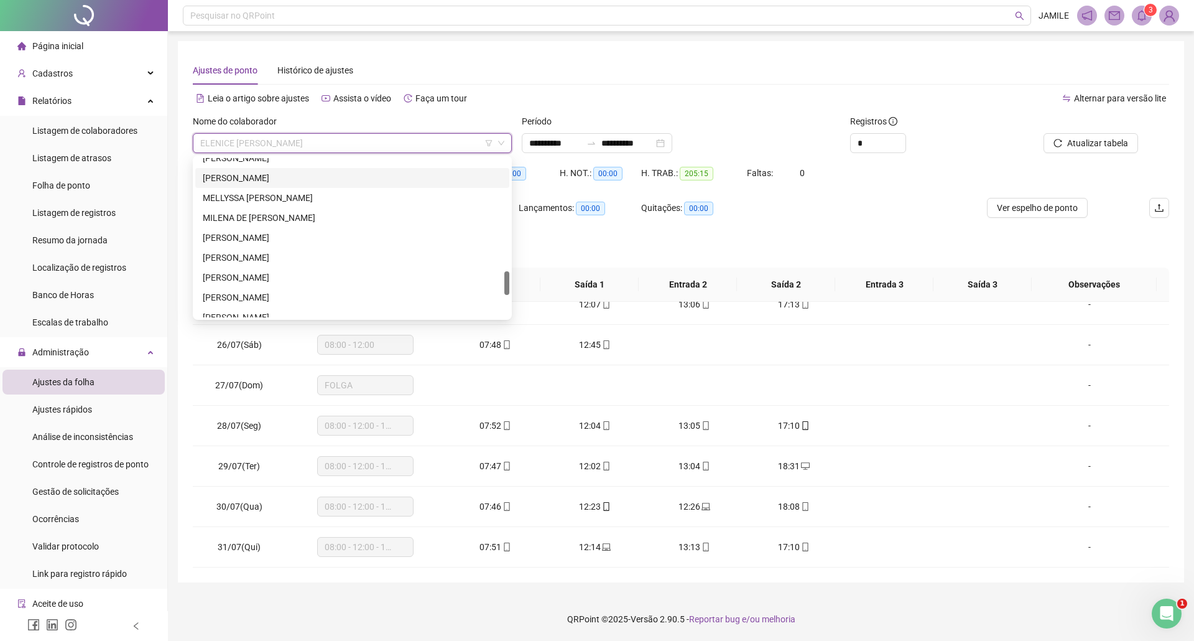
click at [327, 185] on div "[PERSON_NAME]" at bounding box center [352, 178] width 314 height 20
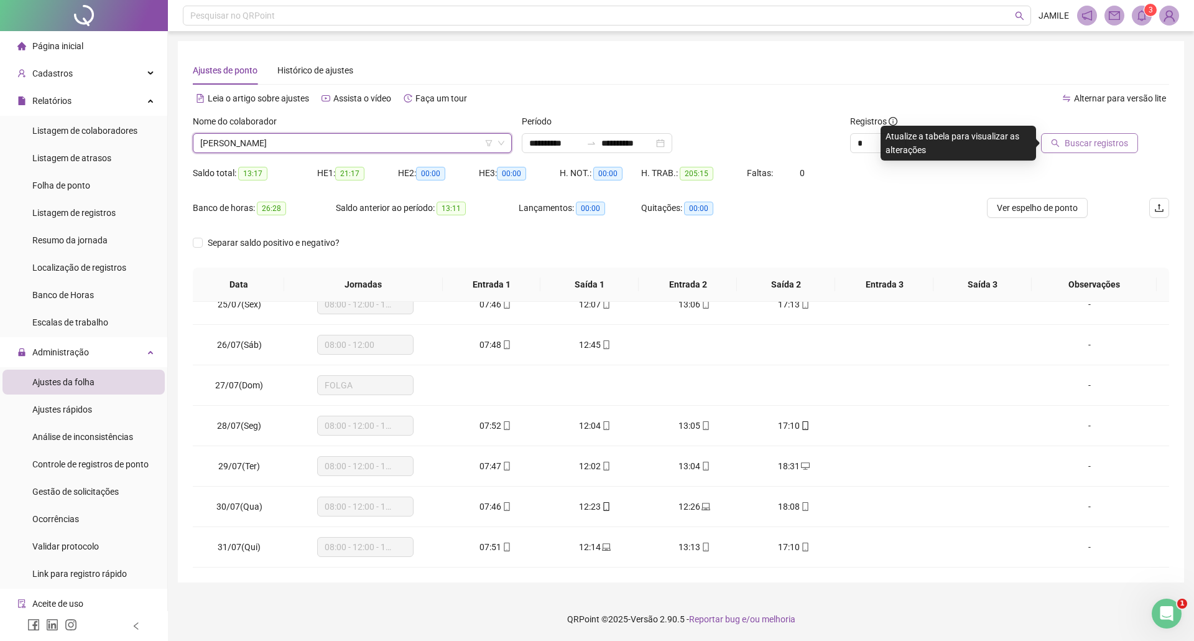
click at [1117, 140] on span "Buscar registros" at bounding box center [1096, 143] width 63 height 14
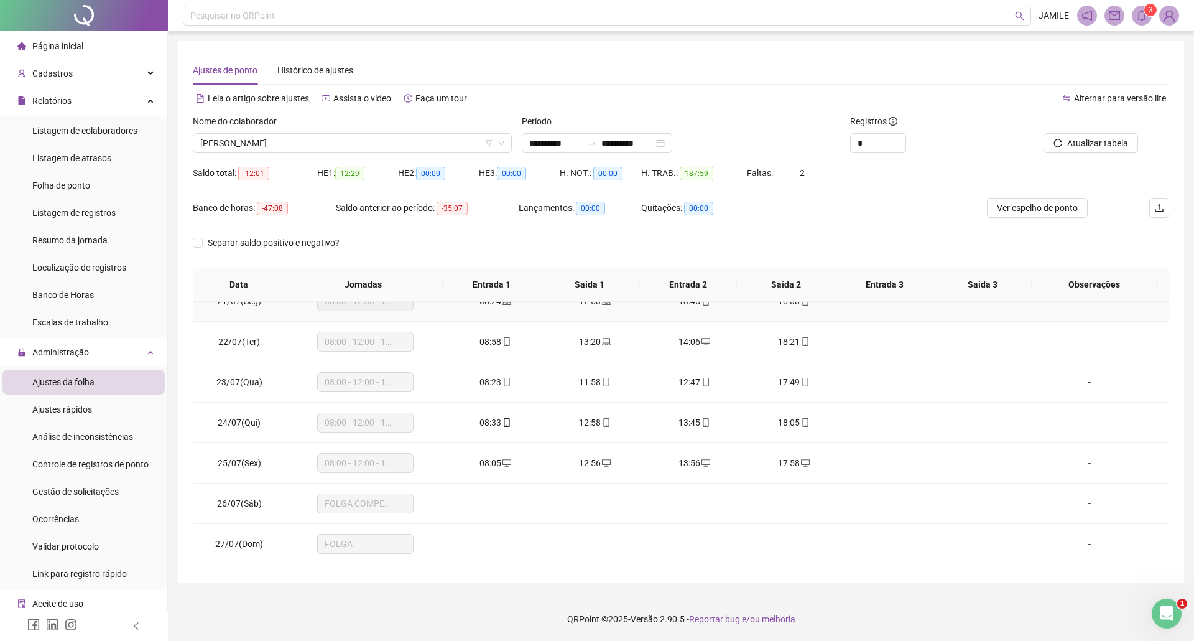
scroll to position [994, 0]
click at [436, 157] on div "Nome do colaborador [PERSON_NAME]" at bounding box center [352, 138] width 329 height 49
click at [429, 145] on span "[PERSON_NAME]" at bounding box center [352, 143] width 304 height 19
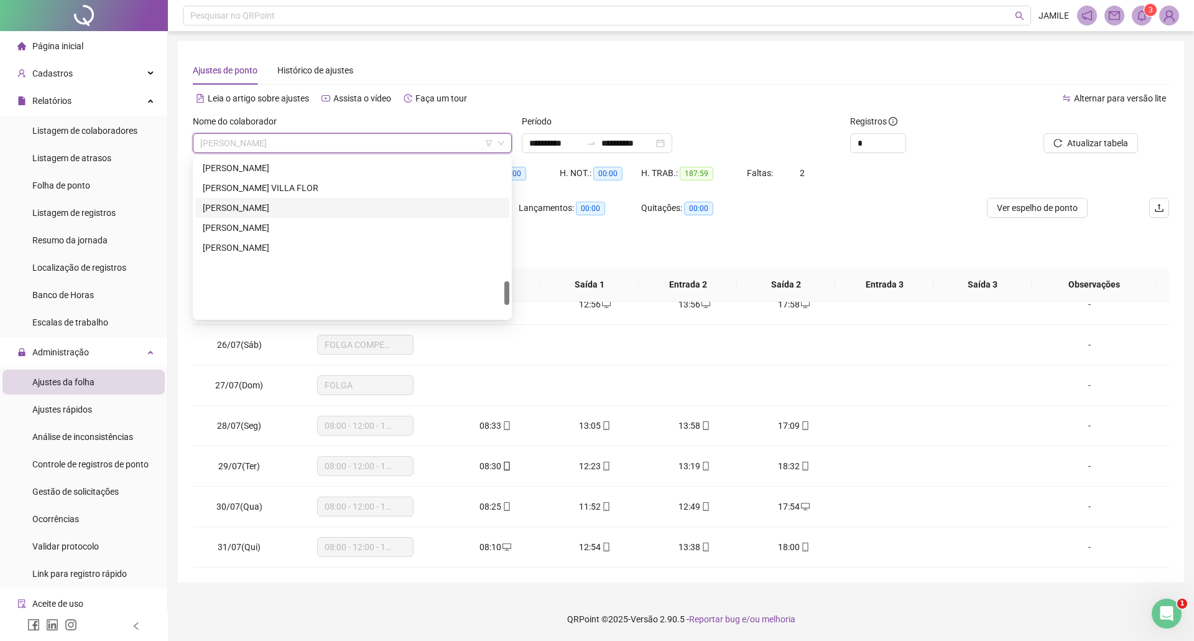
scroll to position [812, 0]
click at [269, 272] on div "[PERSON_NAME] VILLA FLOR" at bounding box center [352, 271] width 299 height 14
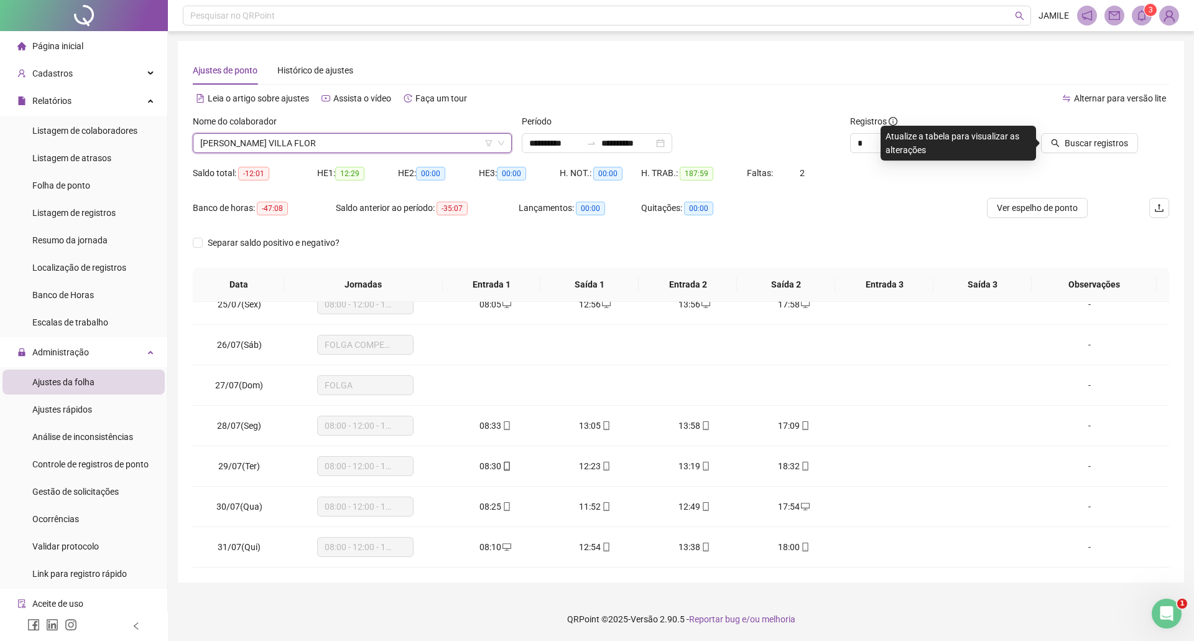
click at [1108, 153] on div "Buscar registros" at bounding box center [1092, 138] width 164 height 49
click at [1105, 147] on span "Buscar registros" at bounding box center [1096, 143] width 63 height 14
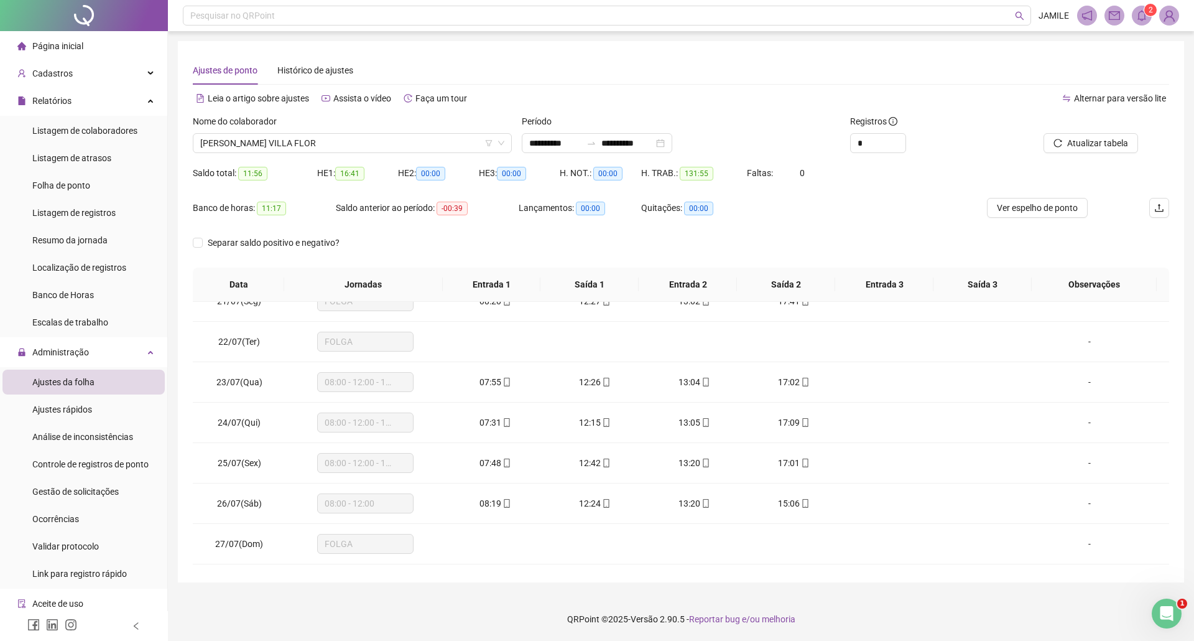
scroll to position [829, 0]
